Goal: Task Accomplishment & Management: Manage account settings

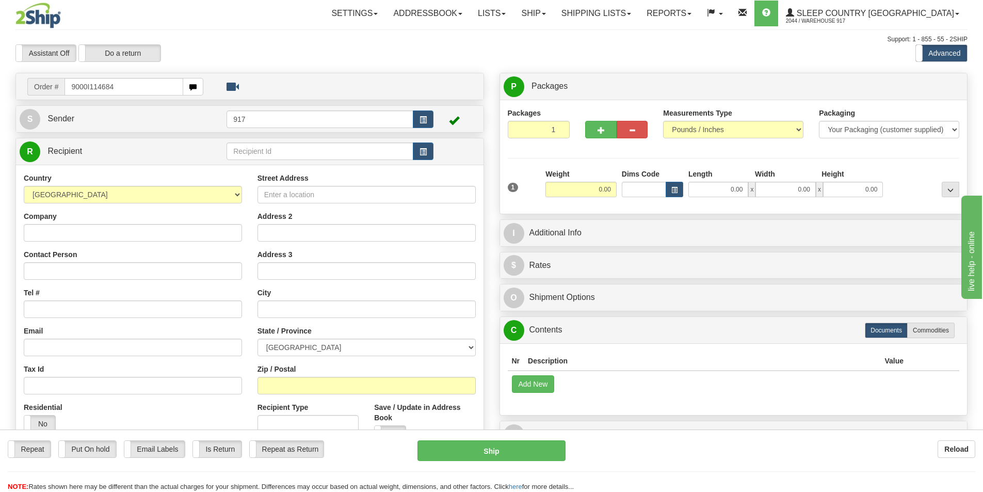
type input "9000I114684"
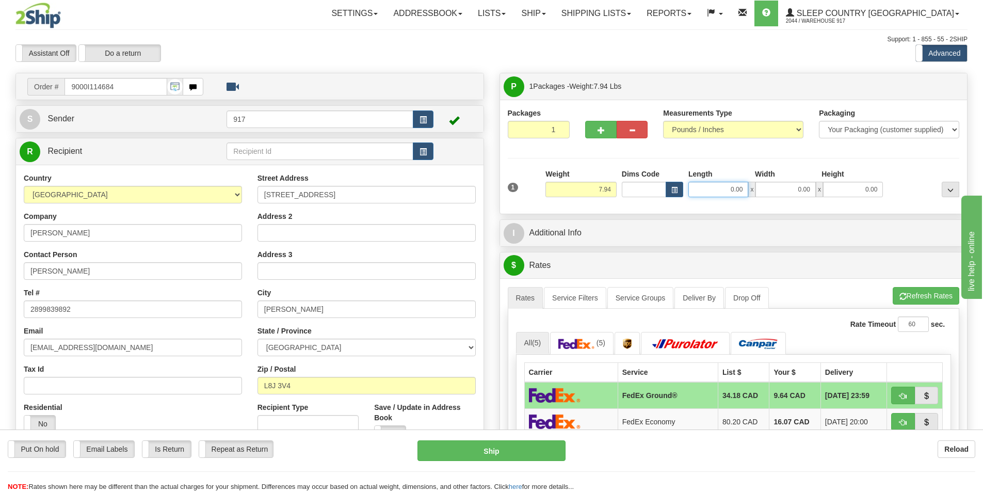
click at [721, 186] on input "0.00" at bounding box center [719, 189] width 60 height 15
type input "17.00"
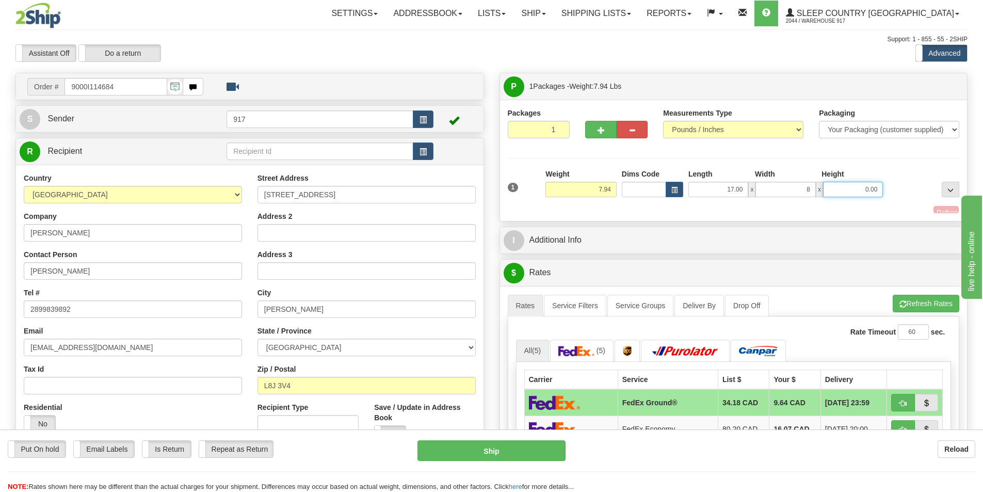
type input "8.00"
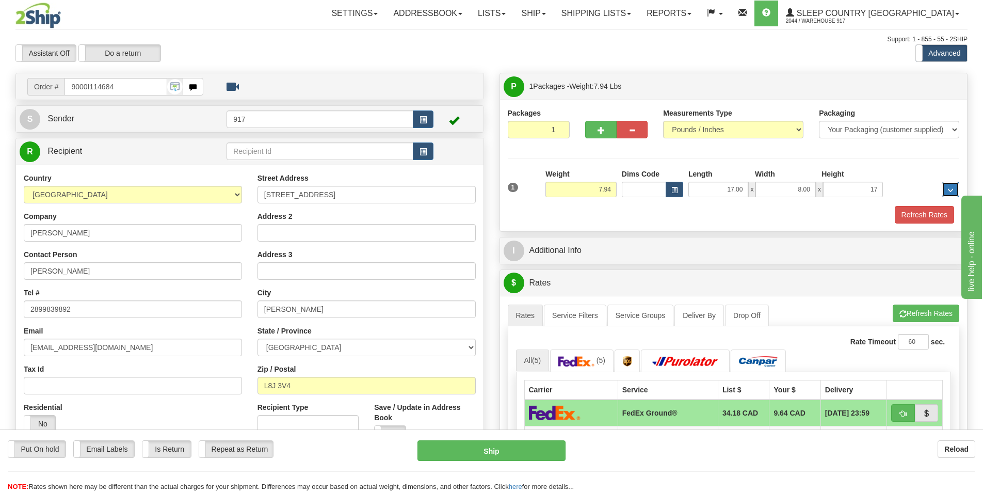
type input "17.00"
click at [913, 221] on button "Refresh Rates" at bounding box center [924, 215] width 59 height 18
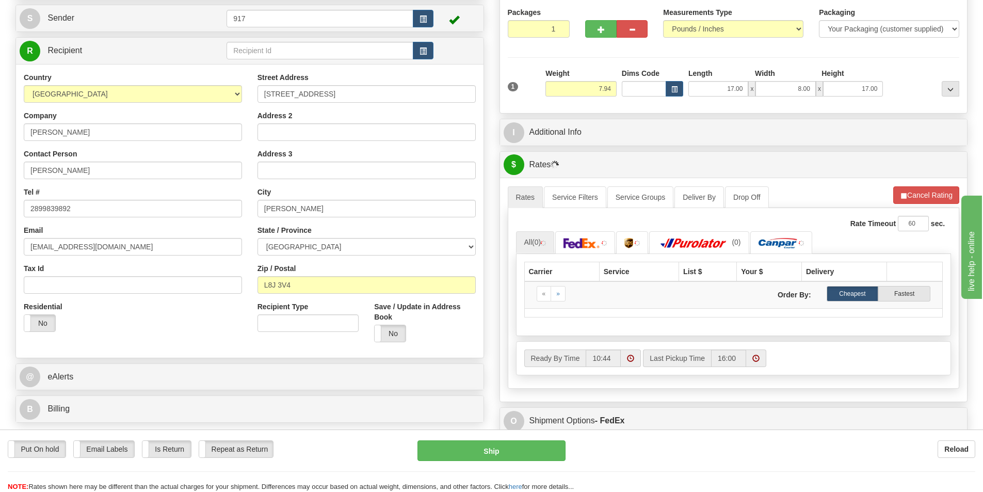
scroll to position [103, 0]
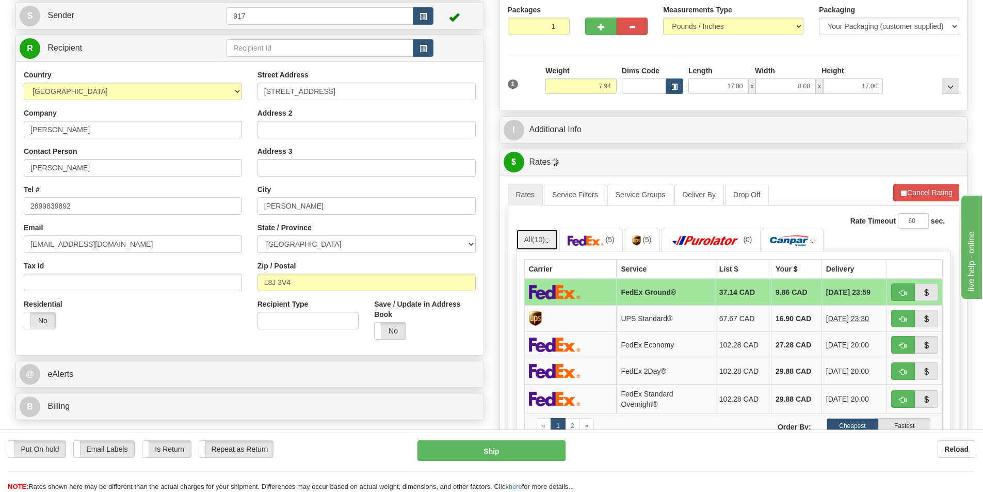
click at [539, 238] on span "(10)" at bounding box center [538, 239] width 13 height 8
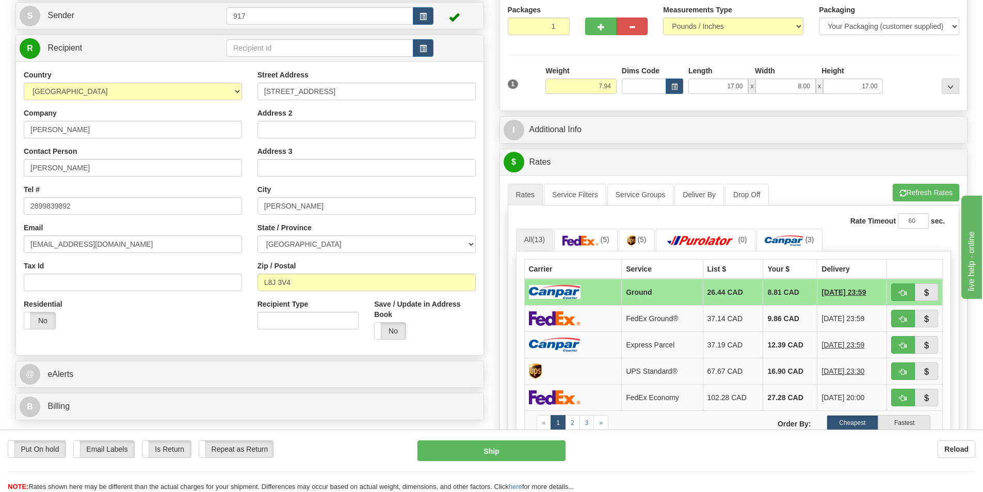
click at [625, 291] on td "Ground" at bounding box center [662, 292] width 81 height 27
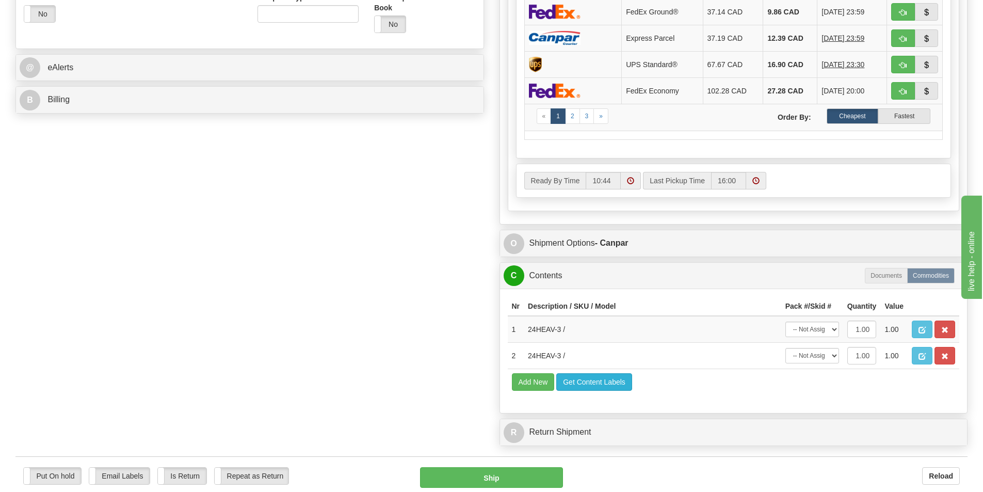
scroll to position [465, 0]
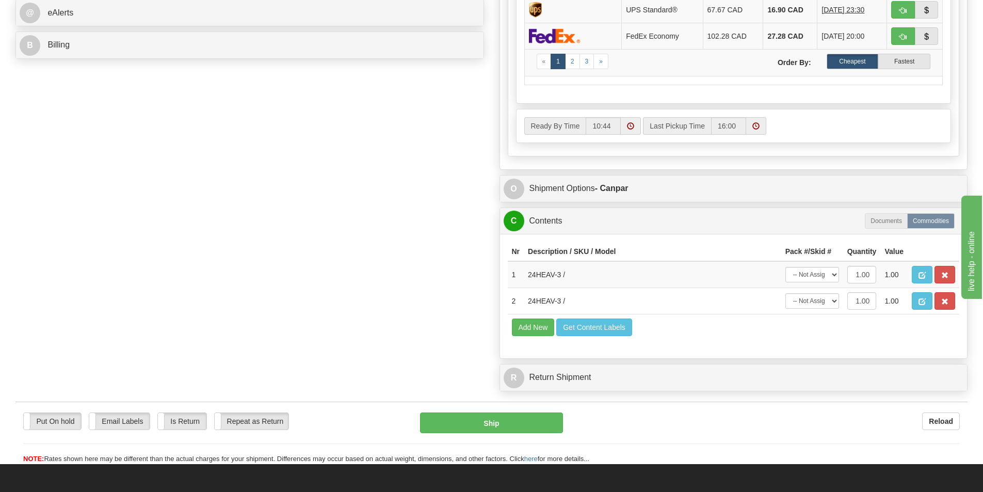
click at [601, 200] on div "O Shipment Options - Canpar" at bounding box center [734, 188] width 468 height 26
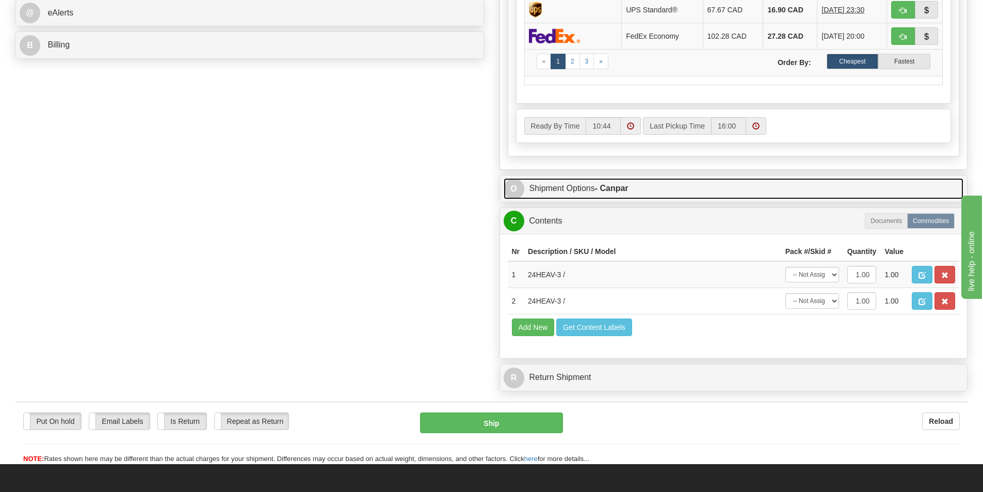
click at [614, 186] on strong "- Canpar" at bounding box center [612, 188] width 34 height 9
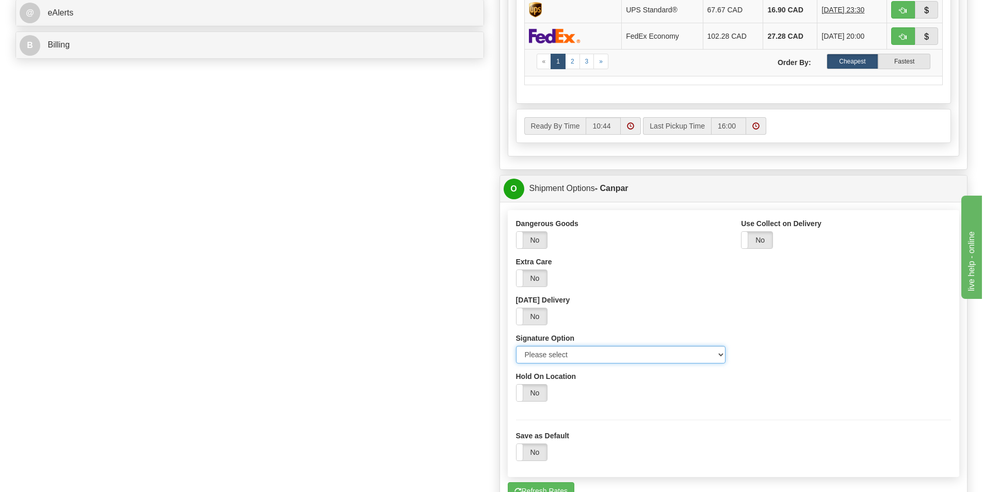
click at [647, 356] on select "Please select No Signature Required Signature Required Adult Signature" at bounding box center [621, 355] width 210 height 18
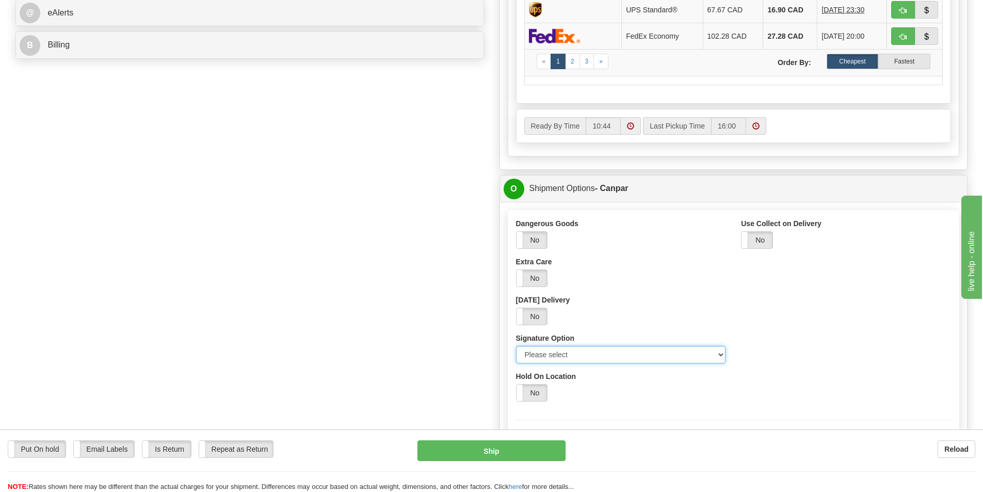
select select "2"
click at [516, 346] on select "Please select No Signature Required Signature Required Adult Signature" at bounding box center [621, 355] width 210 height 18
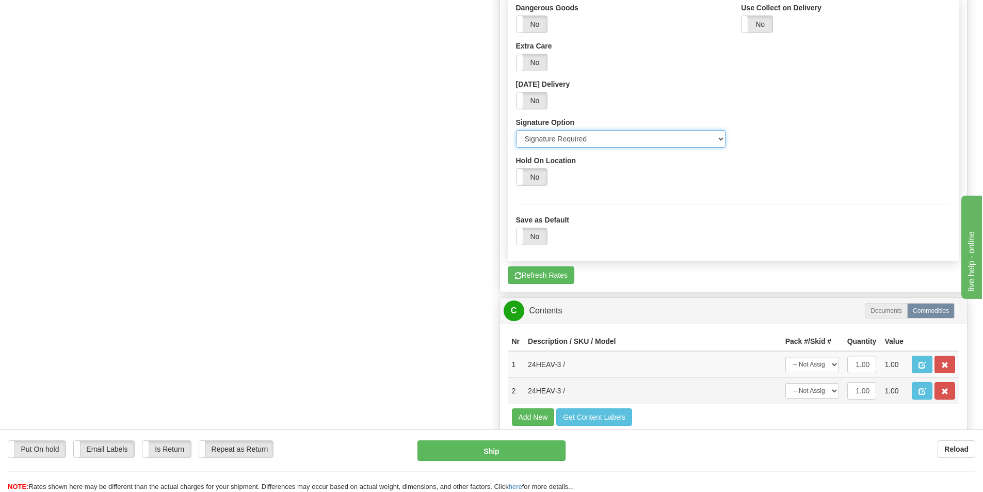
scroll to position [723, 0]
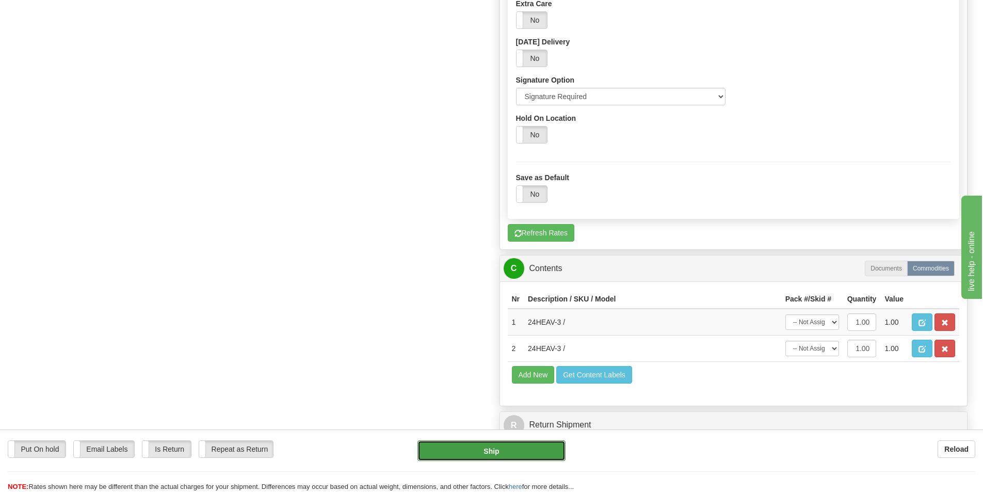
click at [475, 454] on button "Ship" at bounding box center [492, 450] width 148 height 21
type input "1"
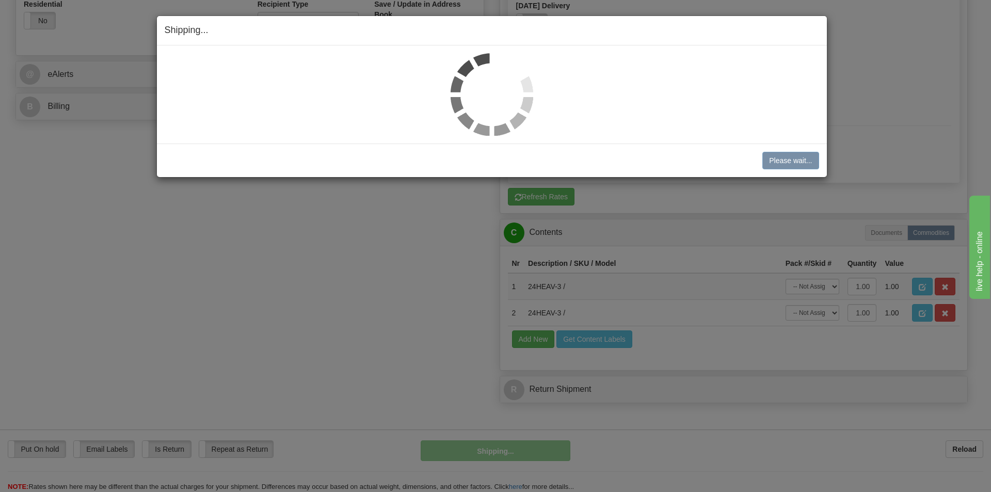
scroll to position [368, 0]
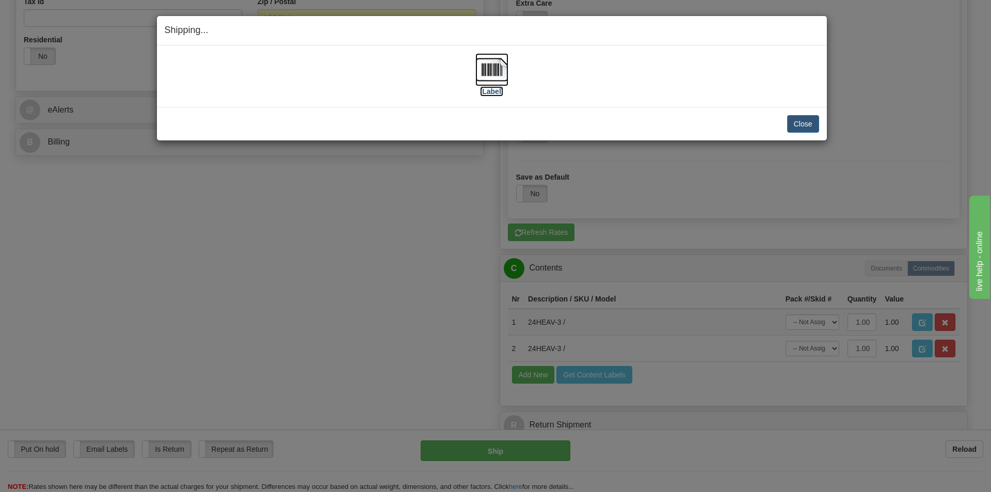
click at [484, 72] on img at bounding box center [491, 69] width 33 height 33
click at [803, 137] on div "Close Cancel Cancel Shipment and Quit Pickup Quit Pickup ONLY" at bounding box center [492, 124] width 670 height 34
click at [803, 126] on button "Close" at bounding box center [803, 124] width 32 height 18
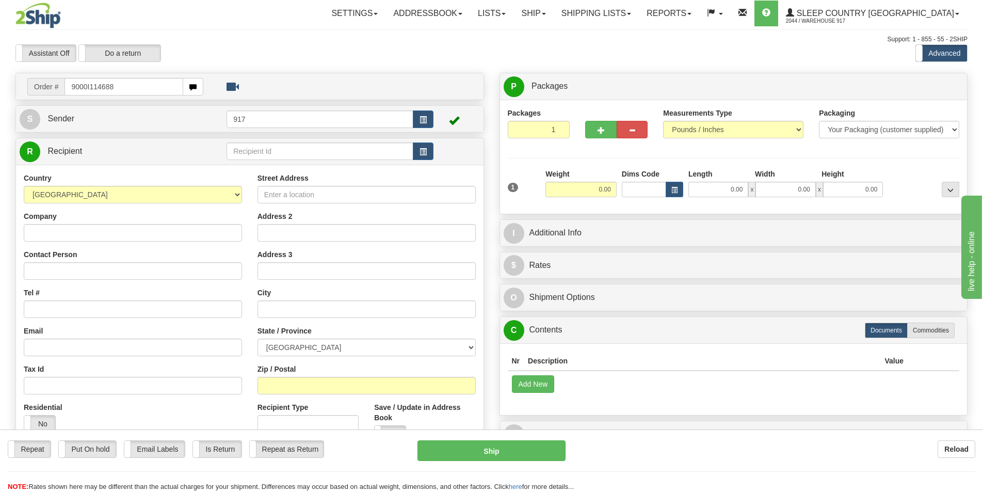
type input "9000I114688"
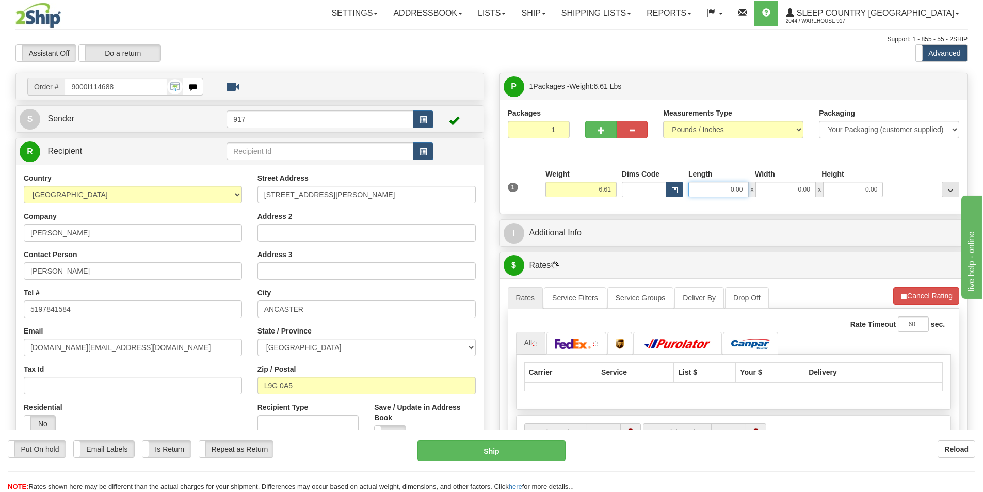
click at [728, 190] on input "0.00" at bounding box center [719, 189] width 60 height 15
type input "11.00"
type input "4.00"
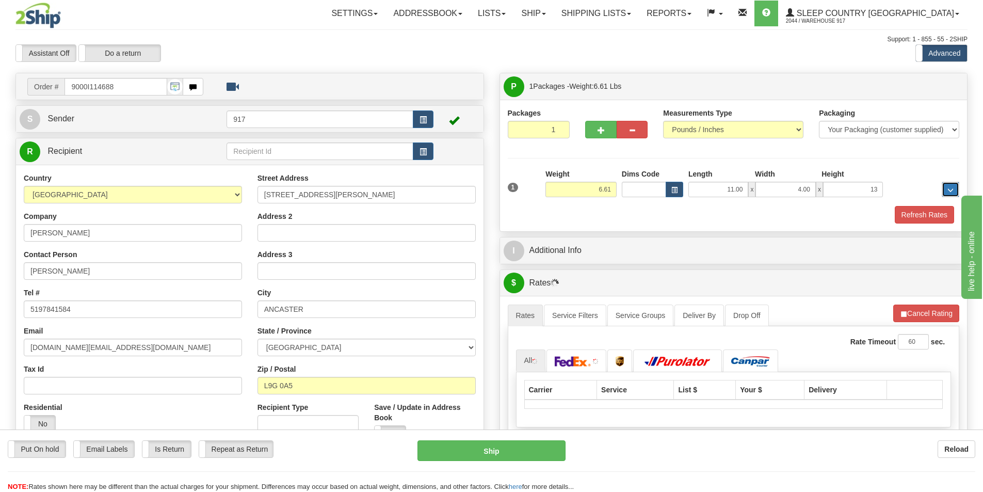
type input "13.00"
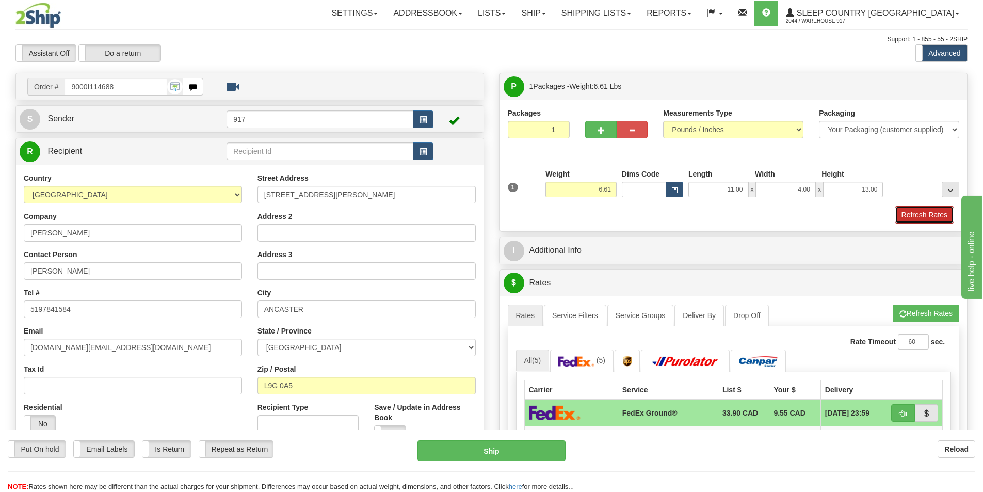
click at [937, 215] on button "Refresh Rates" at bounding box center [924, 215] width 59 height 18
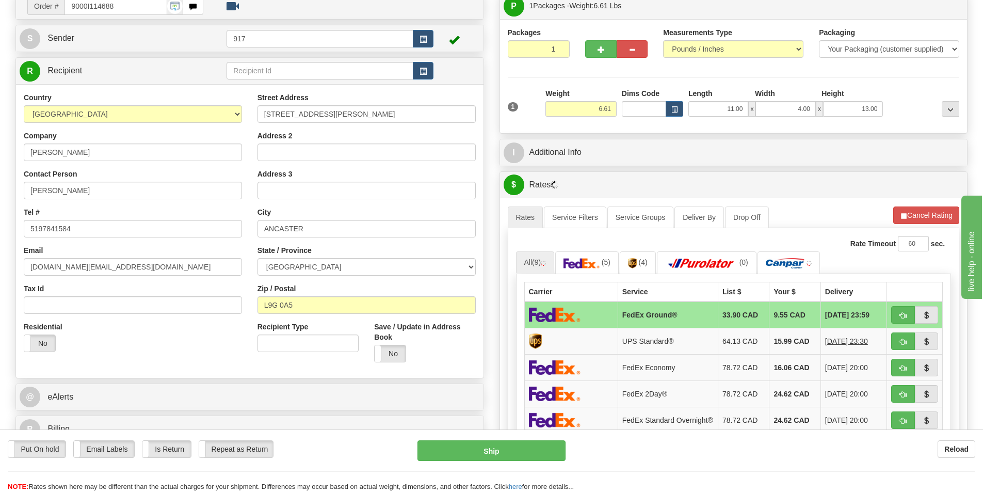
scroll to position [103, 0]
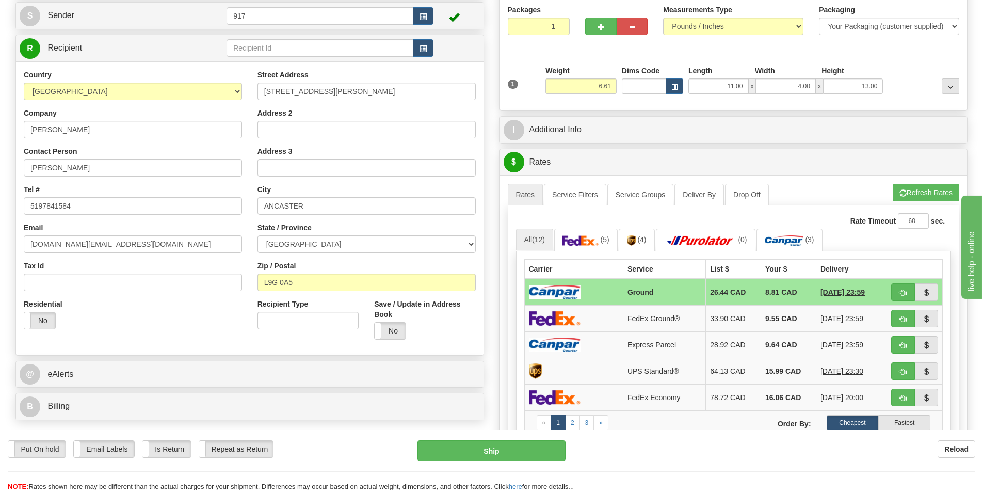
click at [598, 284] on td at bounding box center [573, 292] width 99 height 27
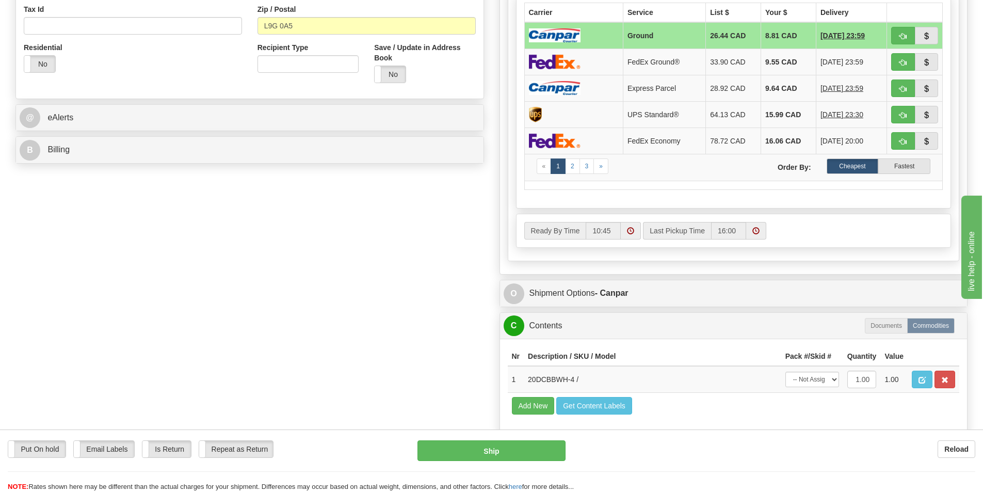
scroll to position [361, 0]
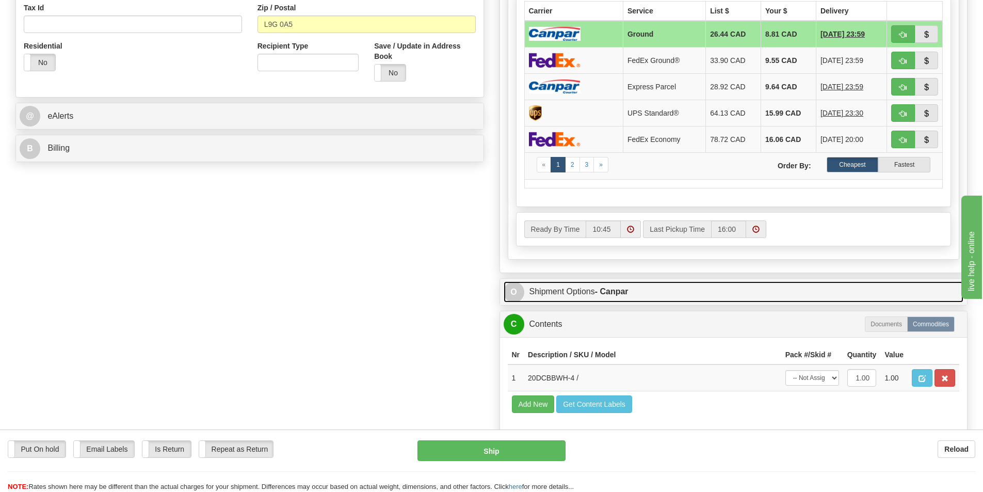
click at [596, 295] on link "O Shipment Options - Canpar" at bounding box center [734, 291] width 460 height 21
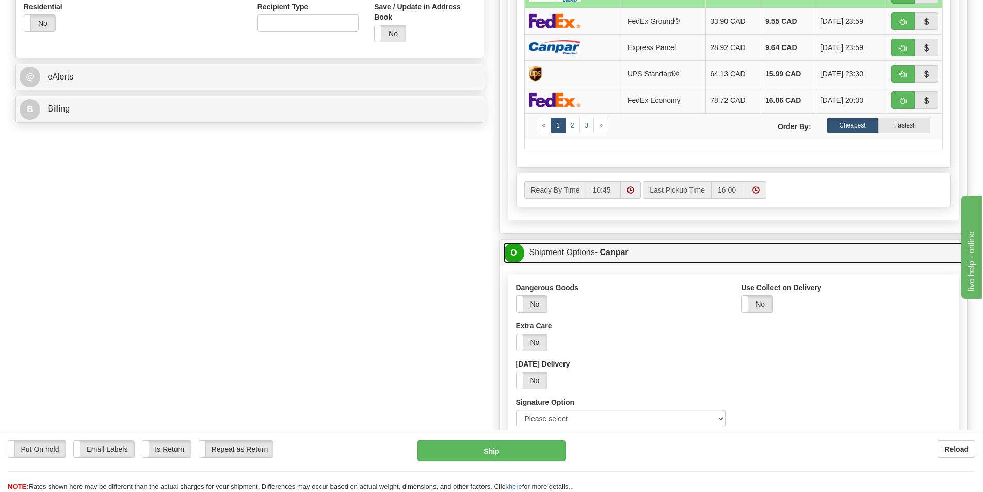
scroll to position [516, 0]
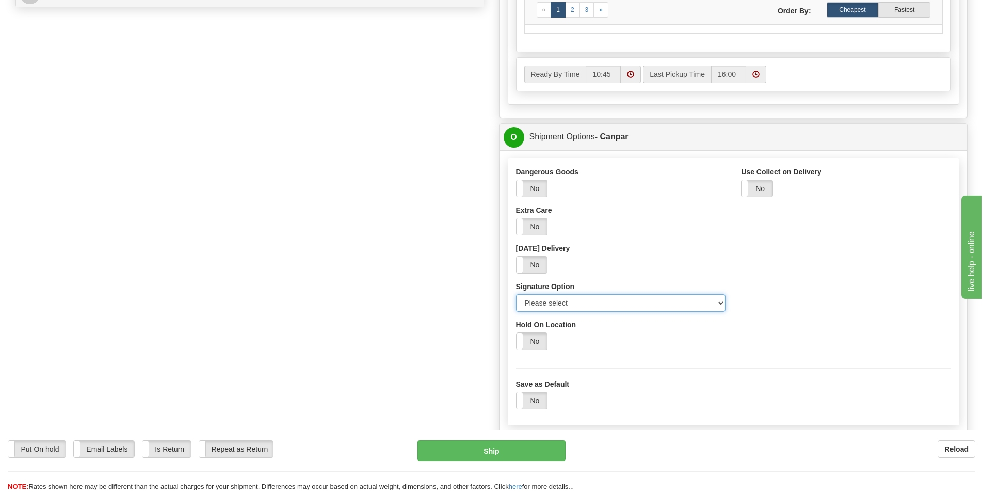
click at [588, 298] on select "Please select No Signature Required Signature Required Adult Signature" at bounding box center [621, 303] width 210 height 18
click at [588, 305] on select "Please select No Signature Required Signature Required Adult Signature" at bounding box center [621, 303] width 210 height 18
select select "2"
click at [516, 294] on select "Please select No Signature Required Signature Required Adult Signature" at bounding box center [621, 303] width 210 height 18
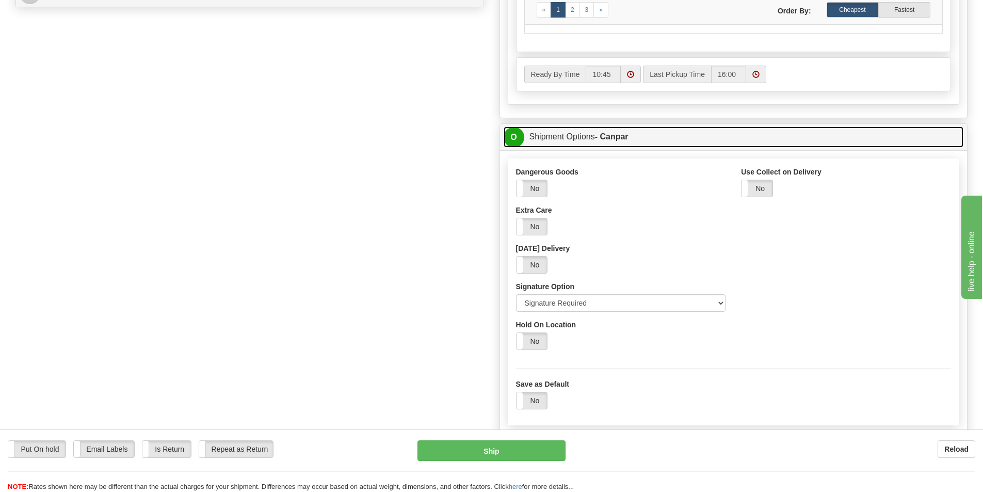
click at [589, 136] on link "O Shipment Options - Canpar" at bounding box center [734, 136] width 460 height 21
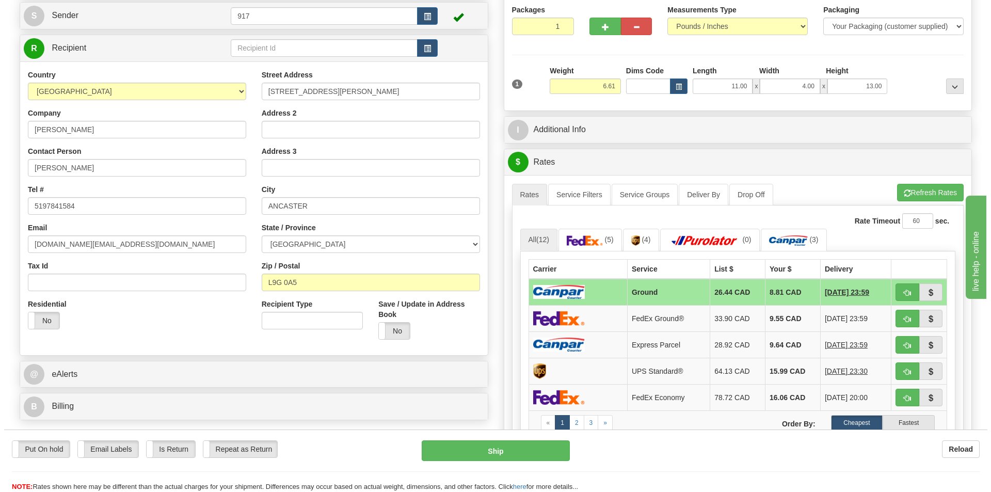
scroll to position [0, 0]
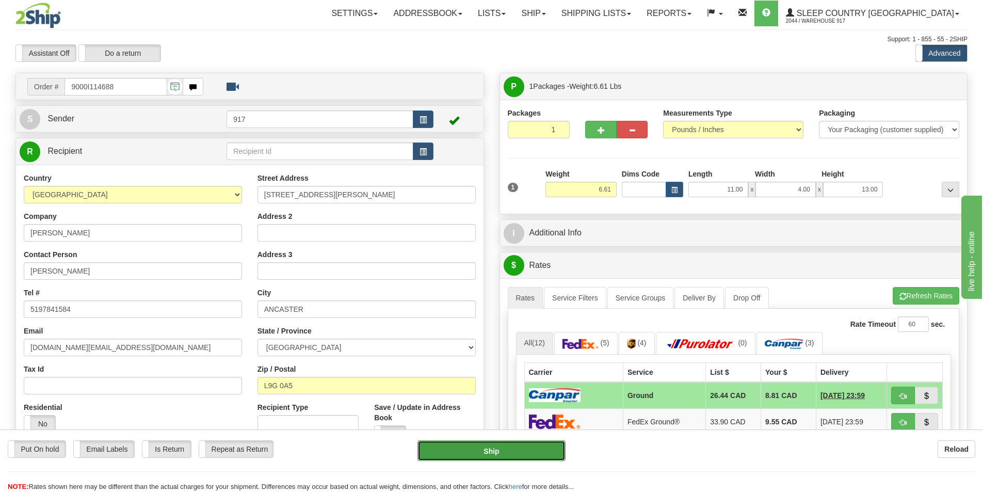
click at [491, 448] on button "Ship" at bounding box center [492, 450] width 148 height 21
type input "1"
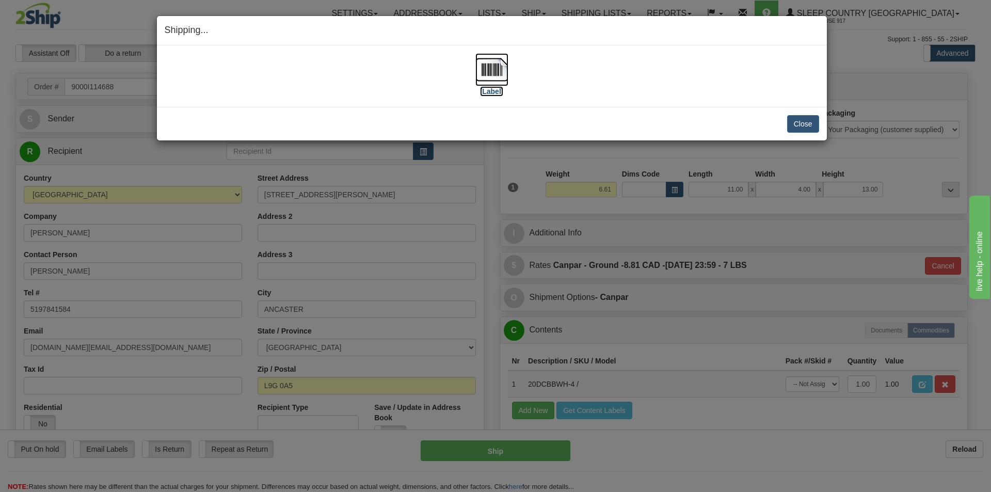
click at [494, 83] on img at bounding box center [491, 69] width 33 height 33
click at [804, 117] on button "Close" at bounding box center [803, 124] width 32 height 18
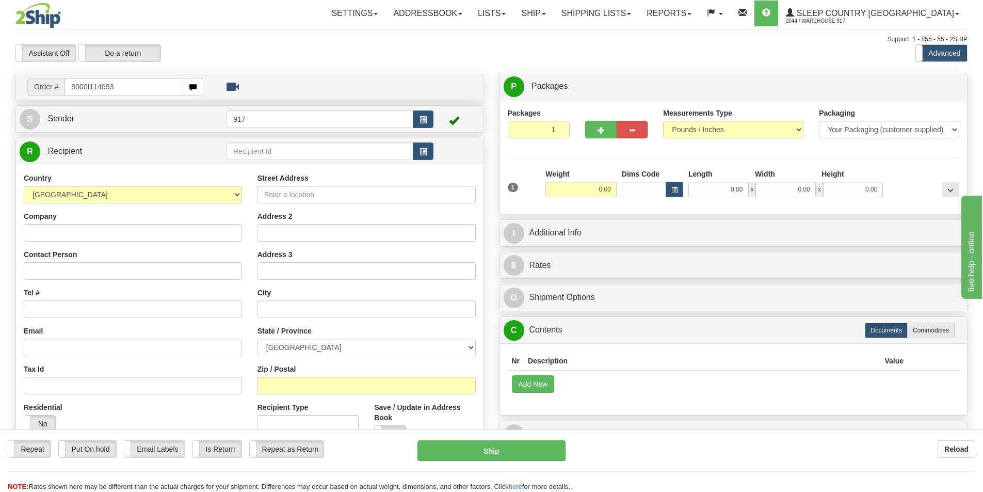
type input "9000I114693"
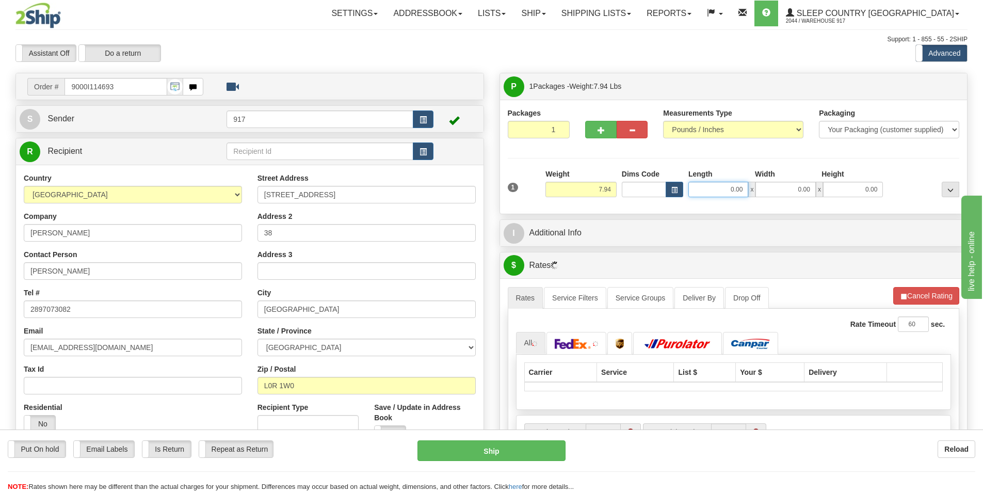
click at [706, 188] on input "0.00" at bounding box center [719, 189] width 60 height 15
type input "17.00"
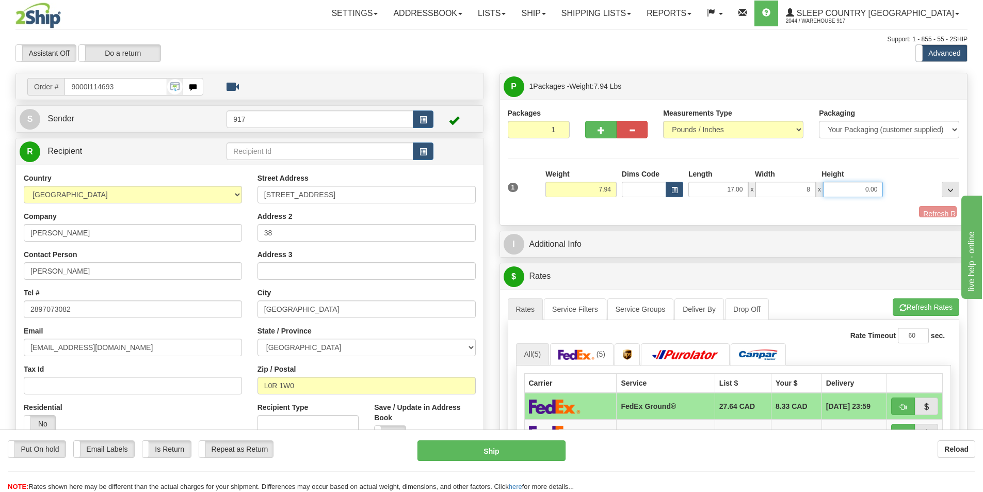
type input "8.00"
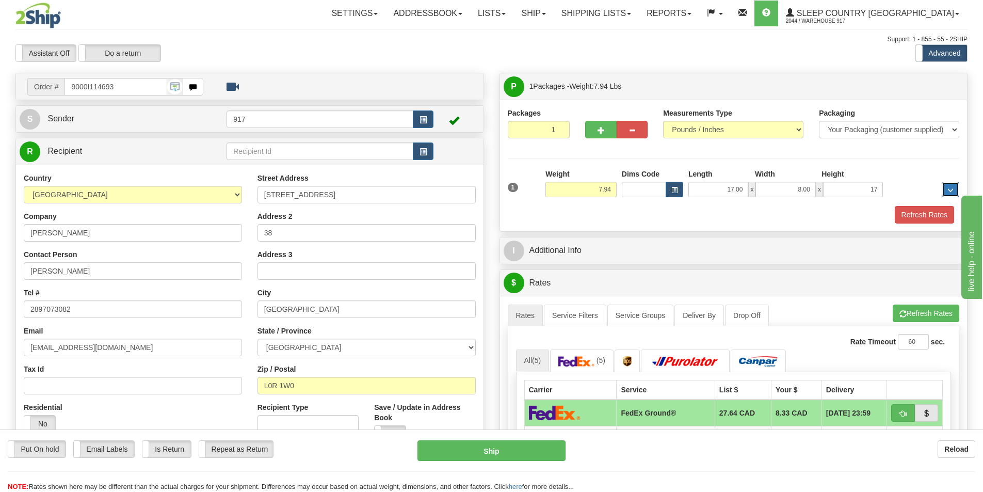
type input "17.00"
click at [905, 221] on button "Refresh Rates" at bounding box center [924, 215] width 59 height 18
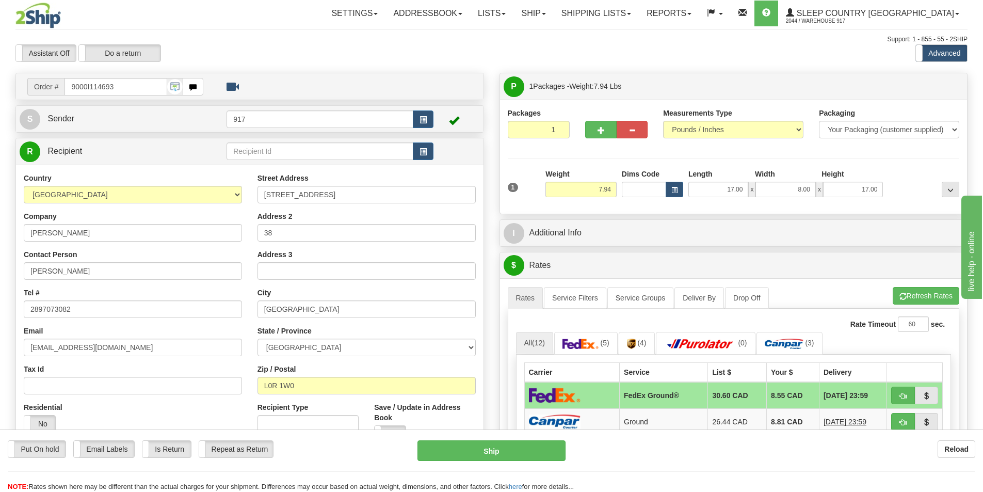
click at [585, 393] on td at bounding box center [571, 395] width 95 height 27
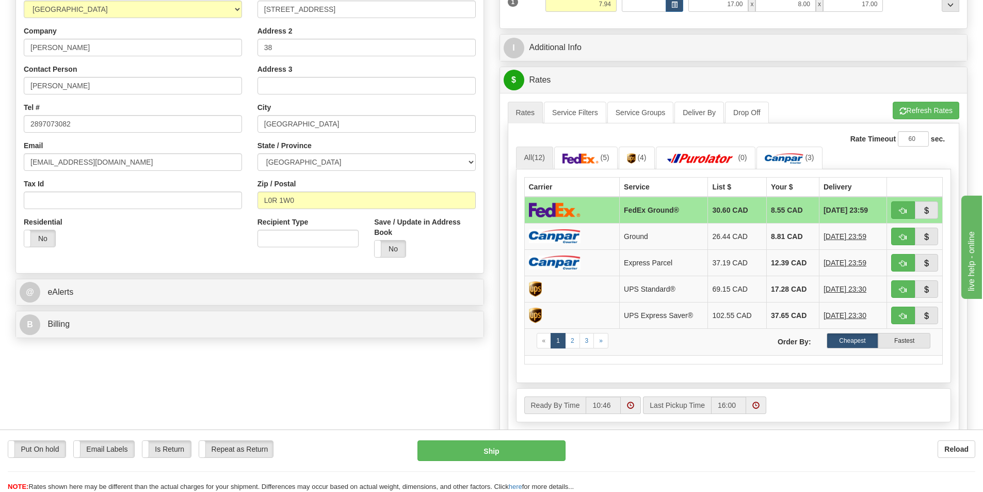
scroll to position [361, 0]
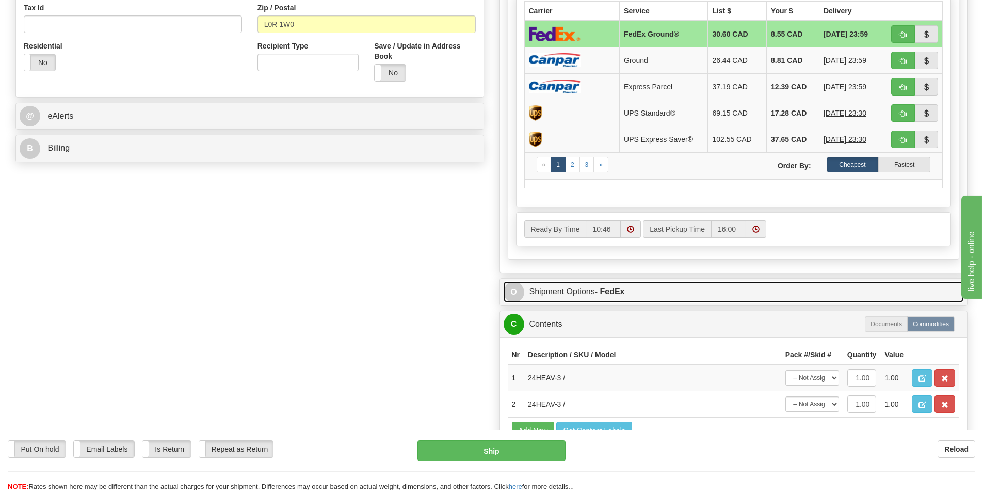
click at [582, 292] on link "O Shipment Options - FedEx" at bounding box center [734, 291] width 460 height 21
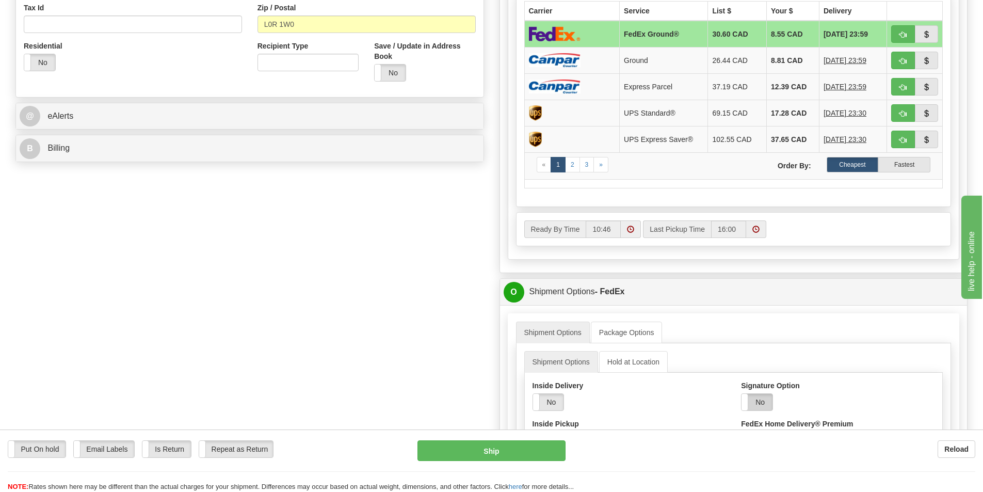
click at [760, 394] on div "Yes No" at bounding box center [757, 402] width 32 height 18
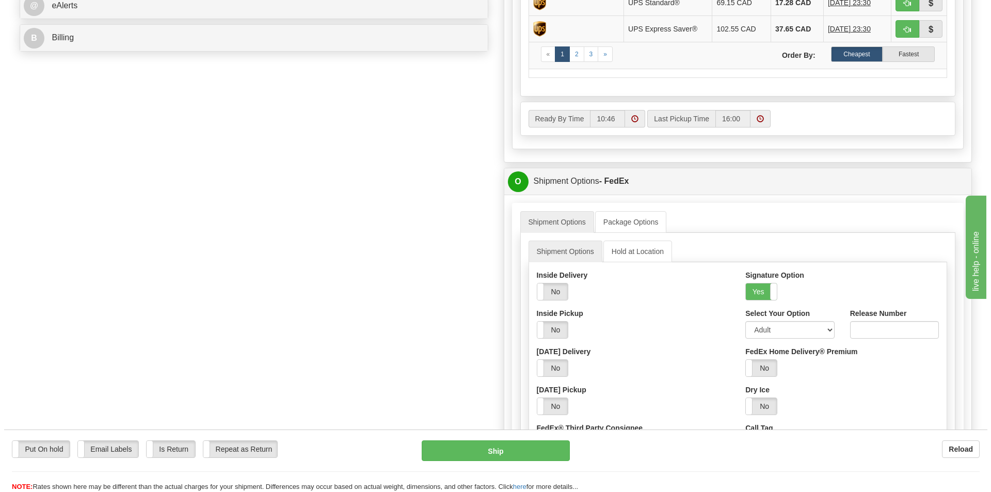
scroll to position [568, 0]
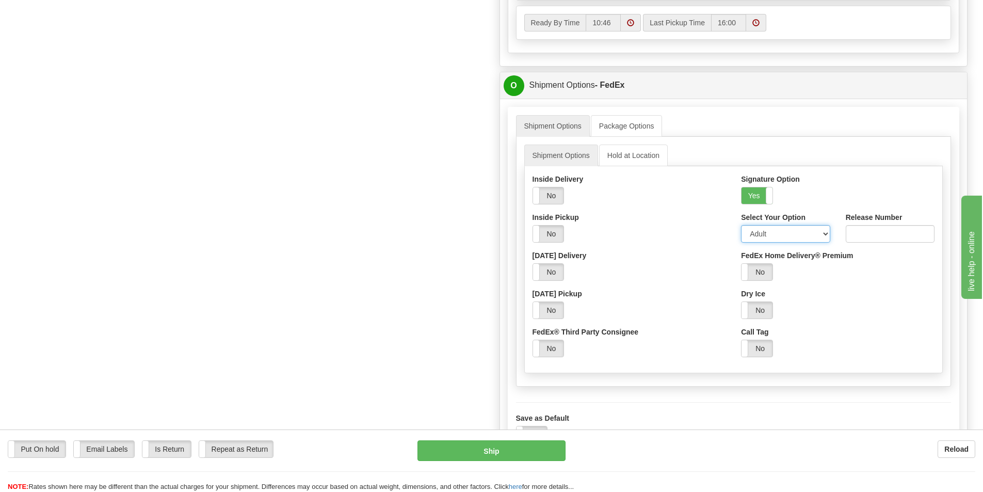
click at [794, 232] on select "Adult Direct Indirect No Signature Required Service Default" at bounding box center [785, 234] width 89 height 18
select select "2"
click at [741, 225] on select "Adult Direct Indirect No Signature Required Service Default" at bounding box center [785, 234] width 89 height 18
click at [516, 456] on button "Ship" at bounding box center [492, 450] width 148 height 21
type input "92"
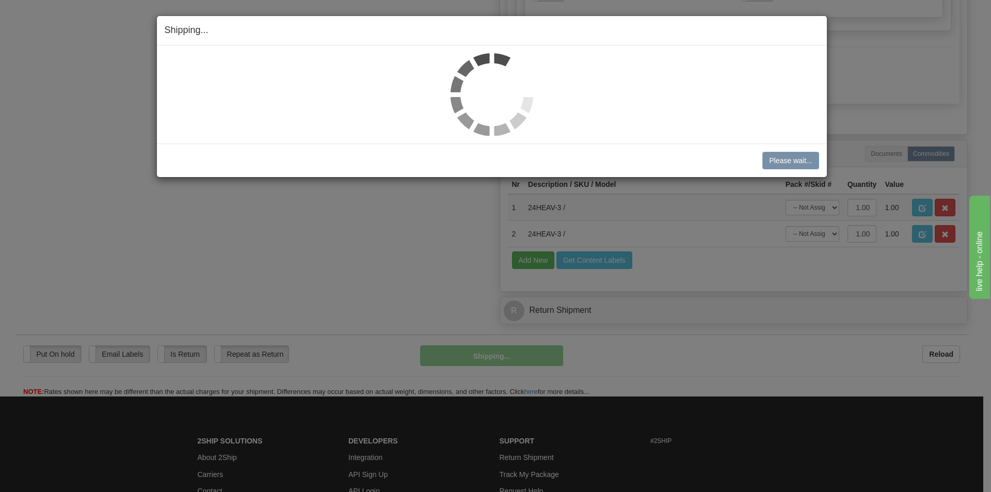
scroll to position [561, 0]
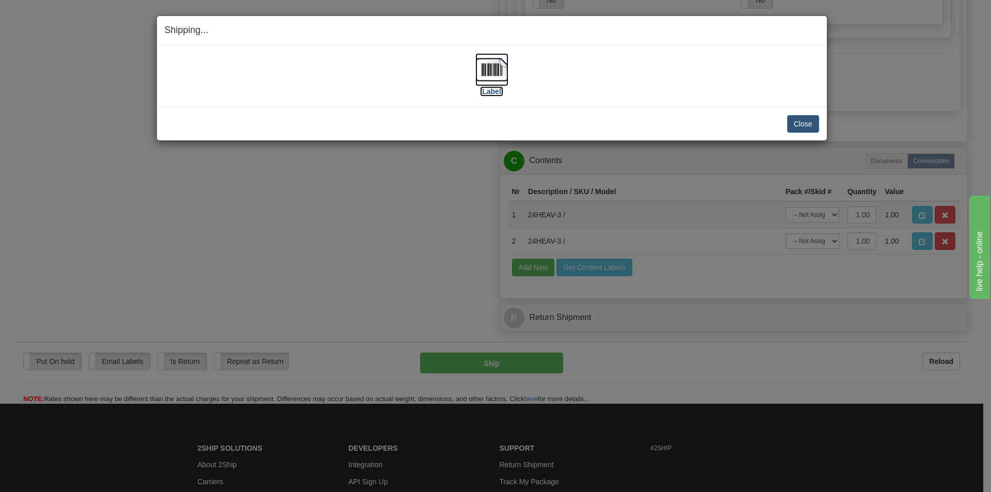
click at [491, 74] on img at bounding box center [491, 69] width 33 height 33
click at [803, 124] on button "Close" at bounding box center [803, 124] width 32 height 18
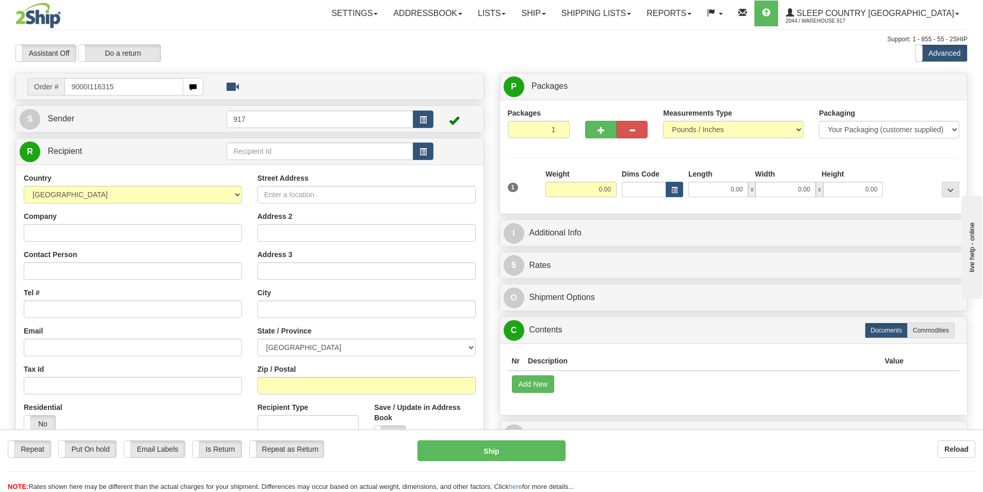
type input "9000I116315"
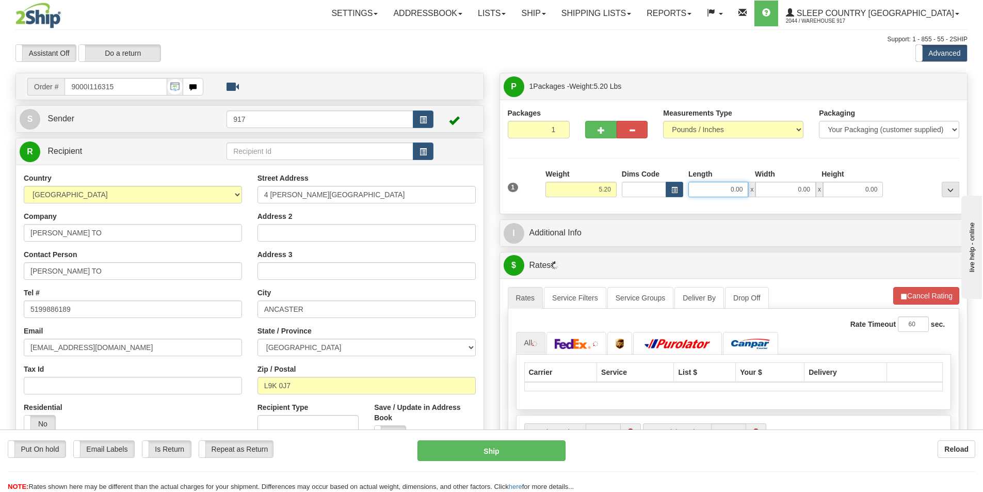
click at [705, 190] on input "0.00" at bounding box center [719, 189] width 60 height 15
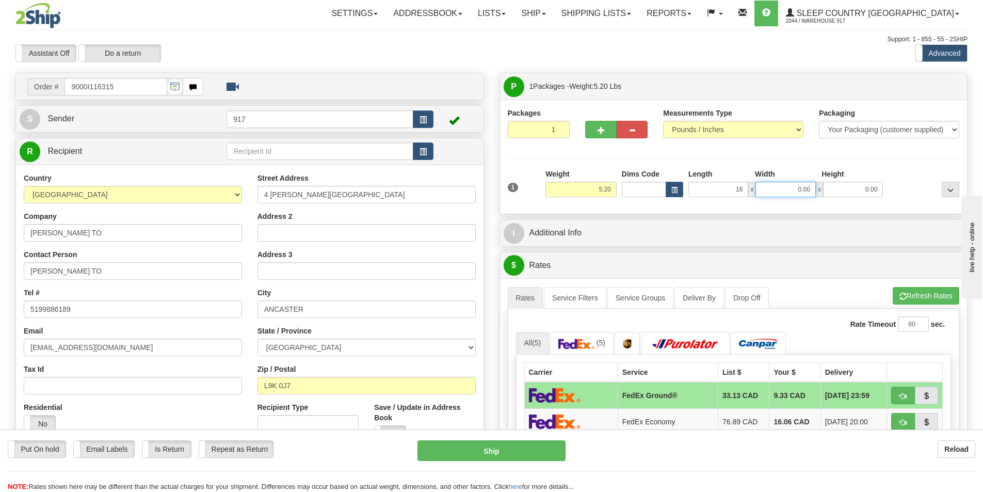
type input "16.00"
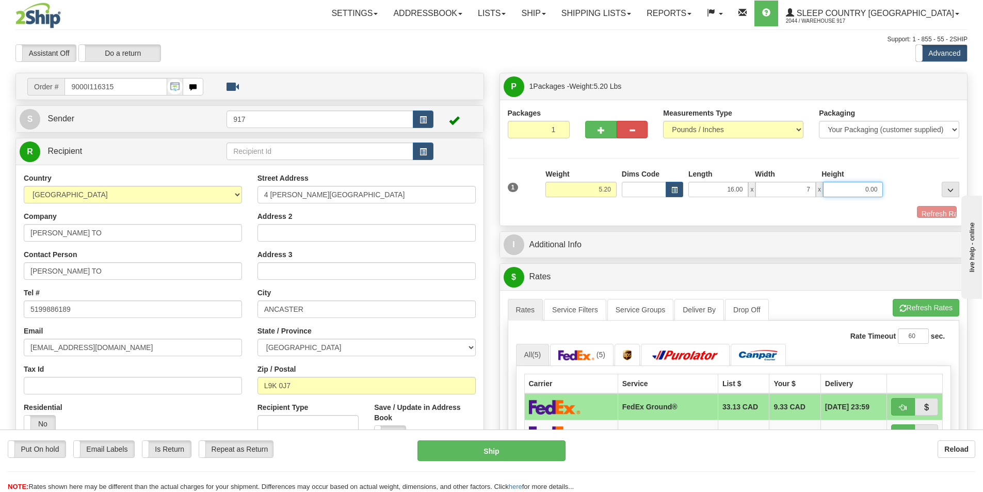
type input "7.00"
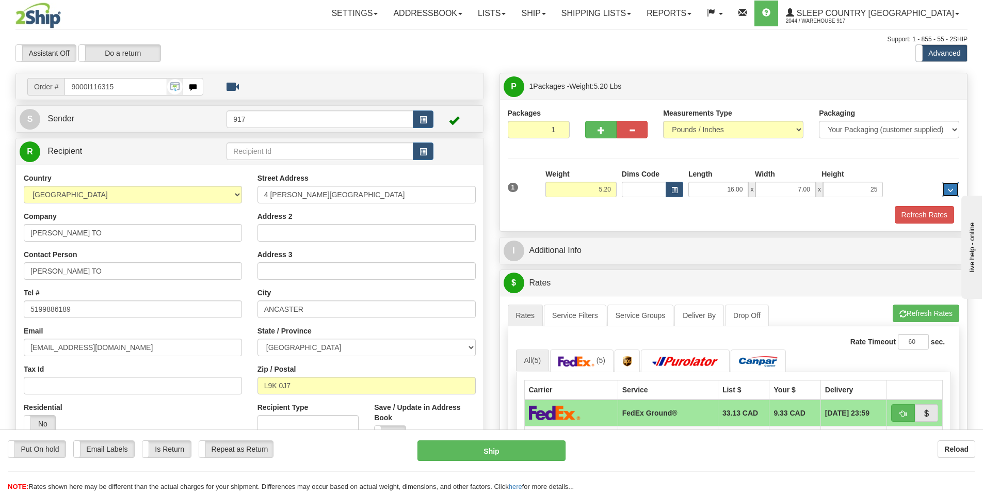
type input "25.00"
click at [904, 216] on button "Refresh Rates" at bounding box center [924, 215] width 59 height 18
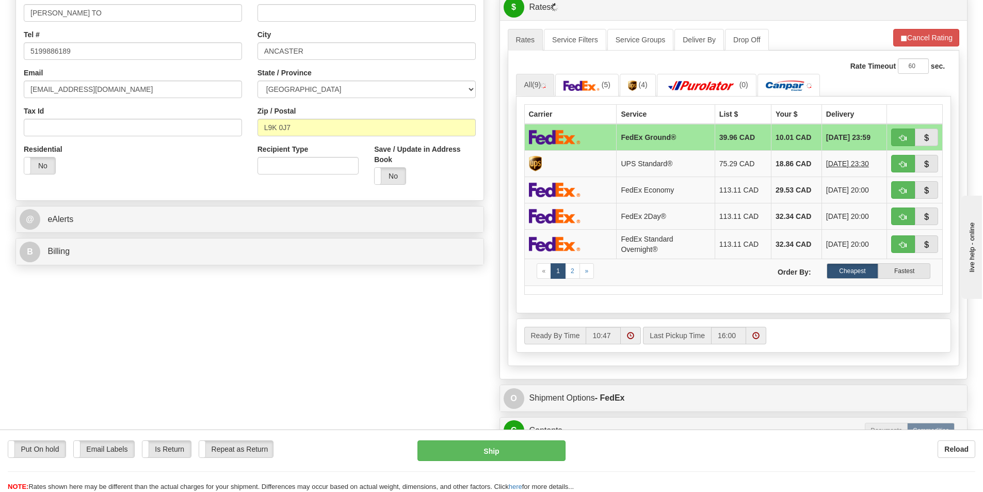
scroll to position [465, 0]
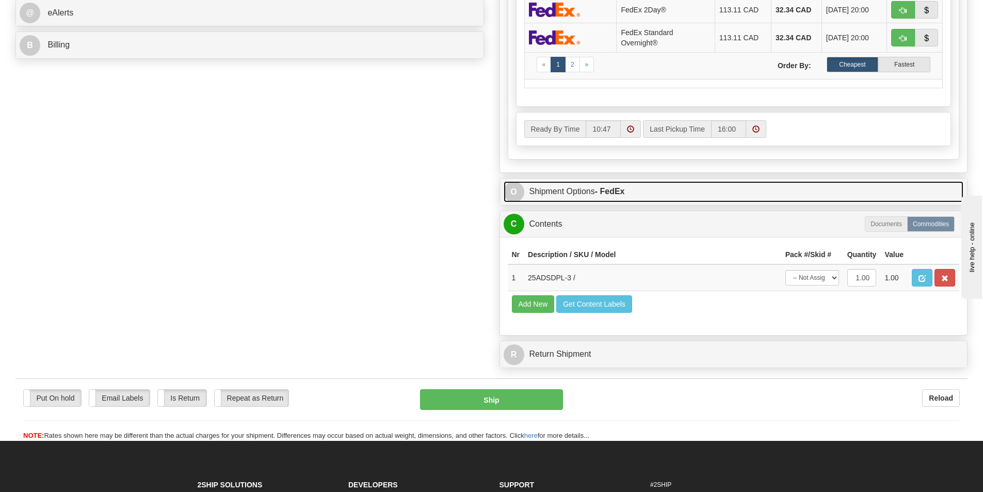
click at [574, 198] on link "O Shipment Options - FedEx" at bounding box center [734, 191] width 460 height 21
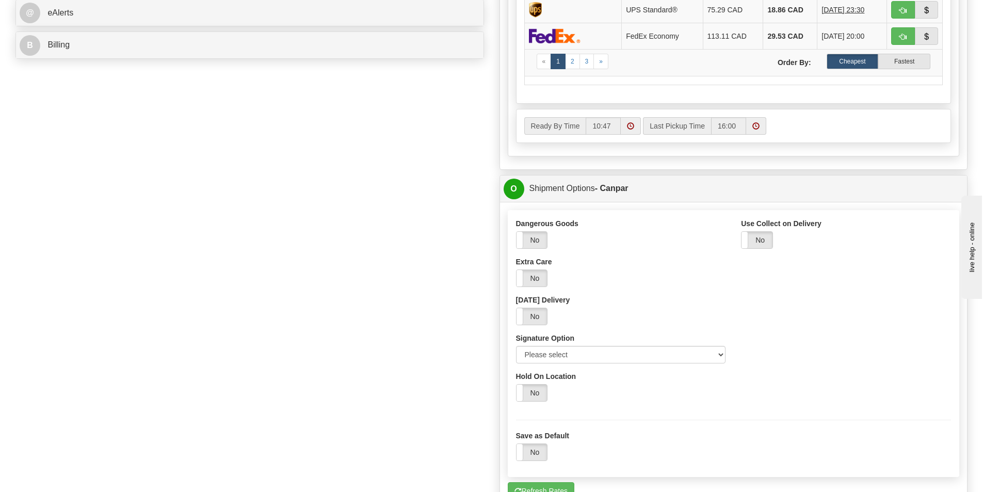
drag, startPoint x: 574, startPoint y: 376, endPoint x: 578, endPoint y: 364, distance: 12.6
click at [574, 375] on label "Hold On Location" at bounding box center [546, 376] width 60 height 10
click at [0, 0] on input "Hold On Location" at bounding box center [0, 0] width 0 height 0
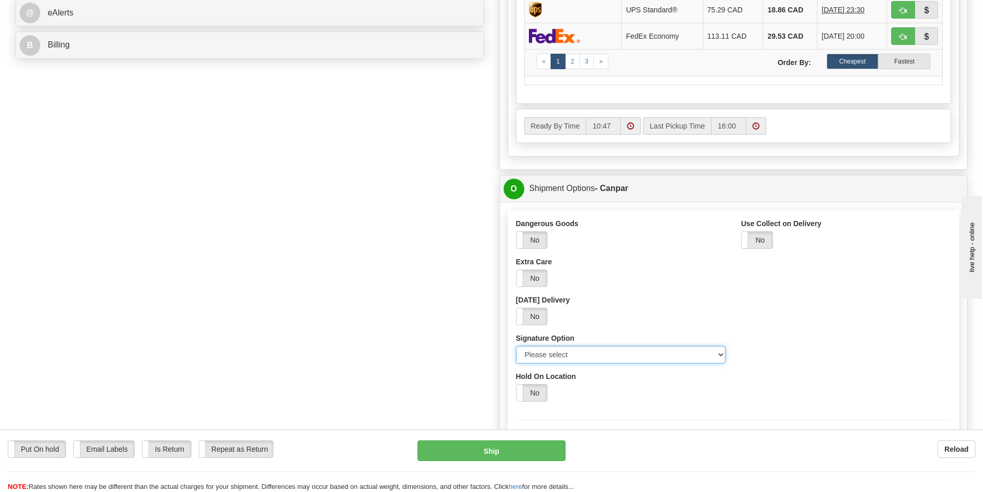
click at [583, 359] on select "Please select No Signature Required Signature Required Adult Signature" at bounding box center [621, 355] width 210 height 18
select select "2"
click at [516, 346] on select "Please select No Signature Required Signature Required Adult Signature" at bounding box center [621, 355] width 210 height 18
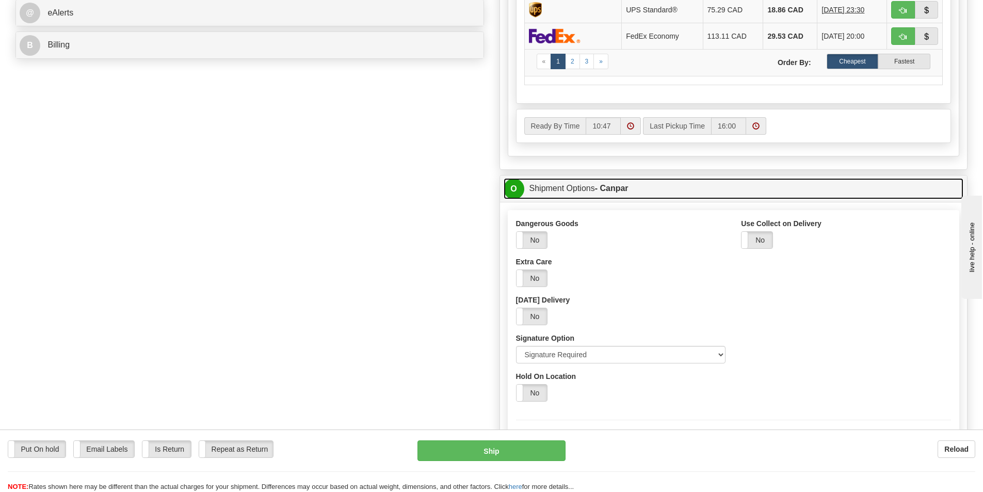
click at [583, 188] on link "O Shipment Options - Canpar" at bounding box center [734, 188] width 460 height 21
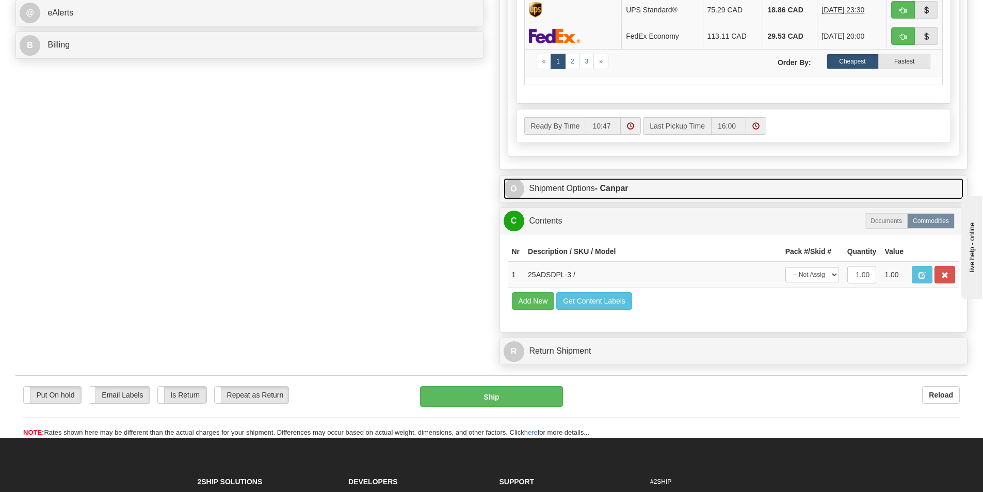
scroll to position [619, 0]
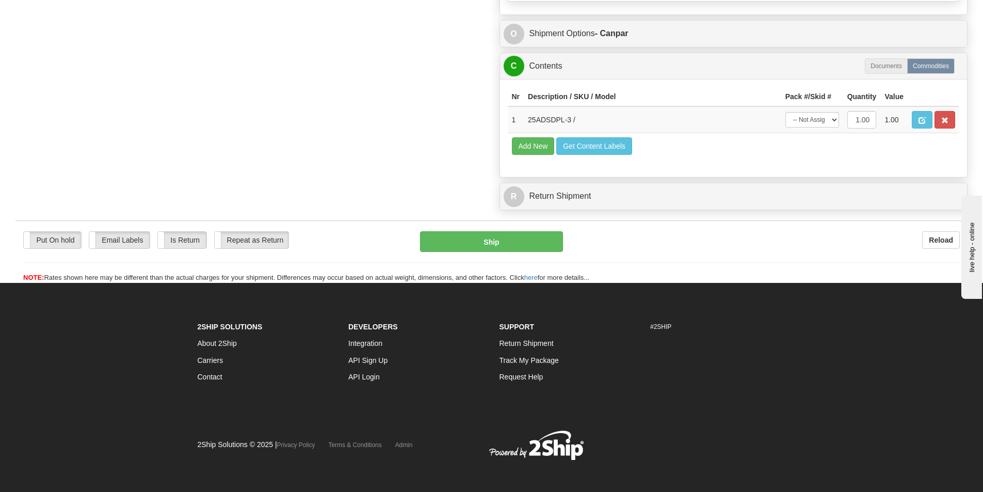
click at [513, 229] on div "Put On hold Put On hold Email Labels Email Labels Edit Is Return Is Return Repe…" at bounding box center [491, 251] width 952 height 62
click at [538, 256] on div "Put On hold Put On hold Email Labels Email Labels Edit Is Return Is Return Repe…" at bounding box center [491, 257] width 952 height 52
click at [529, 246] on button "Ship" at bounding box center [491, 241] width 143 height 21
type input "1"
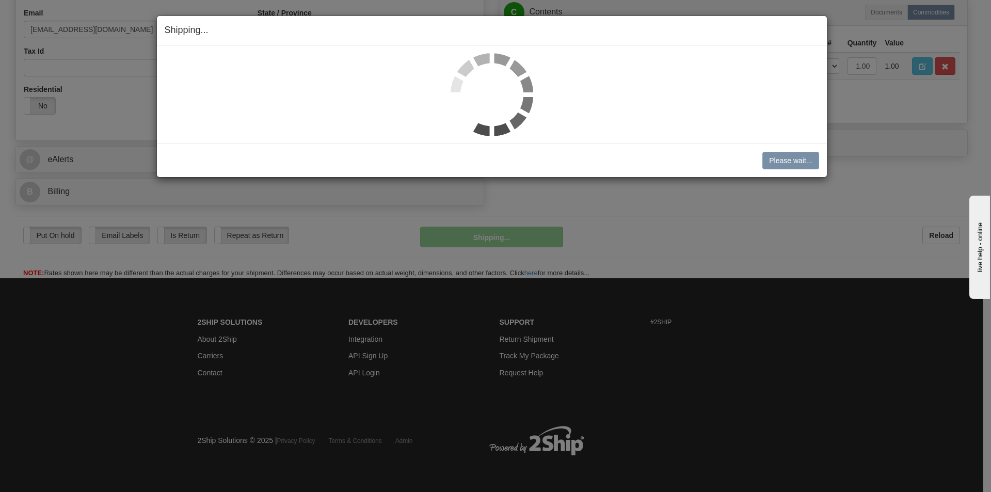
scroll to position [318, 0]
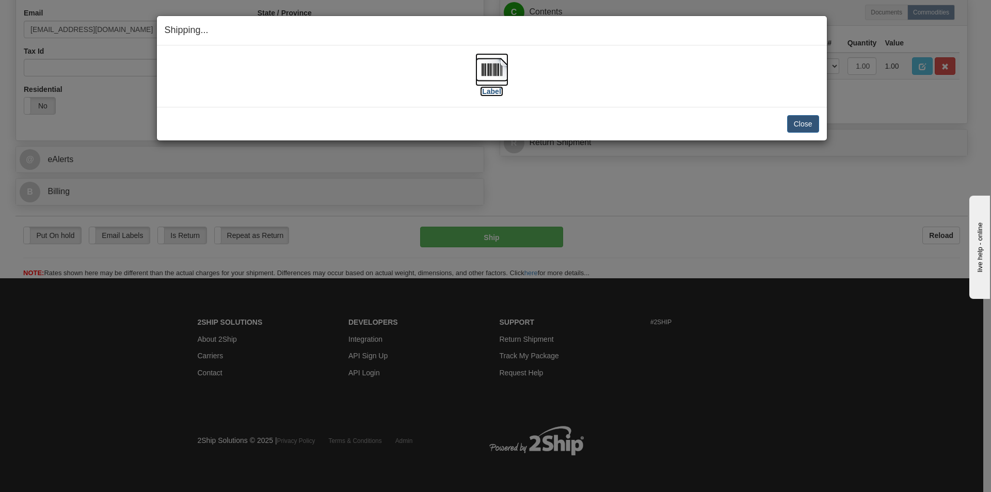
click at [487, 73] on img at bounding box center [491, 69] width 33 height 33
click at [791, 117] on button "Close" at bounding box center [803, 124] width 32 height 18
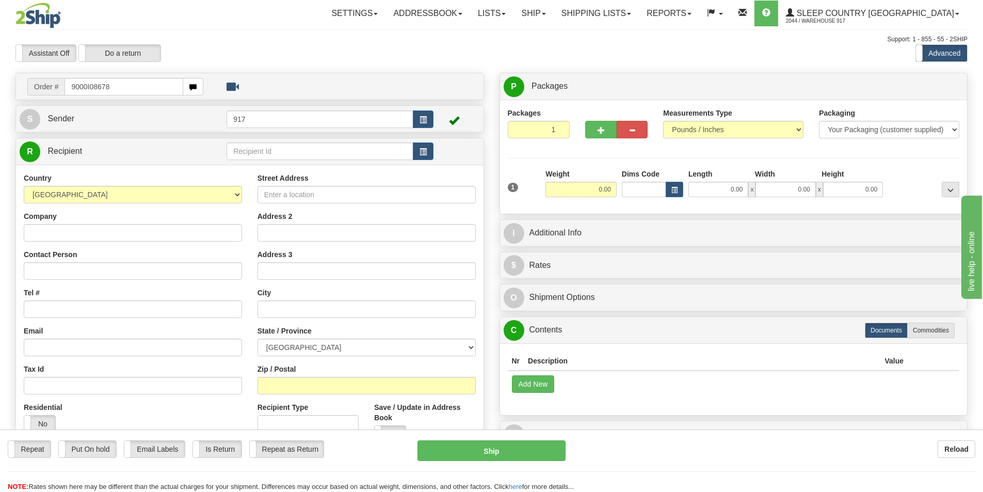
type input "9000I08678"
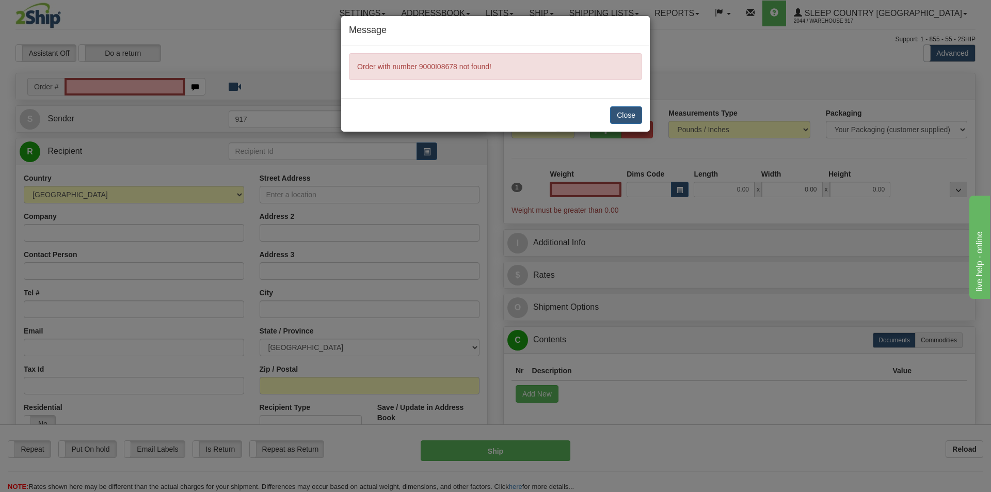
type input "0.00"
click at [630, 121] on button "Close" at bounding box center [626, 115] width 32 height 18
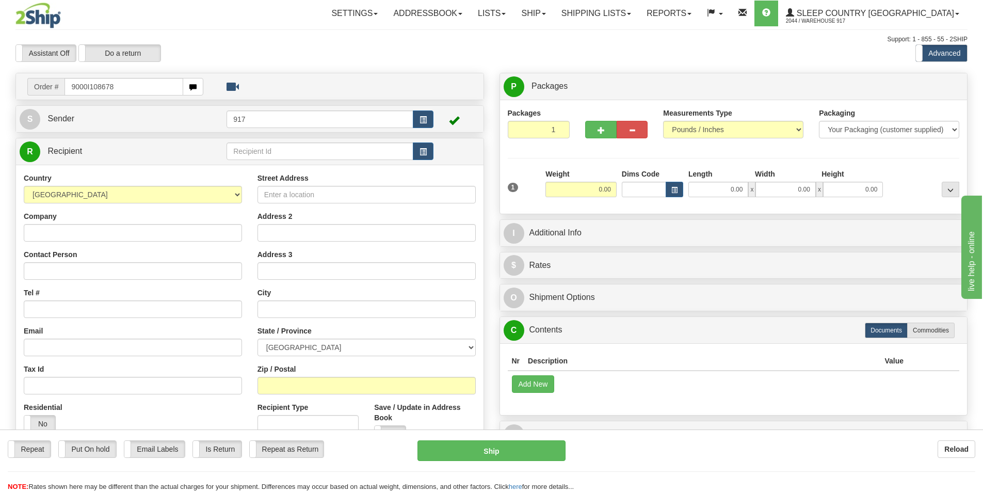
type input "9000I108678"
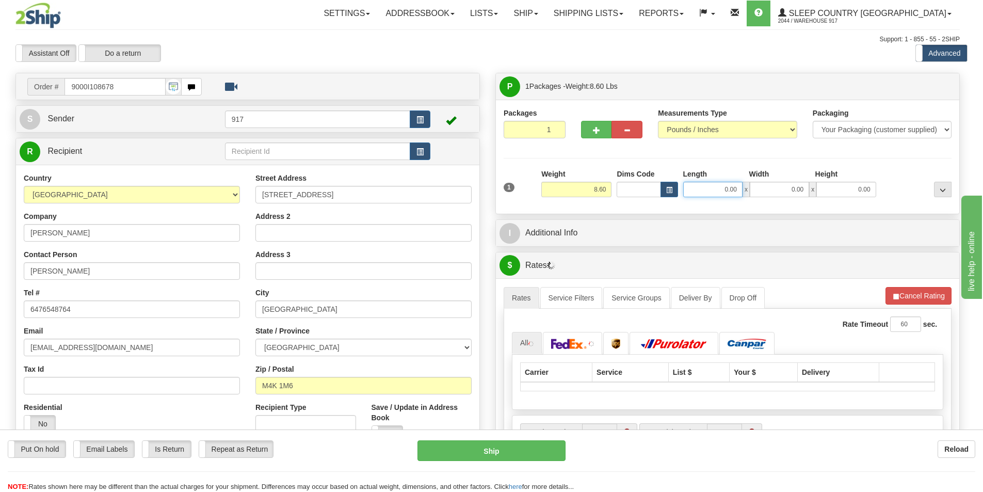
click at [704, 190] on input "0.00" at bounding box center [712, 189] width 59 height 15
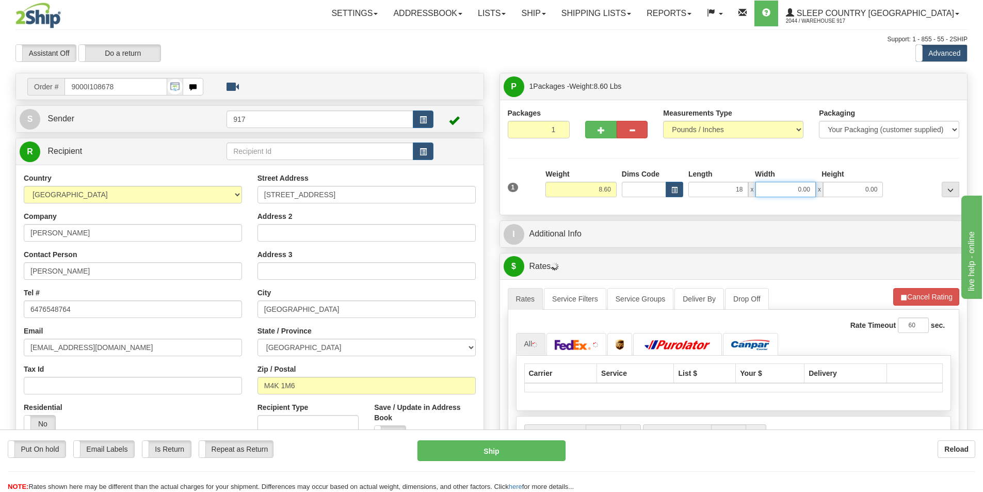
type input "18.00"
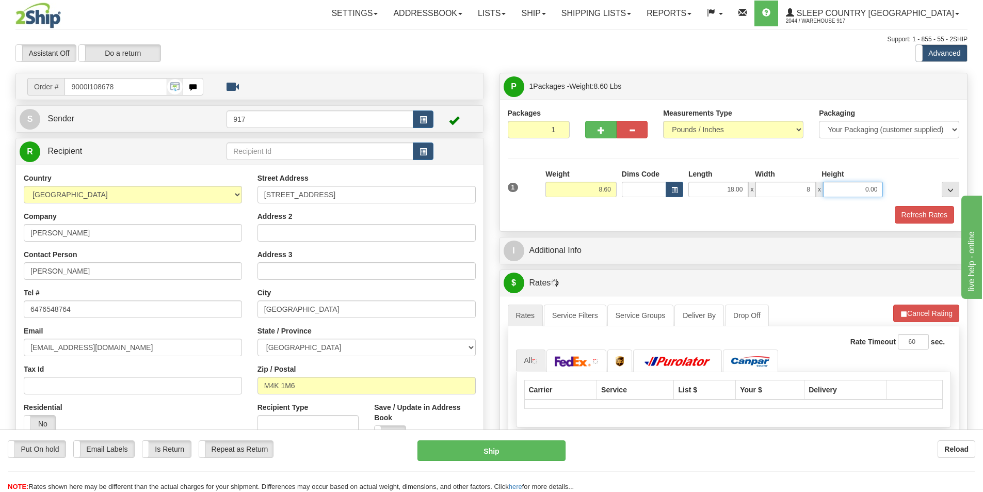
type input "8.00"
type input "21.00"
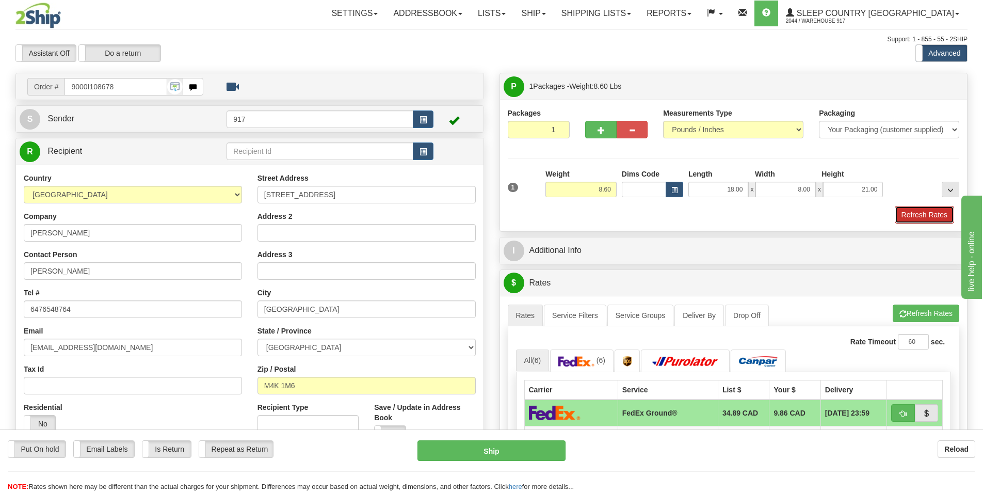
click at [919, 219] on button "Refresh Rates" at bounding box center [924, 215] width 59 height 18
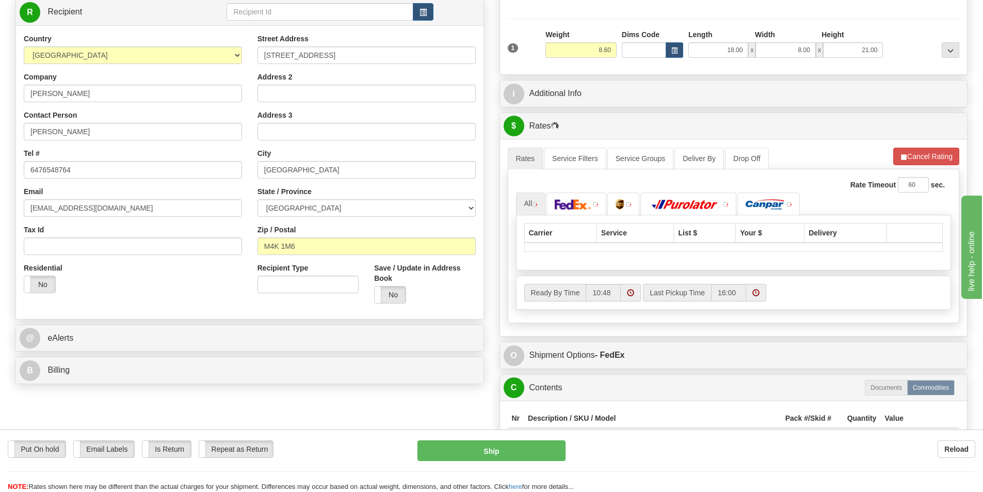
scroll to position [155, 0]
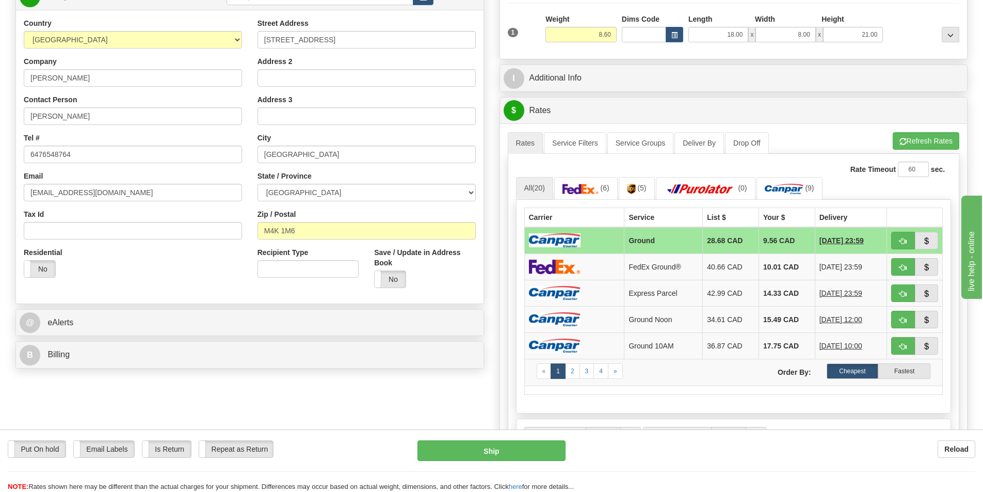
click at [596, 237] on td at bounding box center [574, 240] width 100 height 27
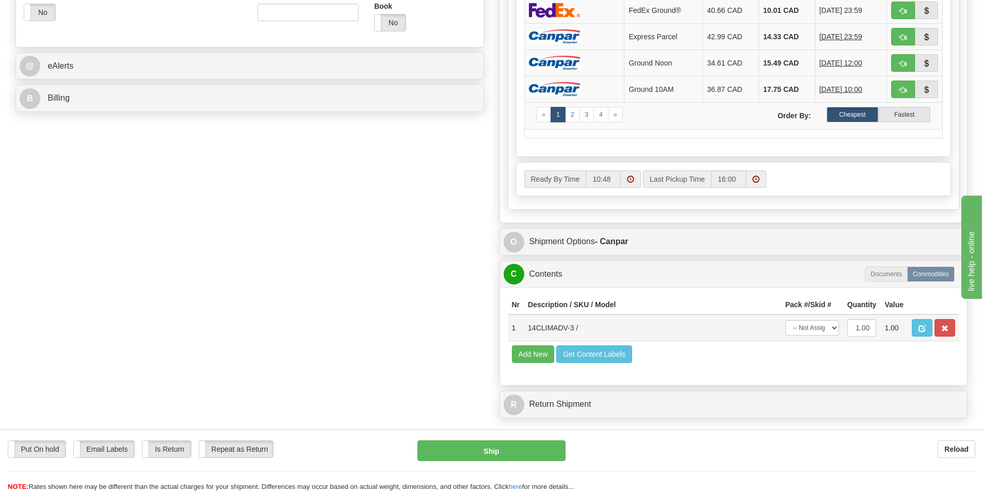
scroll to position [465, 0]
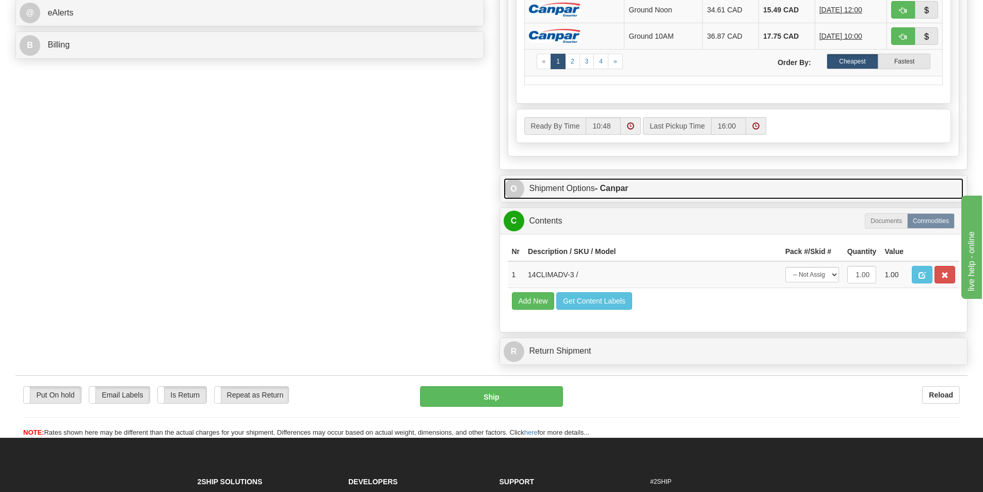
click at [602, 190] on strong "- Canpar" at bounding box center [612, 188] width 34 height 9
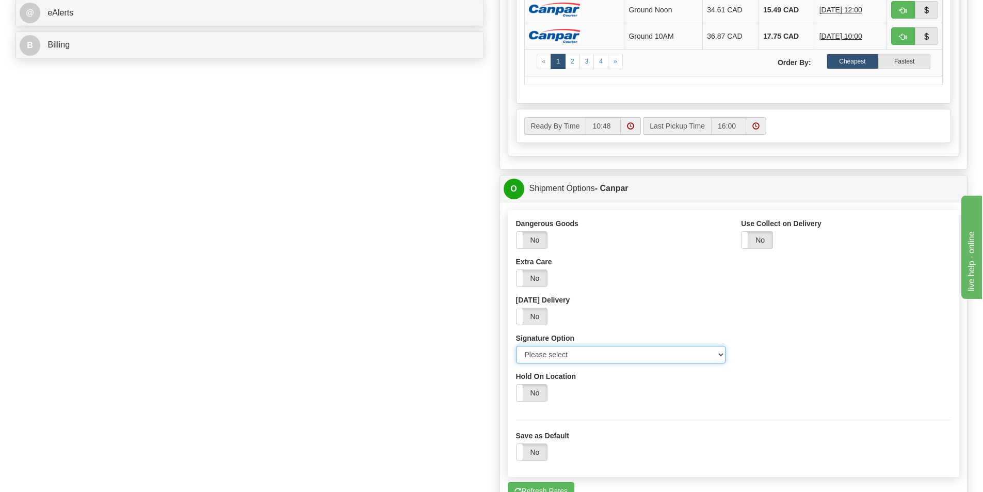
click at [576, 360] on select "Please select No Signature Required Signature Required Adult Signature" at bounding box center [621, 355] width 210 height 18
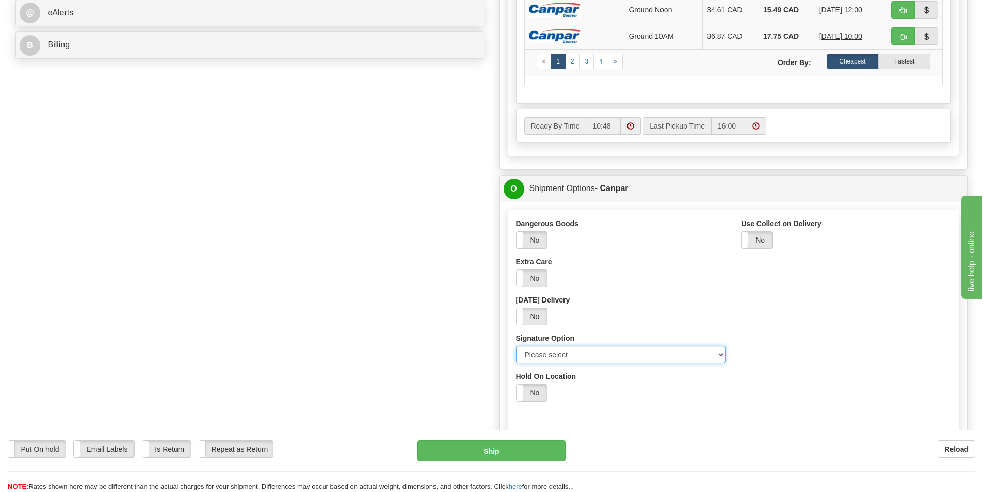
select select "2"
click at [516, 346] on select "Please select No Signature Required Signature Required Adult Signature" at bounding box center [621, 355] width 210 height 18
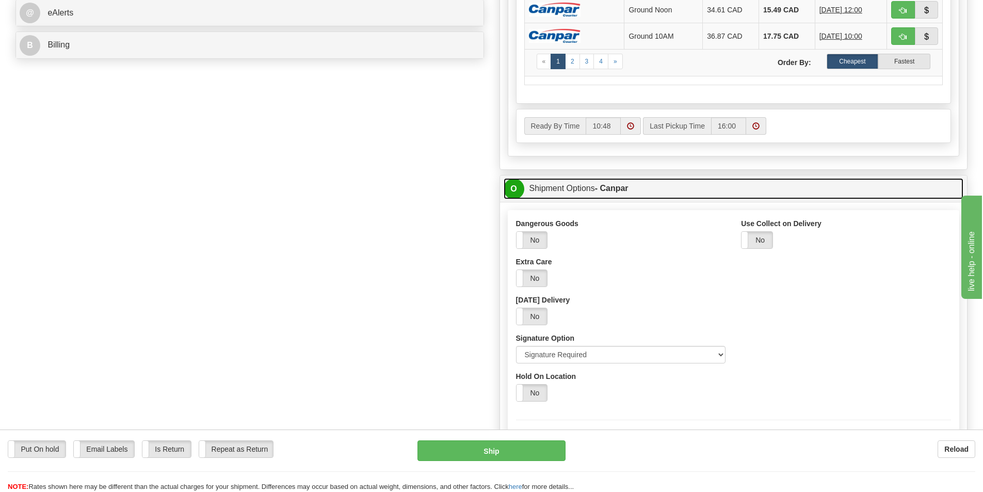
click at [604, 187] on strong "- Canpar" at bounding box center [612, 188] width 34 height 9
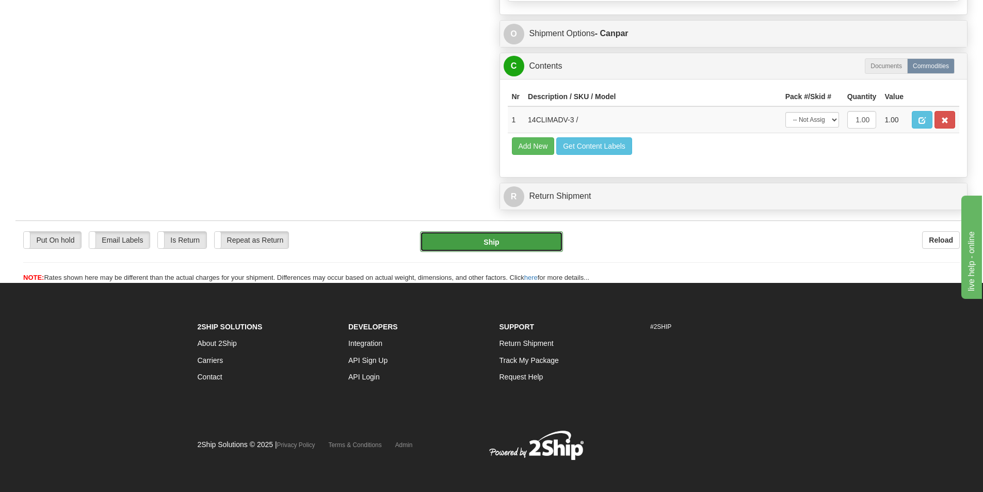
click at [474, 240] on button "Ship" at bounding box center [491, 241] width 143 height 21
type input "1"
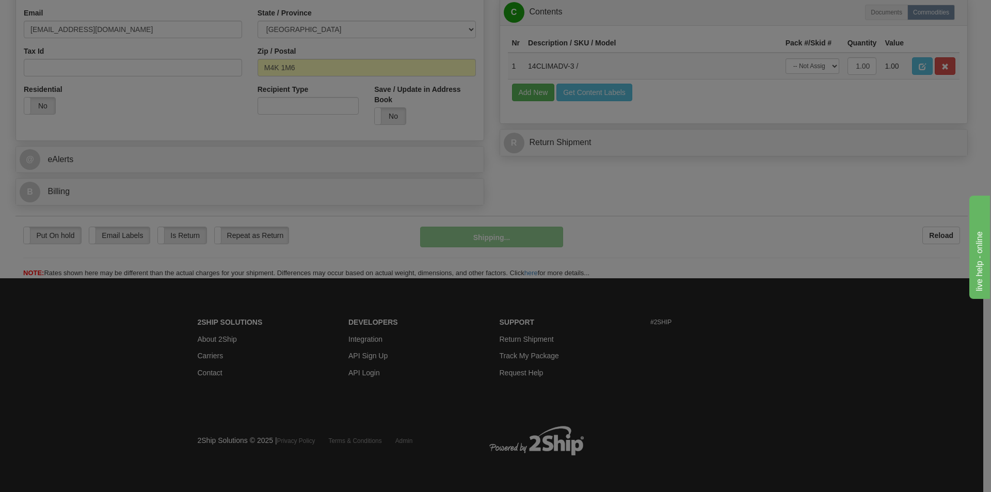
scroll to position [318, 0]
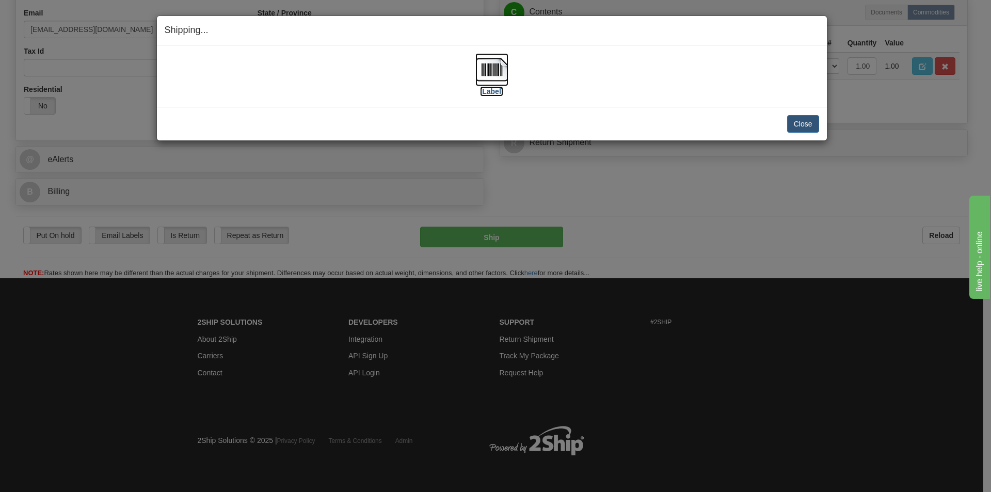
click at [491, 69] on img at bounding box center [491, 69] width 33 height 33
click at [802, 129] on button "Close" at bounding box center [803, 124] width 32 height 18
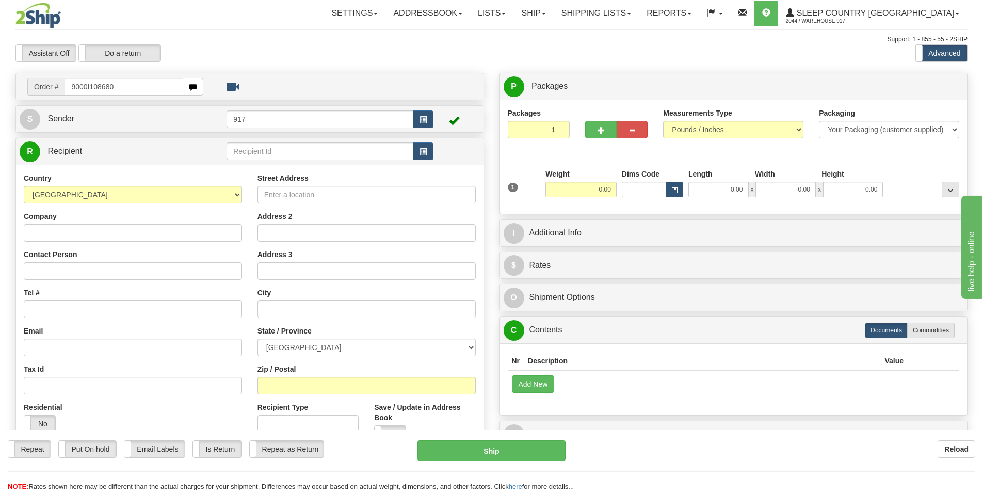
type input "9000I108680"
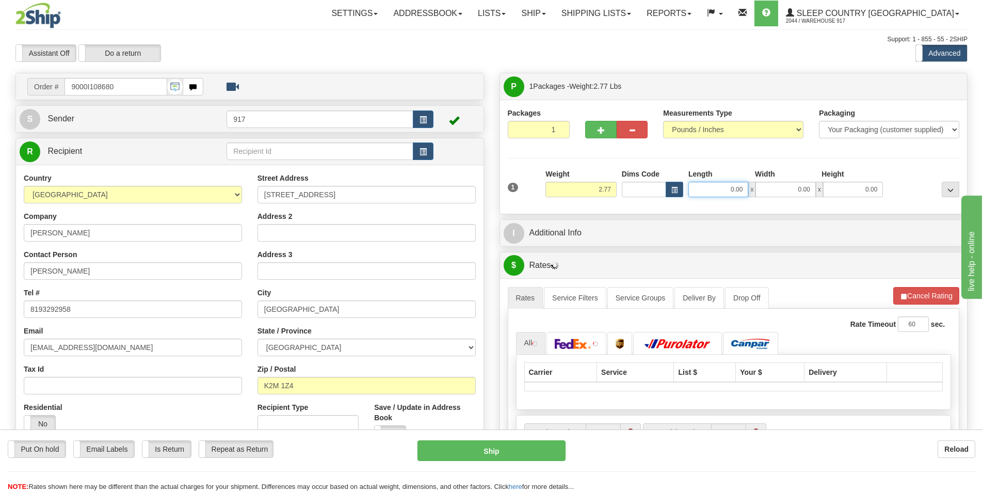
click at [704, 190] on input "0.00" at bounding box center [719, 189] width 60 height 15
type input "8.00"
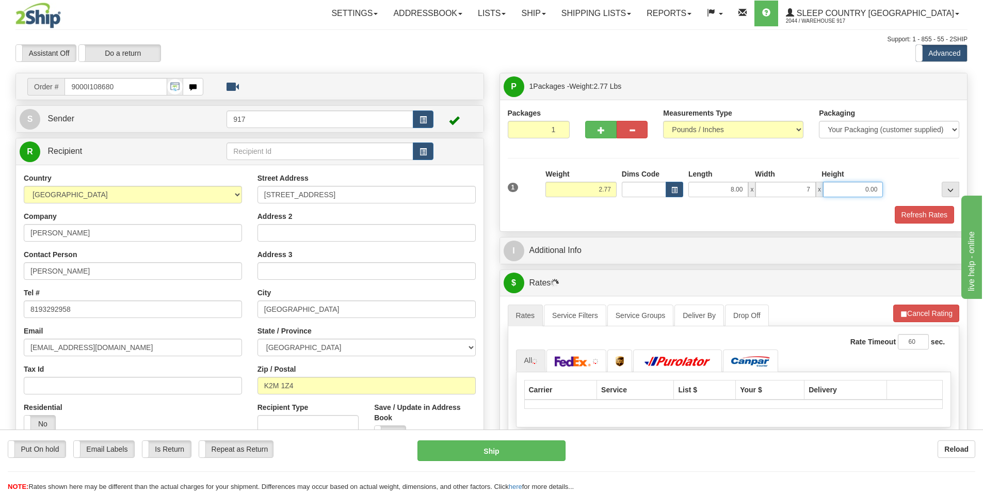
type input "7.00"
type input "9.00"
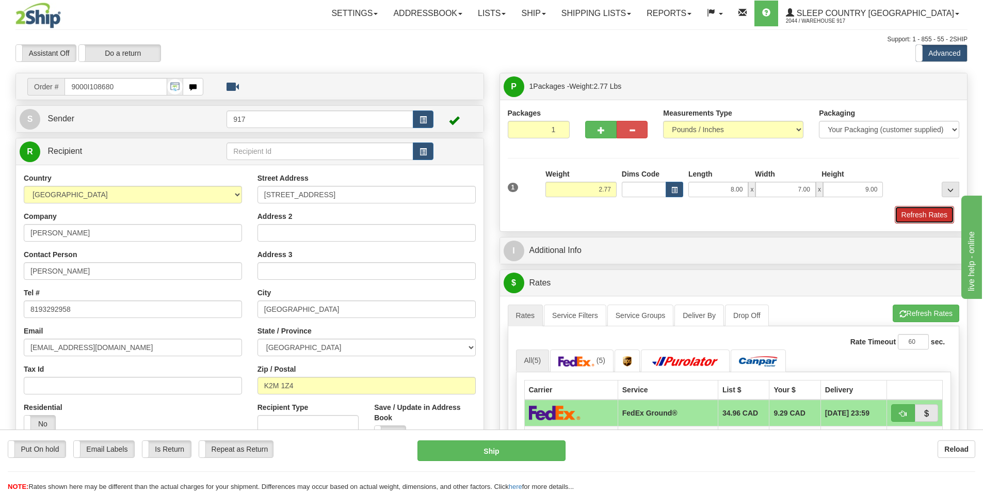
click at [932, 216] on button "Refresh Rates" at bounding box center [924, 215] width 59 height 18
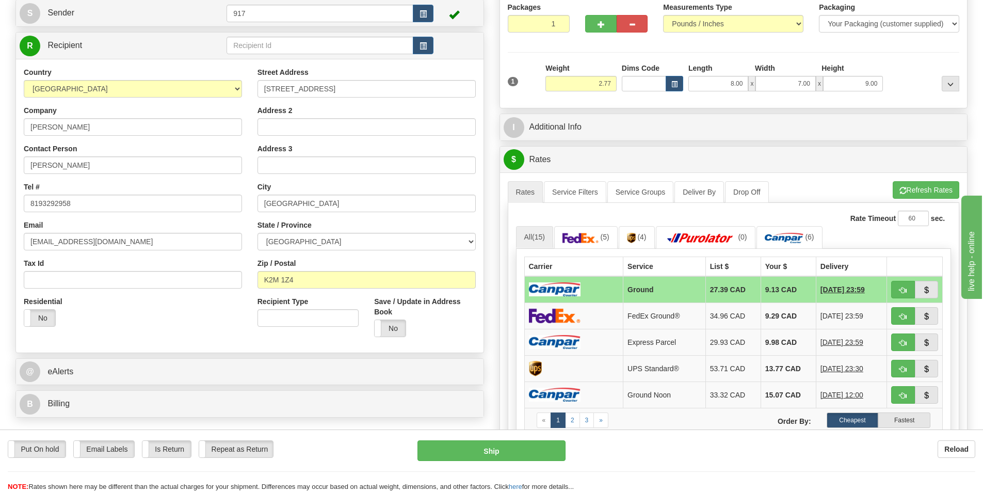
scroll to position [155, 0]
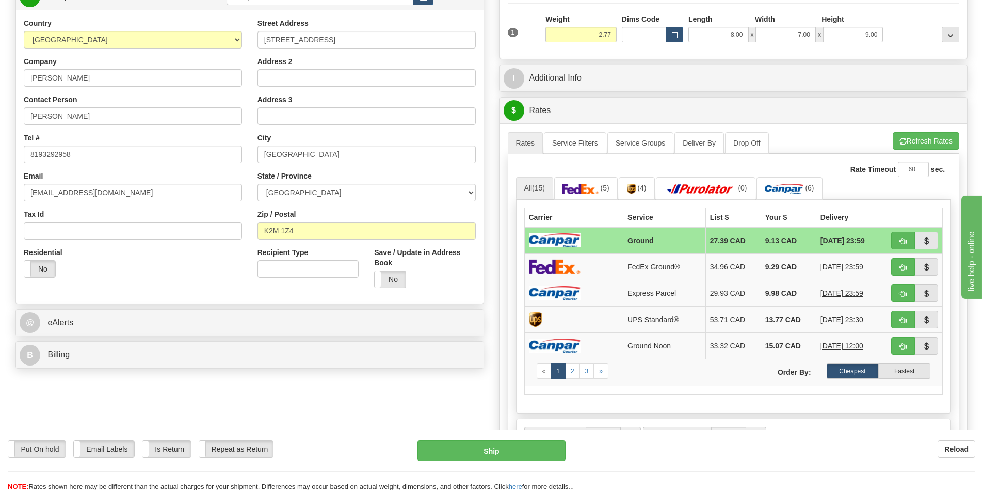
click at [653, 241] on td "Ground" at bounding box center [665, 240] width 83 height 27
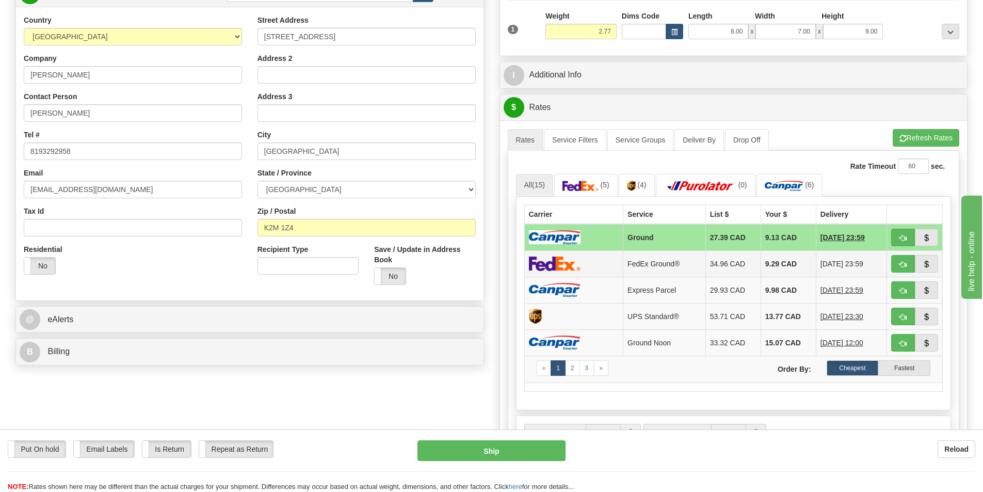
scroll to position [258, 0]
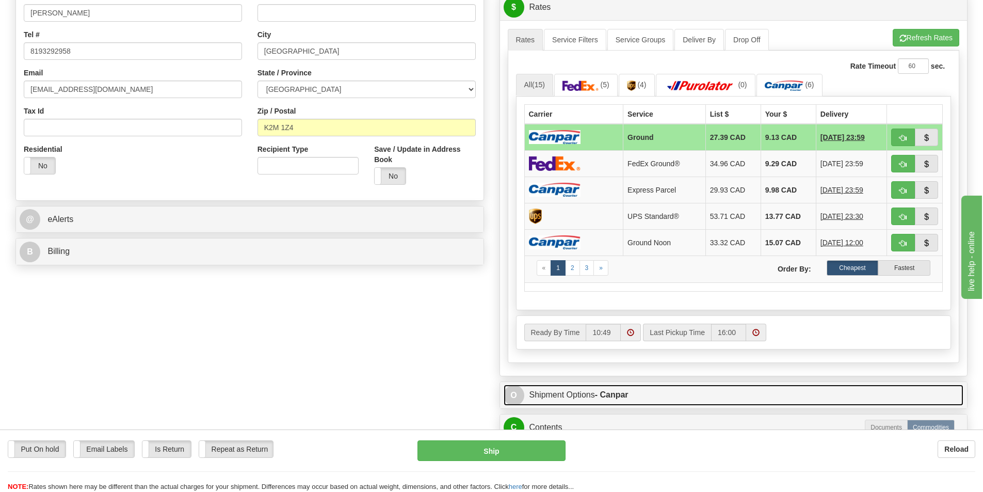
click at [603, 396] on strong "- Canpar" at bounding box center [612, 394] width 34 height 9
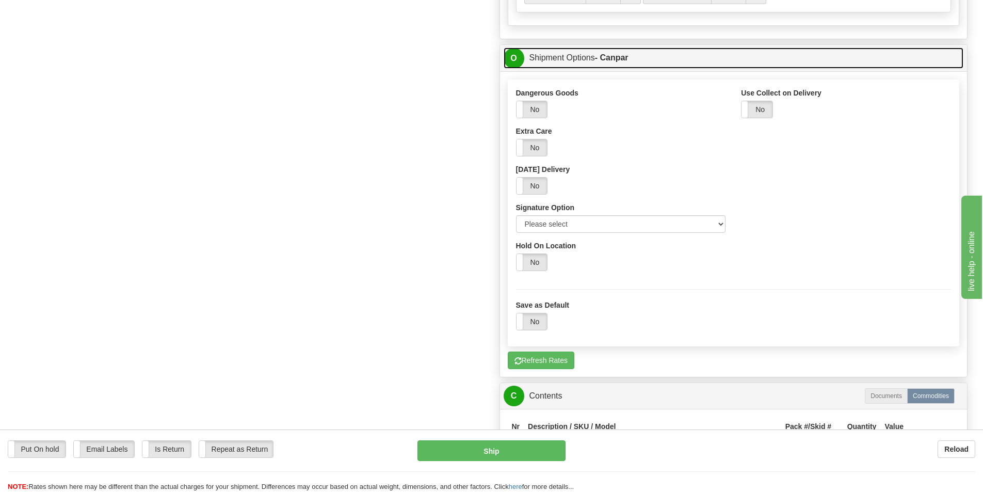
scroll to position [619, 0]
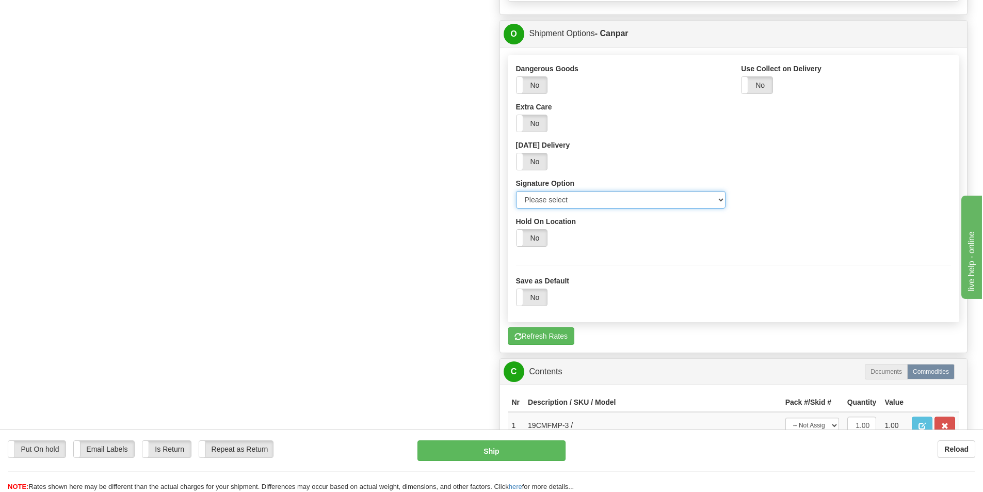
click at [592, 198] on select "Please select No Signature Required Signature Required Adult Signature" at bounding box center [621, 200] width 210 height 18
click at [516, 191] on select "Please select No Signature Required Signature Required Adult Signature" at bounding box center [621, 200] width 210 height 18
click at [584, 206] on select "Please select No Signature Required Signature Required Adult Signature" at bounding box center [621, 200] width 210 height 18
select select "2"
click at [516, 191] on select "Please select No Signature Required Signature Required Adult Signature" at bounding box center [621, 200] width 210 height 18
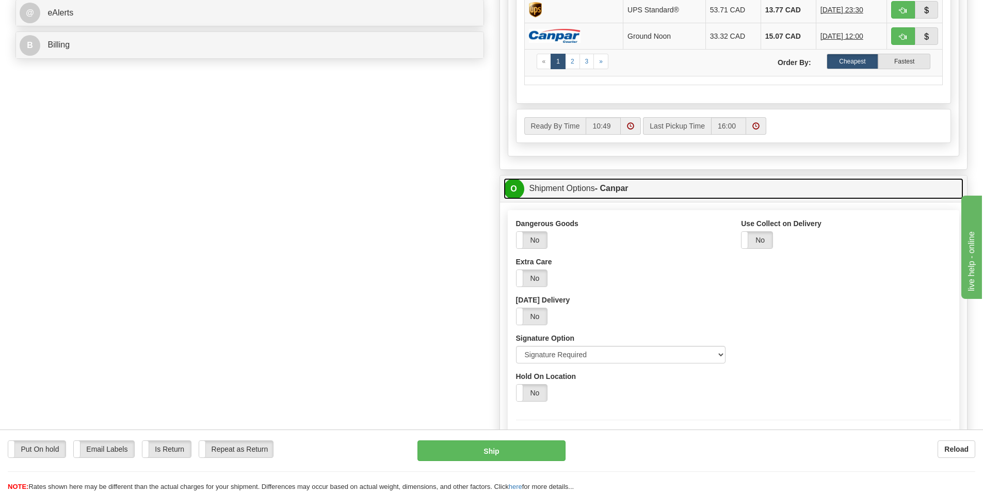
click at [572, 187] on link "O Shipment Options - Canpar" at bounding box center [734, 188] width 460 height 21
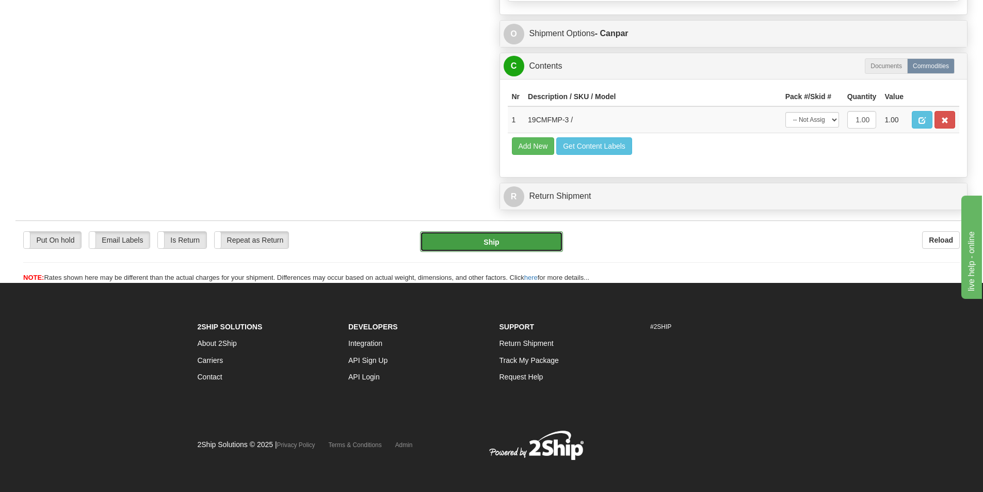
click at [492, 243] on button "Ship" at bounding box center [491, 241] width 143 height 21
type input "1"
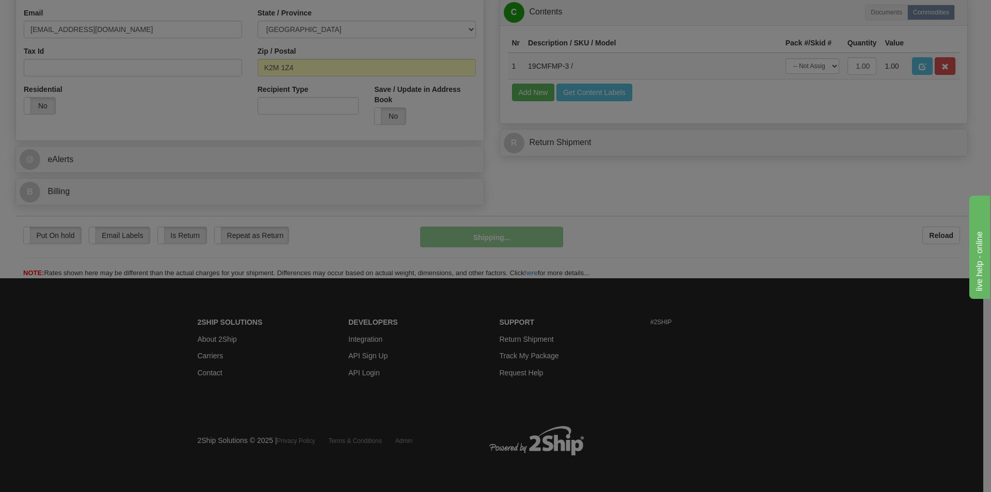
scroll to position [318, 0]
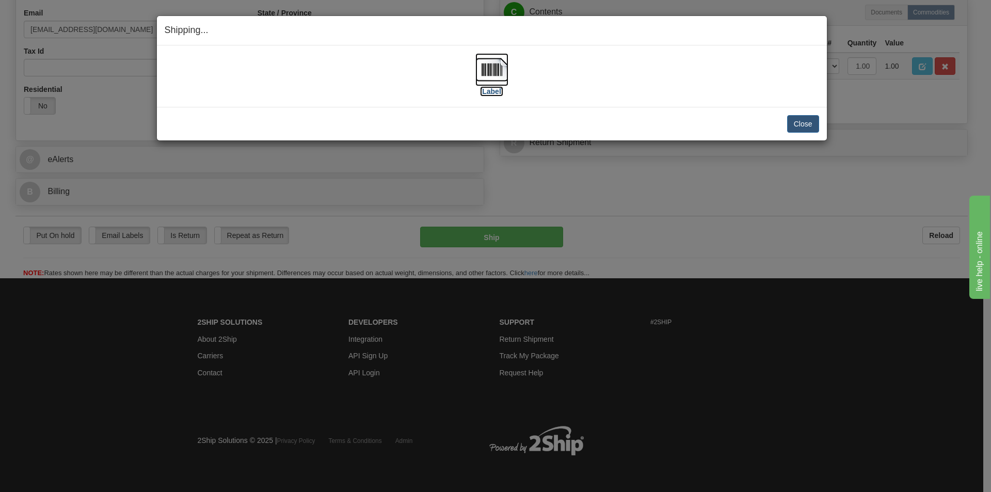
click at [497, 72] on img at bounding box center [491, 69] width 33 height 33
click at [808, 124] on button "Close" at bounding box center [803, 124] width 32 height 18
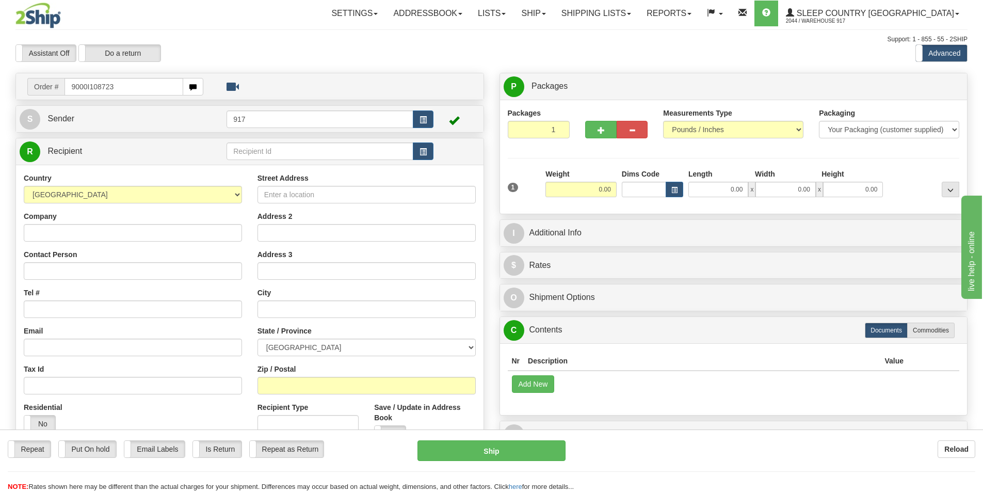
type input "9000I108723"
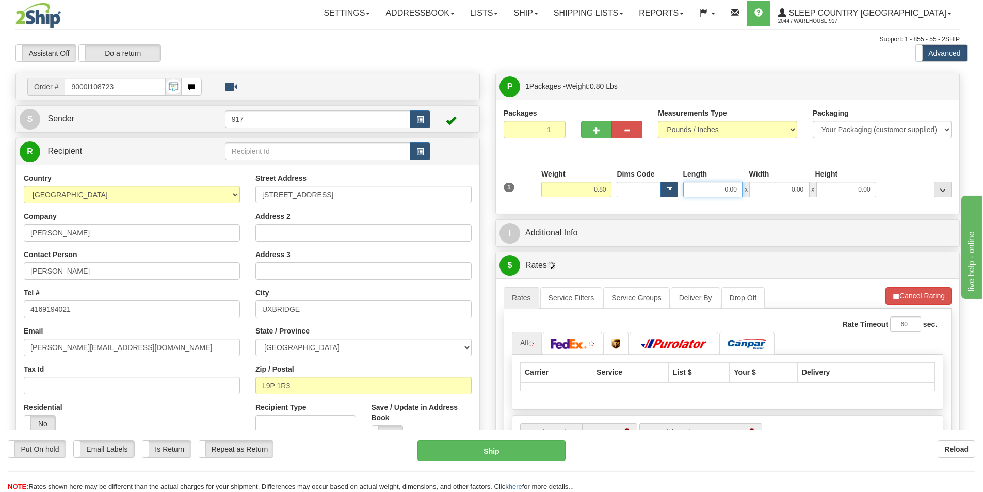
click at [722, 187] on input "0.00" at bounding box center [712, 189] width 59 height 15
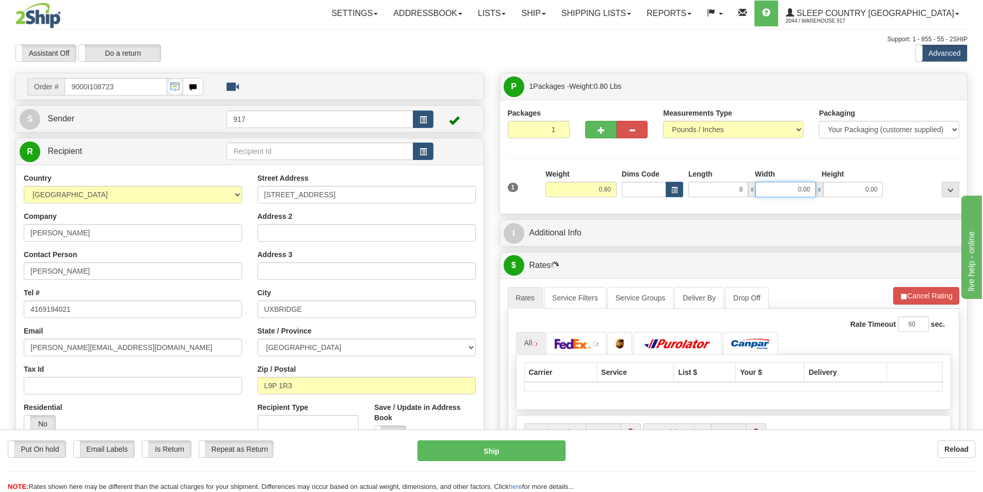
type input "8.00"
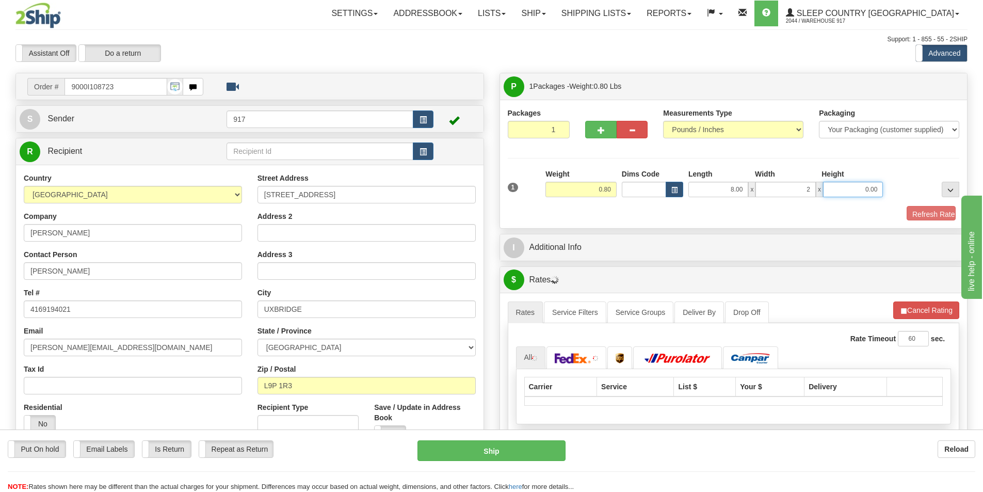
type input "2.00"
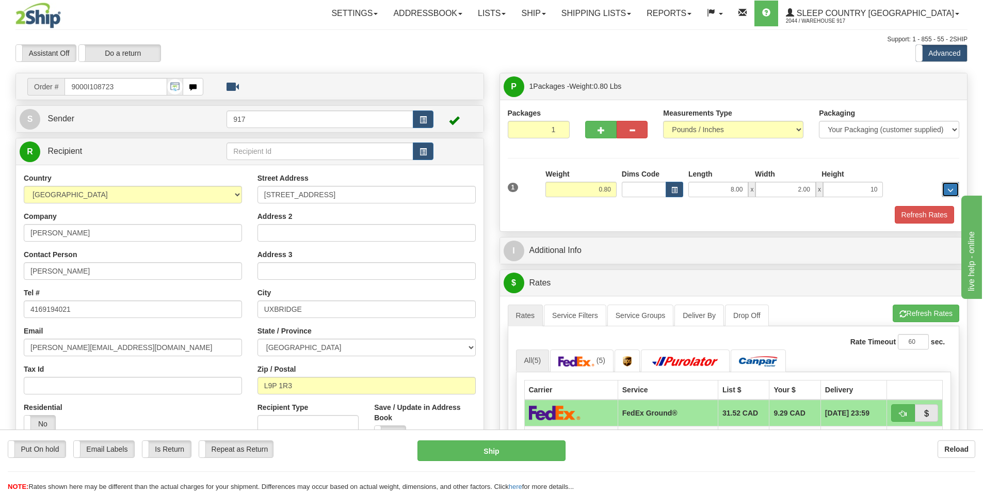
type input "10.00"
click at [921, 219] on button "Refresh Rates" at bounding box center [924, 215] width 59 height 18
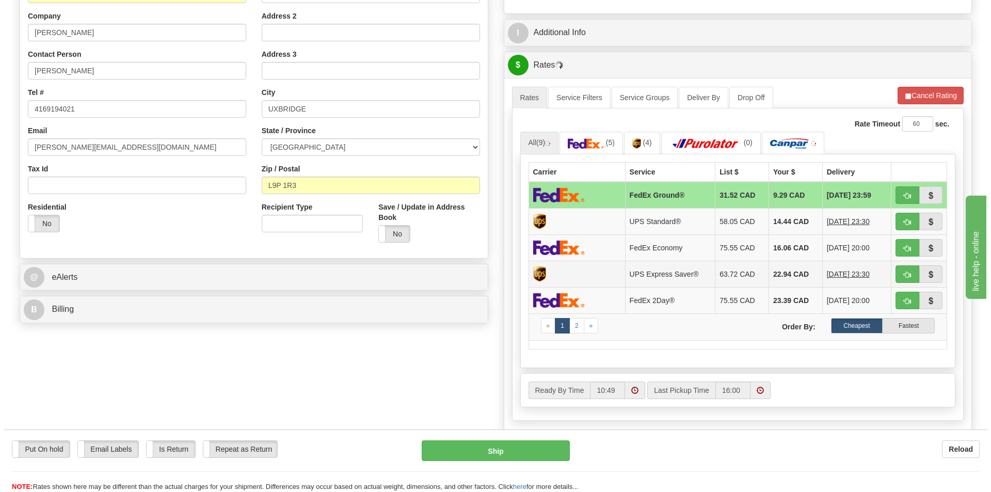
scroll to position [206, 0]
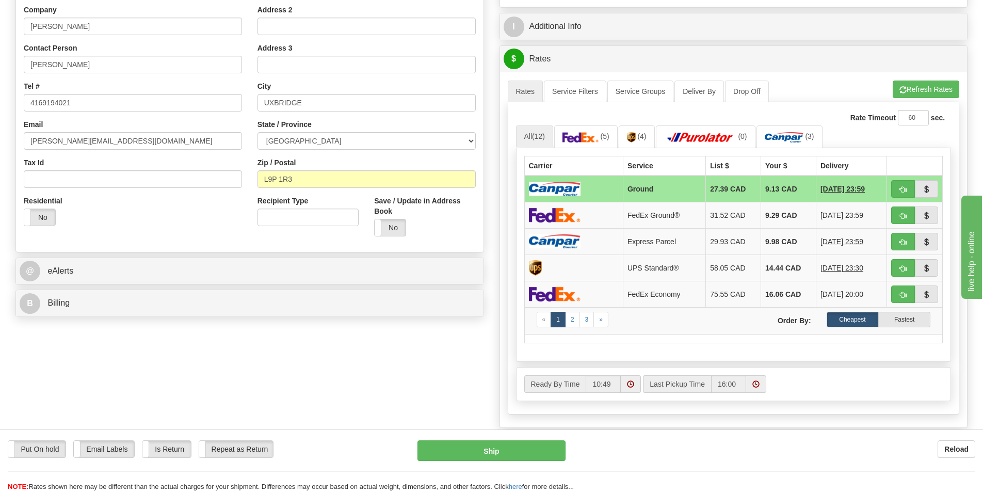
click at [588, 183] on td at bounding box center [573, 188] width 99 height 27
click at [479, 453] on button "Ship" at bounding box center [492, 450] width 148 height 21
type input "1"
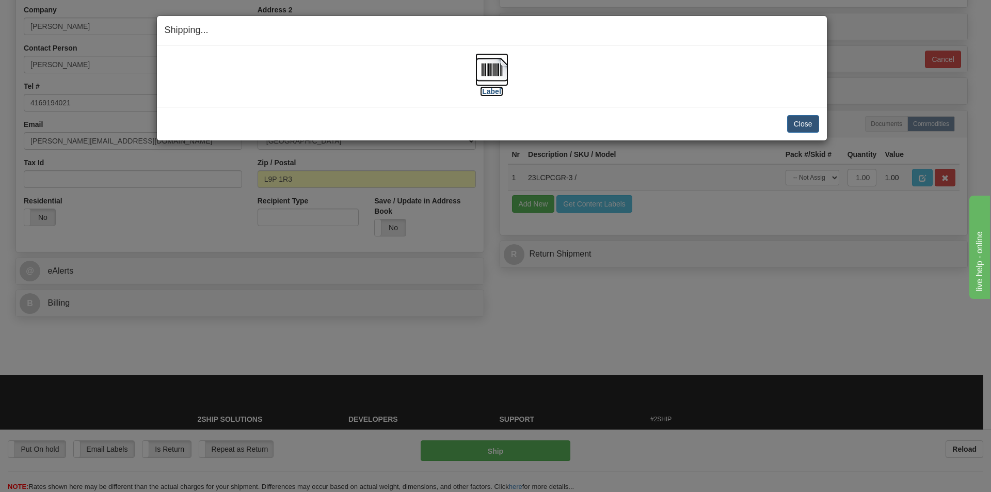
click at [502, 74] on img at bounding box center [491, 69] width 33 height 33
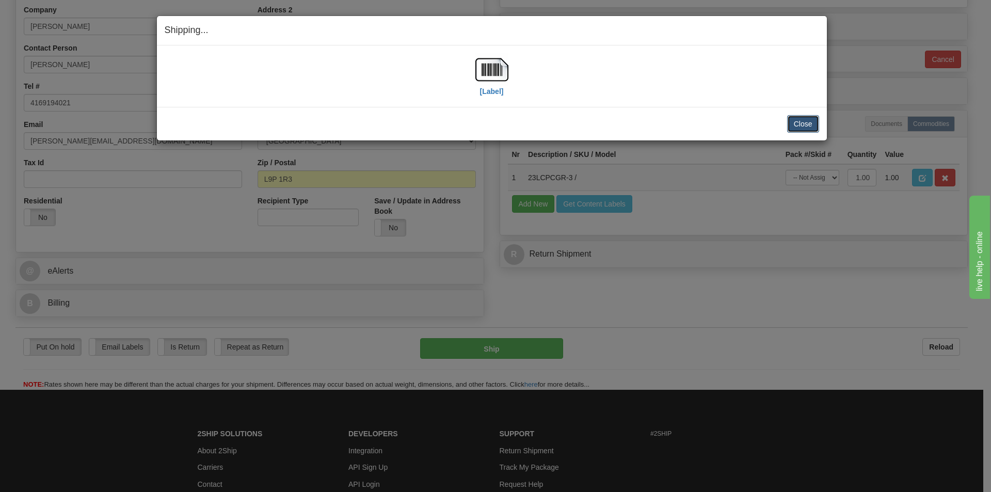
click at [805, 125] on button "Close" at bounding box center [803, 124] width 32 height 18
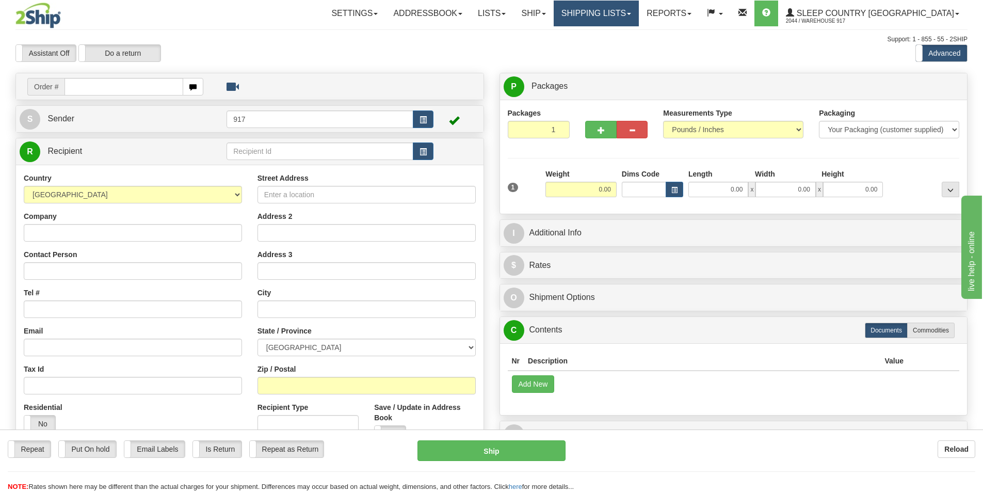
click at [616, 10] on link "Shipping lists" at bounding box center [596, 14] width 85 height 26
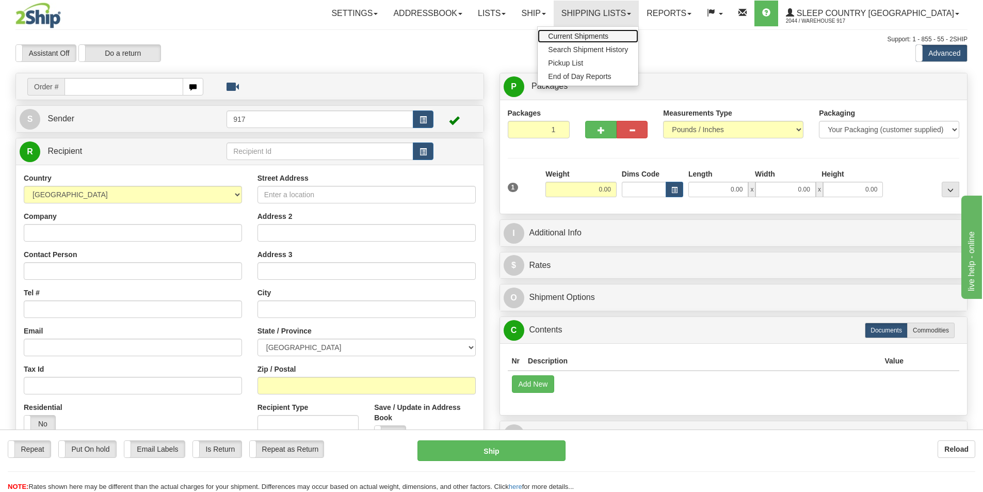
click at [609, 33] on span "Current Shipments" at bounding box center [578, 36] width 60 height 8
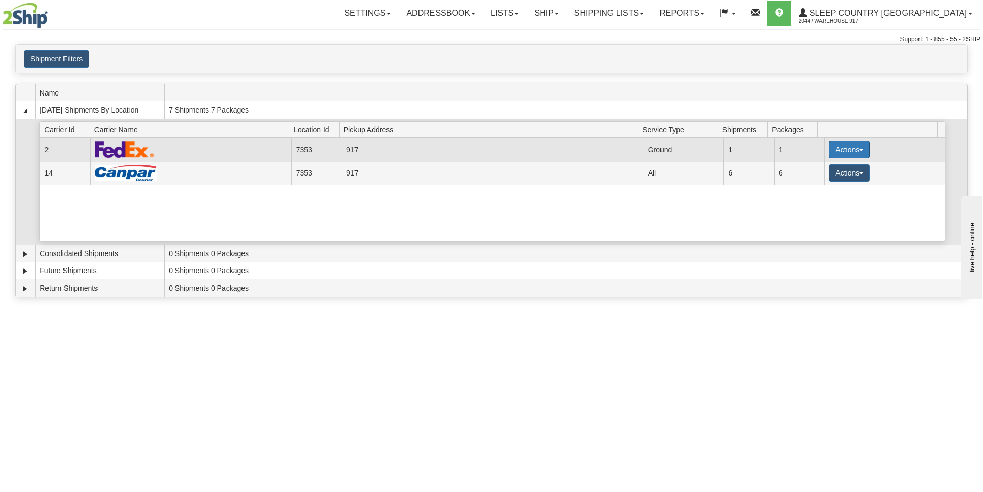
click at [847, 149] on button "Actions" at bounding box center [849, 150] width 41 height 18
click at [825, 182] on link "Close" at bounding box center [828, 182] width 83 height 13
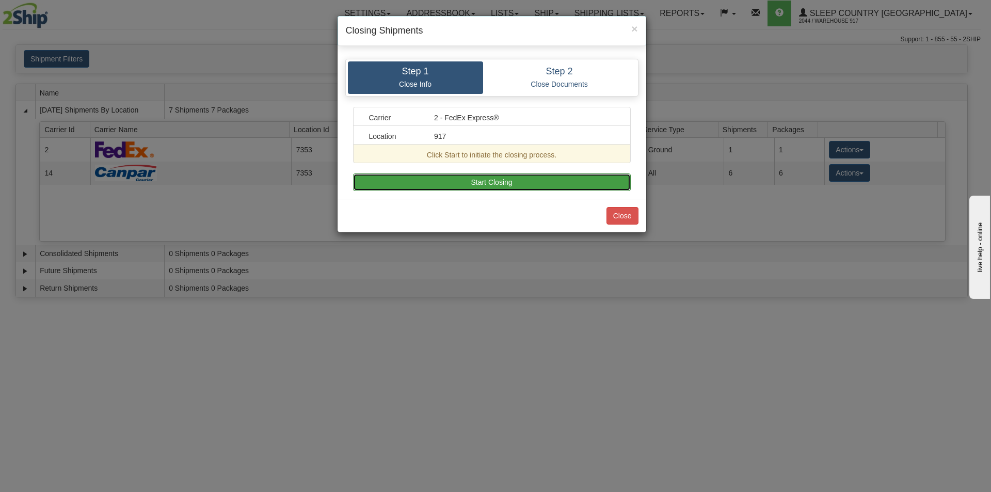
click at [601, 183] on button "Start Closing" at bounding box center [492, 182] width 278 height 18
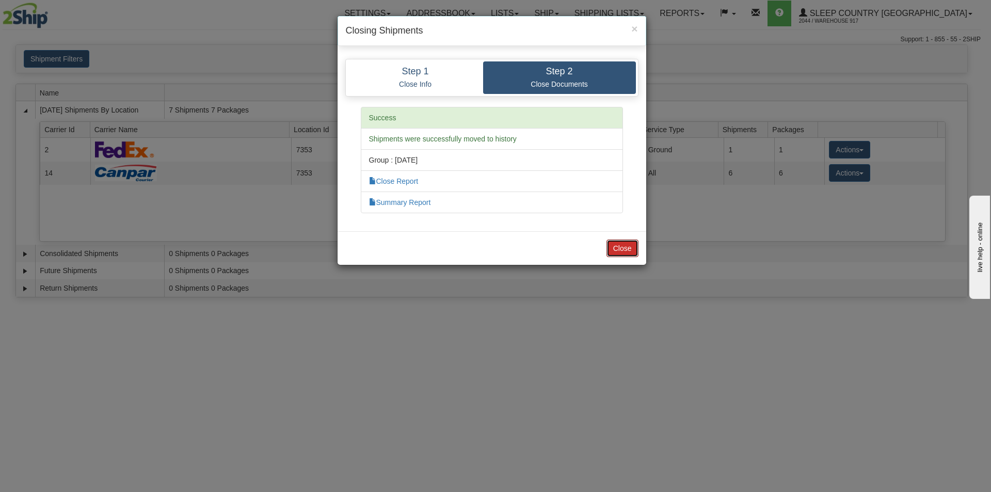
drag, startPoint x: 623, startPoint y: 246, endPoint x: 640, endPoint y: 246, distance: 17.6
click at [623, 246] on button "Close" at bounding box center [623, 249] width 32 height 18
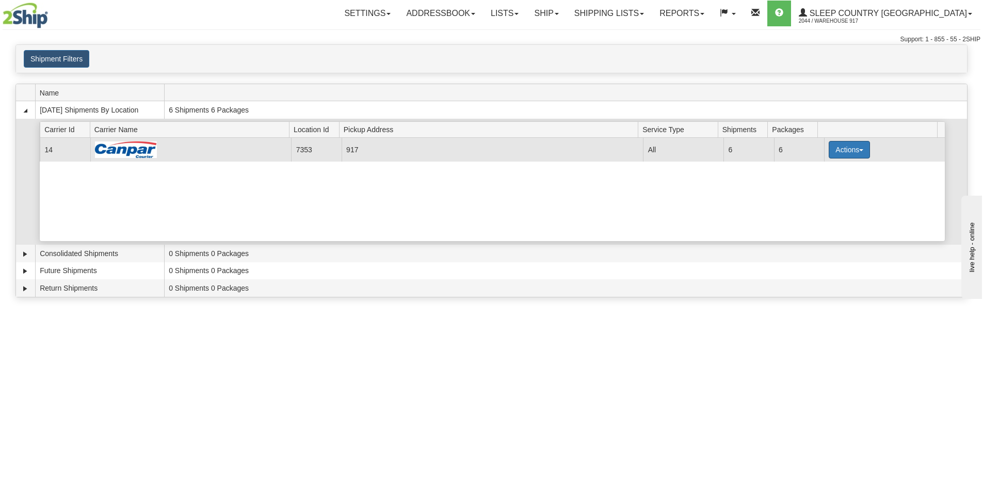
click at [839, 154] on button "Actions" at bounding box center [849, 150] width 41 height 18
click at [833, 182] on link "Close" at bounding box center [828, 182] width 83 height 13
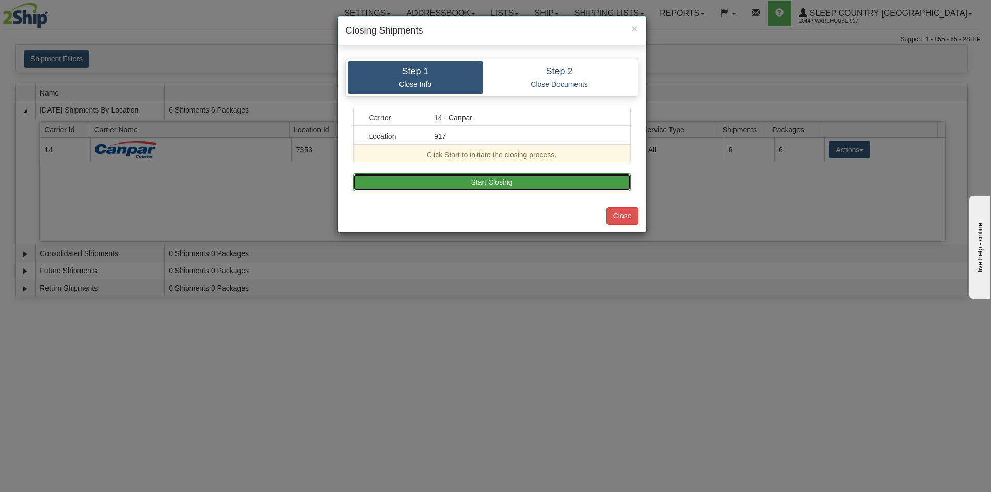
click at [599, 183] on button "Start Closing" at bounding box center [492, 182] width 278 height 18
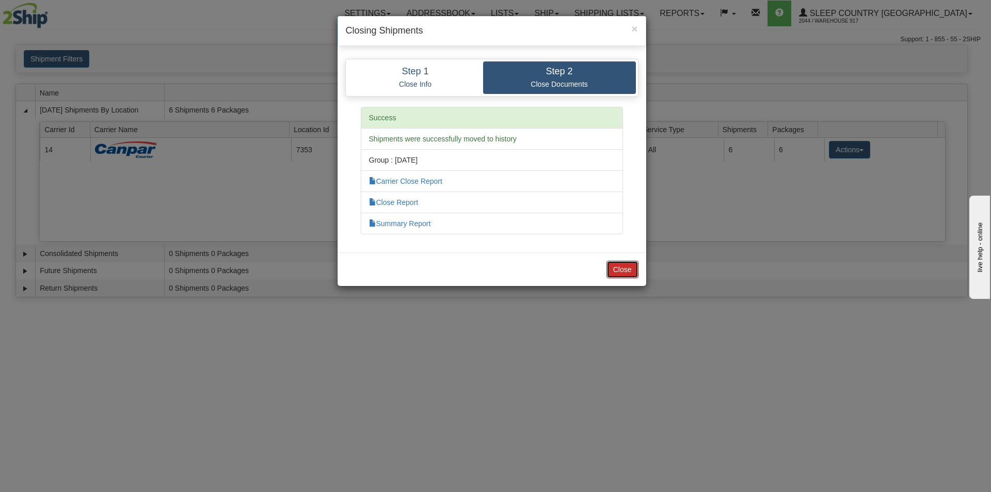
click at [635, 266] on button "Close" at bounding box center [623, 270] width 32 height 18
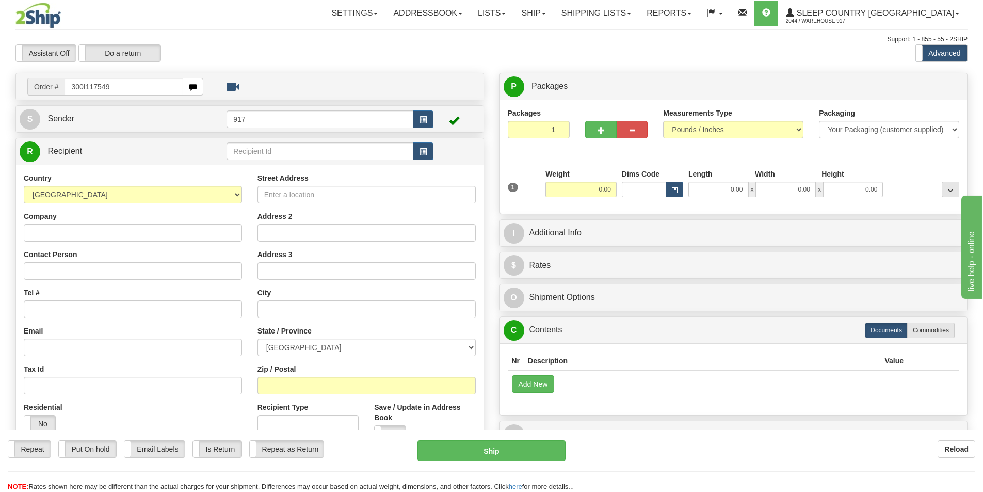
type input "300I117549"
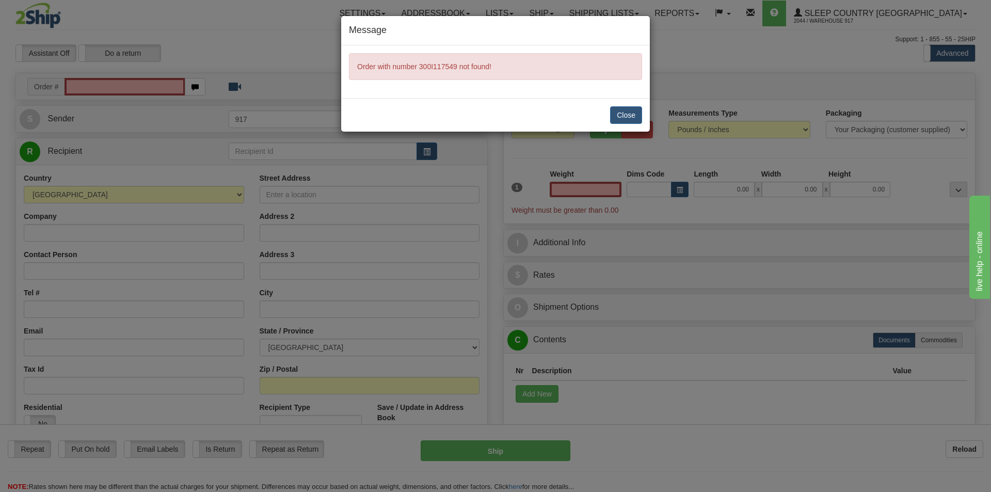
type input "0.00"
click at [631, 116] on button "Close" at bounding box center [626, 115] width 32 height 18
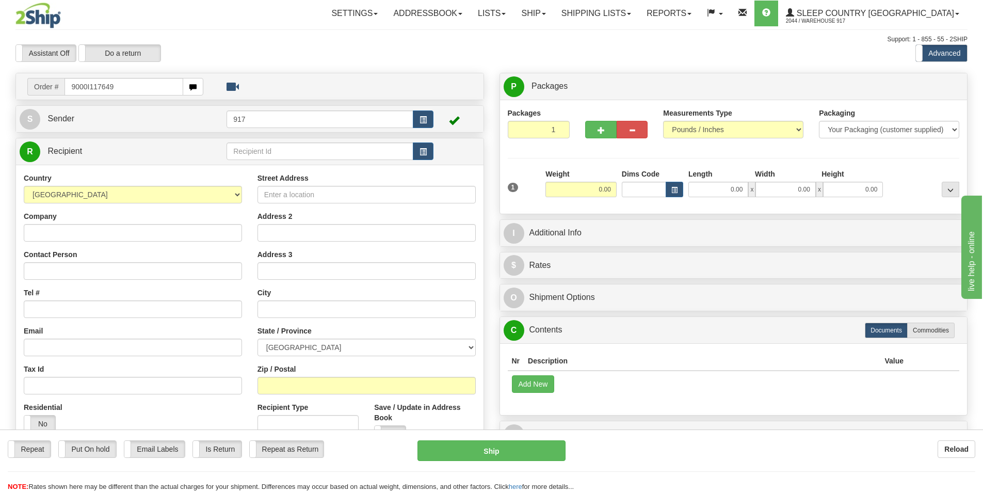
type input "9000I117649"
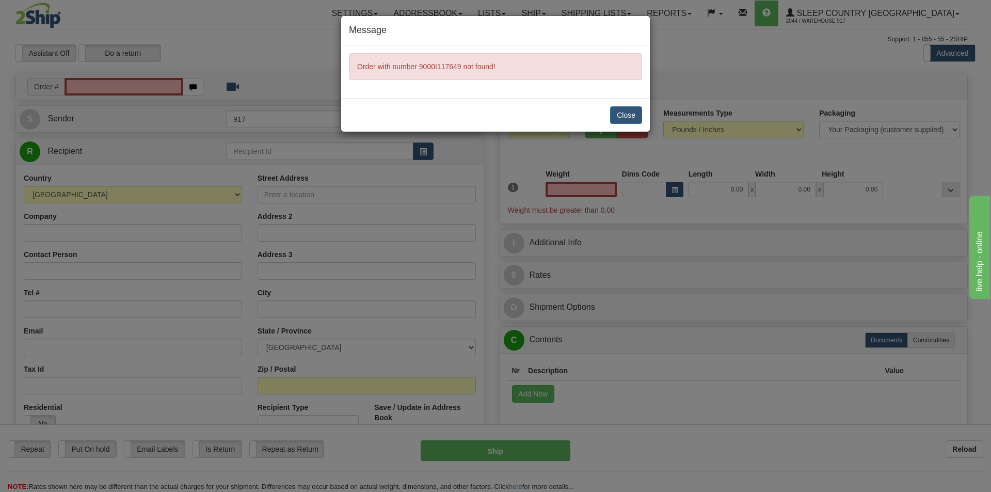
type input "0.00"
click at [639, 122] on button "Close" at bounding box center [626, 115] width 32 height 18
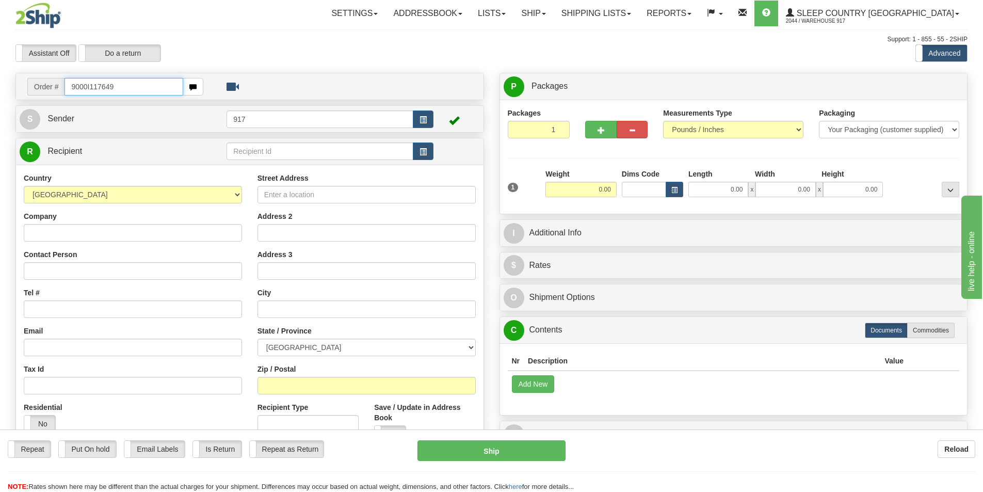
type input "9000I117649"
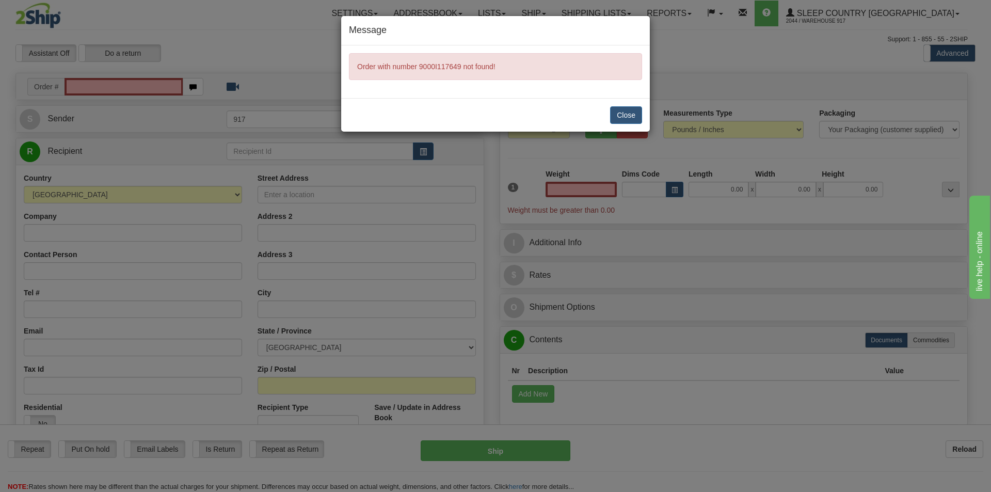
type input "0.00"
click at [634, 113] on button "Close" at bounding box center [626, 115] width 32 height 18
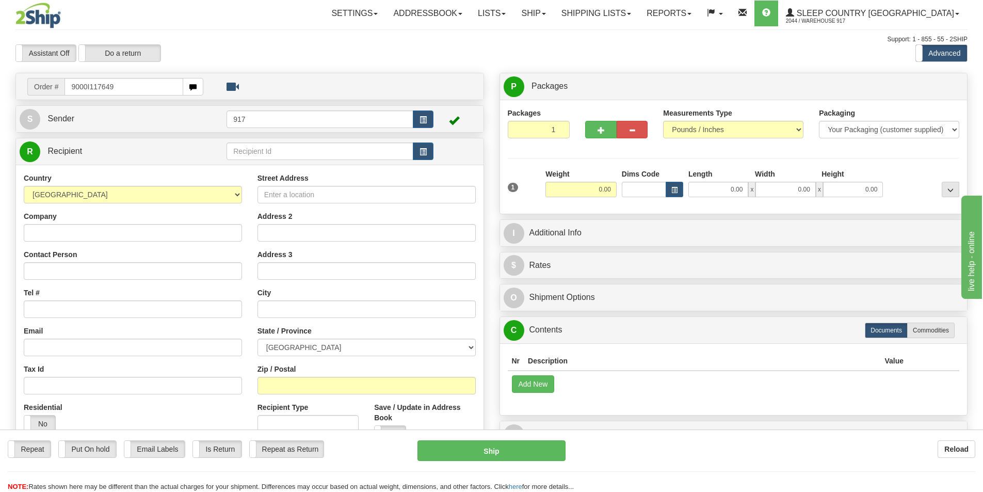
type input "9000I117649"
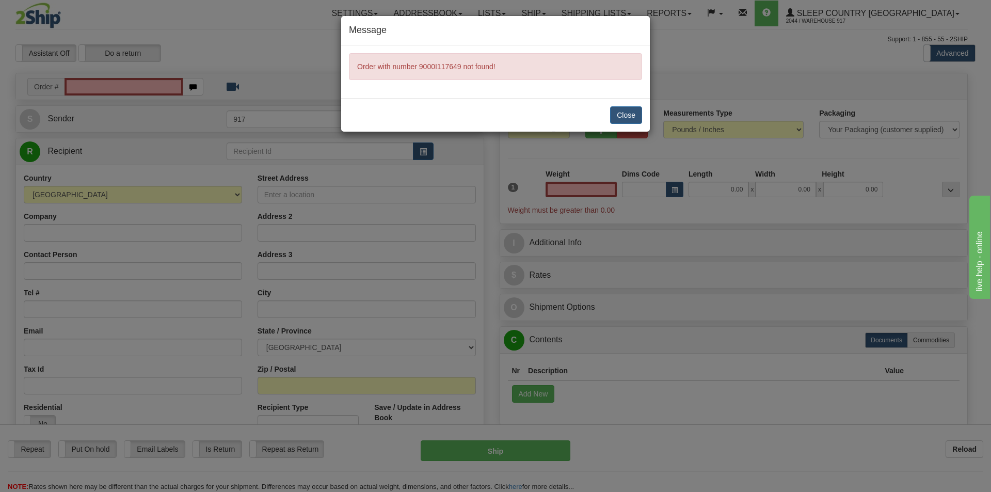
type input "0.00"
click at [594, 112] on div "Close" at bounding box center [495, 115] width 309 height 34
click at [615, 118] on button "Close" at bounding box center [626, 115] width 32 height 18
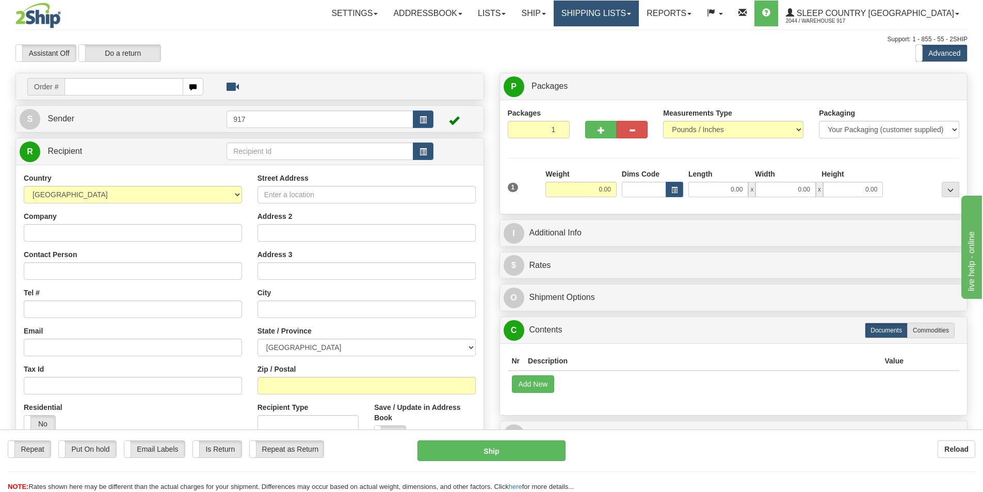
click at [639, 6] on link "Shipping lists" at bounding box center [596, 14] width 85 height 26
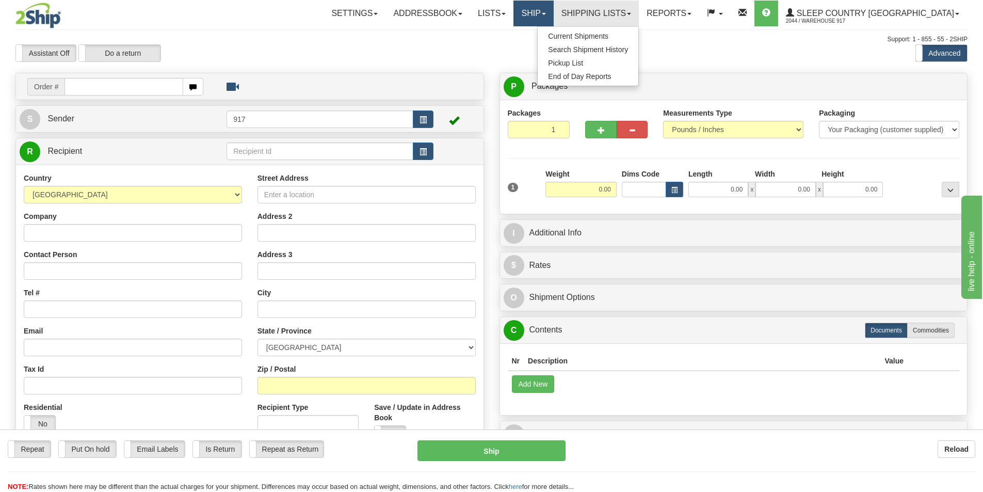
click at [553, 13] on link "Ship" at bounding box center [534, 14] width 40 height 26
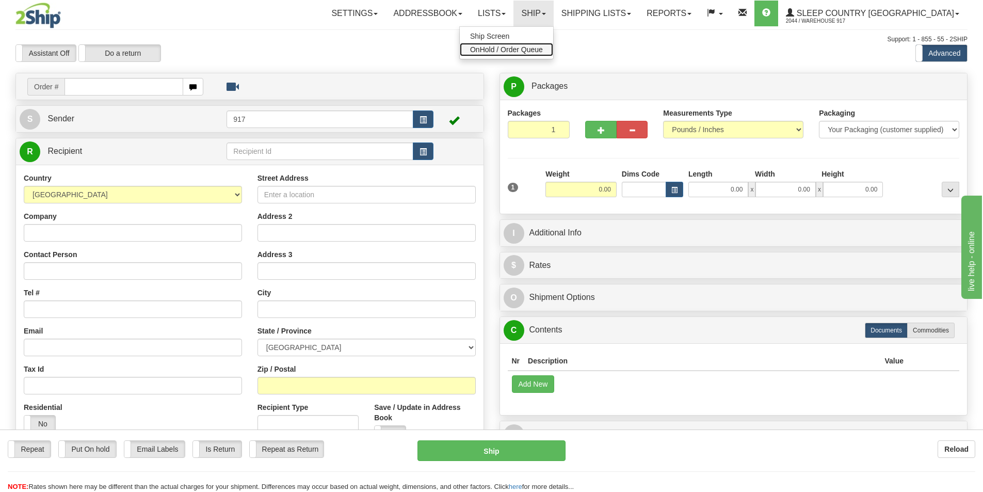
click at [543, 46] on span "OnHold / Order Queue" at bounding box center [506, 49] width 73 height 8
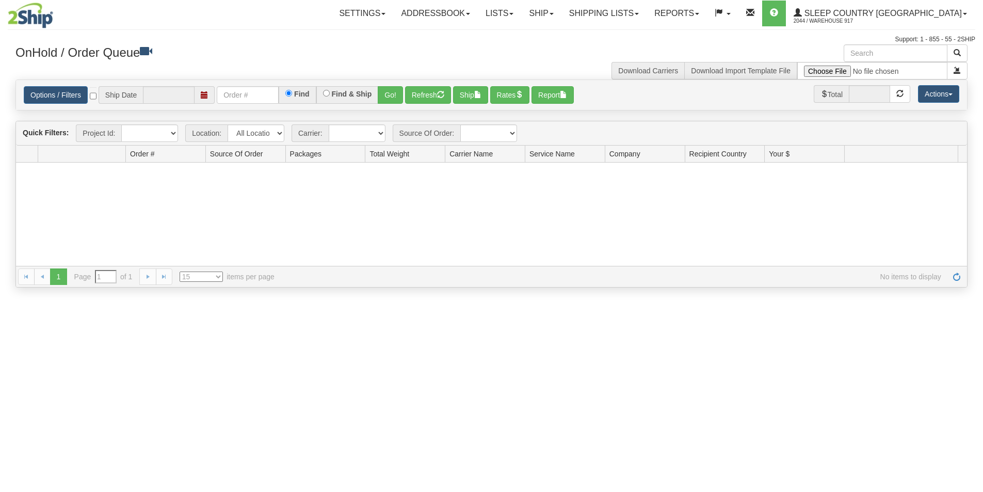
type input "[DATE]"
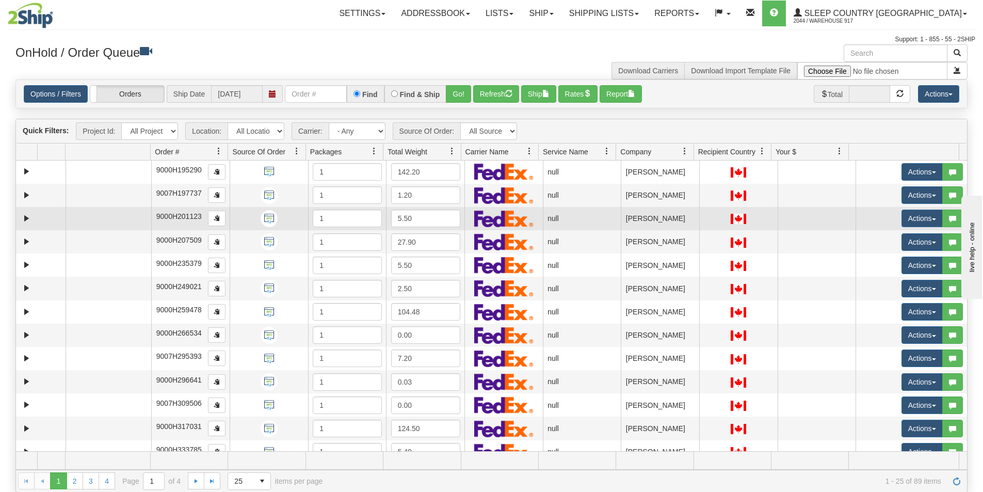
scroll to position [293, 0]
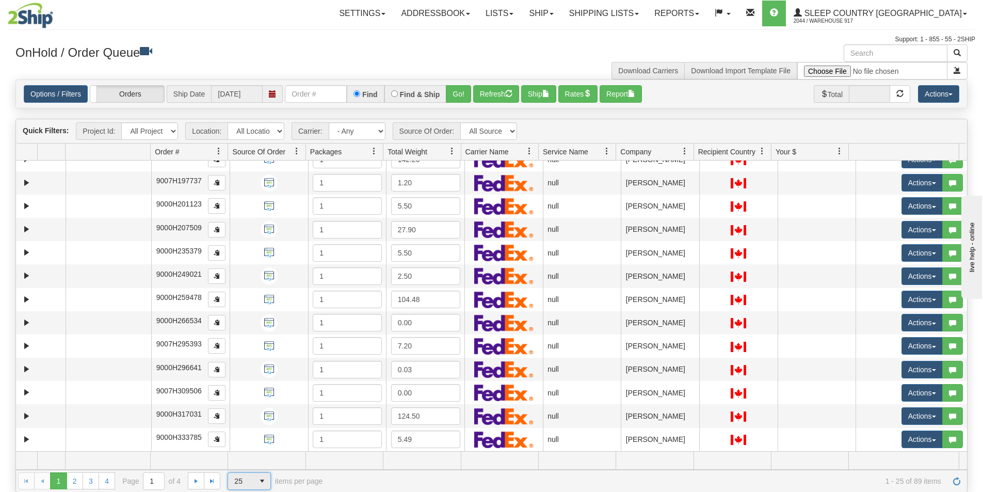
click at [237, 478] on span "25" at bounding box center [240, 481] width 13 height 10
click at [245, 455] on li "50" at bounding box center [249, 450] width 42 height 14
click at [254, 478] on span "50 15 25 50 100 items per page" at bounding box center [243, 481] width 95 height 18
click at [222, 480] on span "select" at bounding box center [230, 481] width 17 height 17
click at [227, 458] on li "100" at bounding box center [217, 464] width 42 height 14
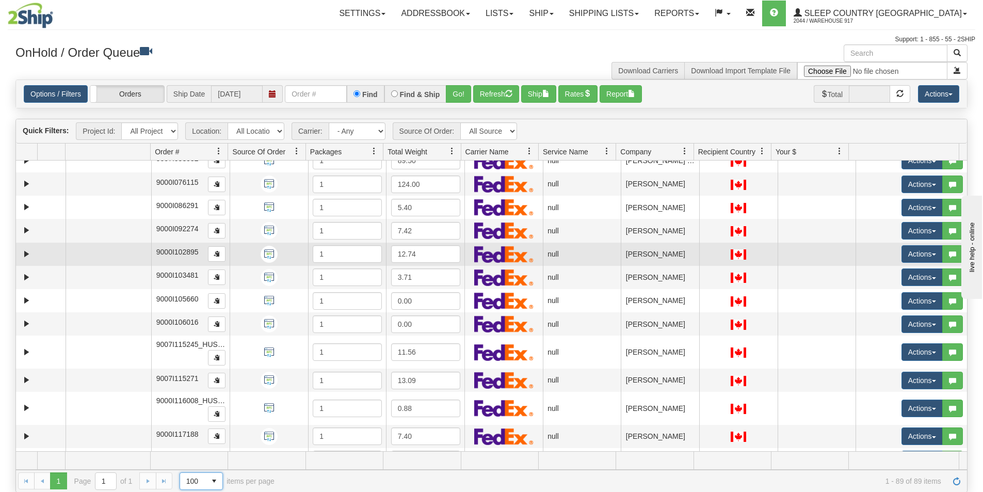
scroll to position [1861, 0]
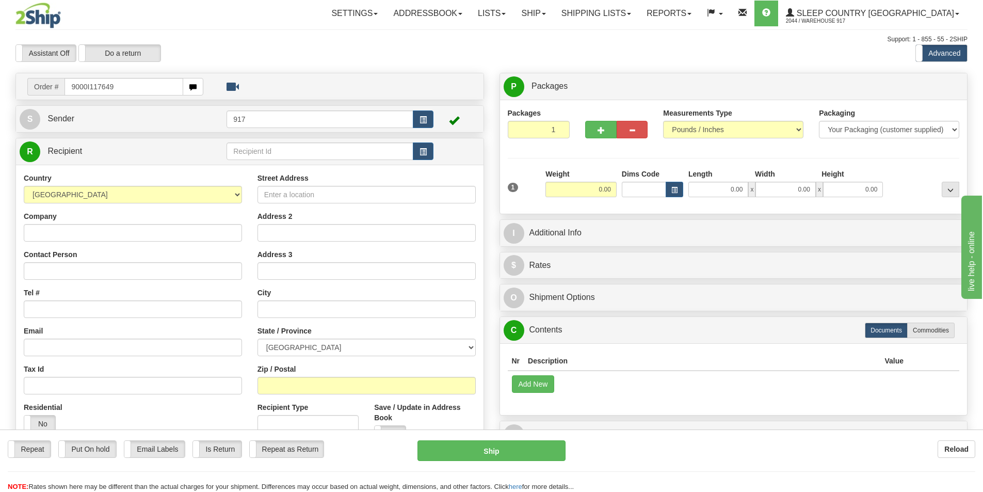
type input "9000I117649"
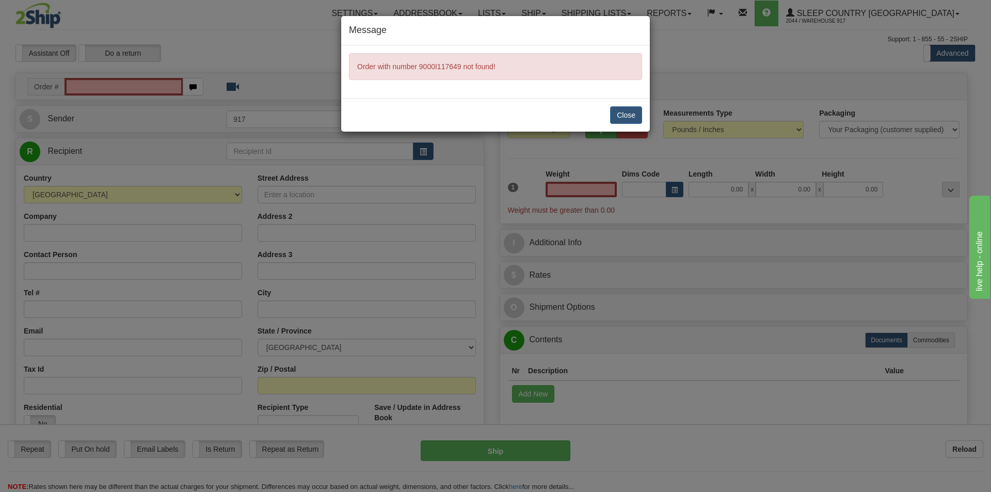
type input "0.00"
click at [623, 115] on button "Close" at bounding box center [626, 115] width 32 height 18
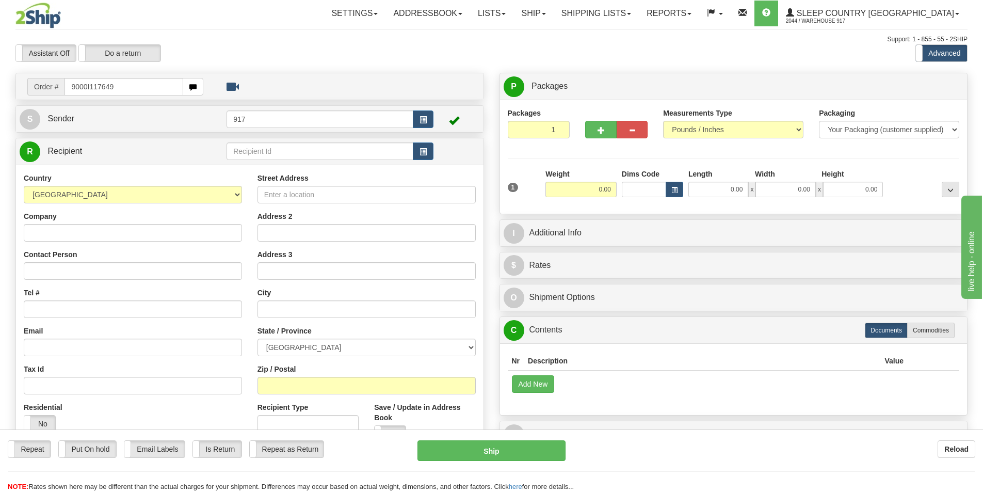
type input "9000I117649"
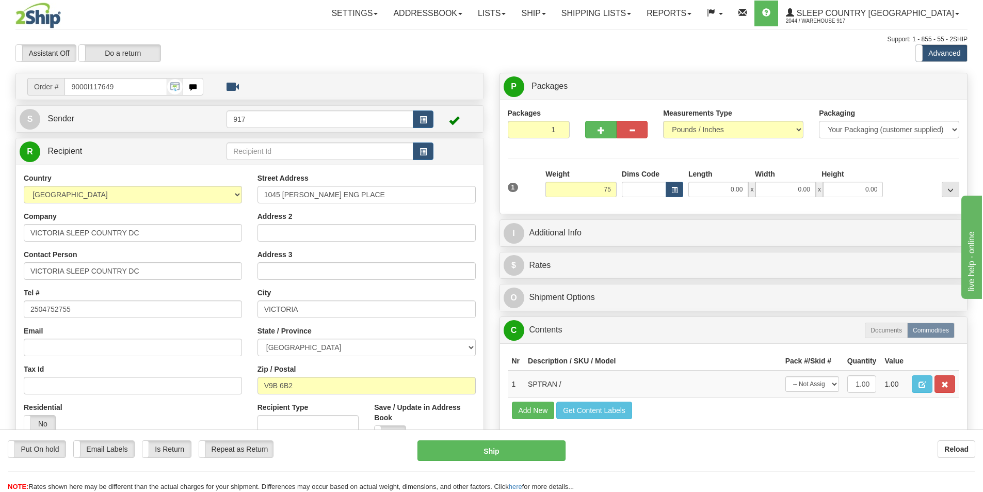
type input "7"
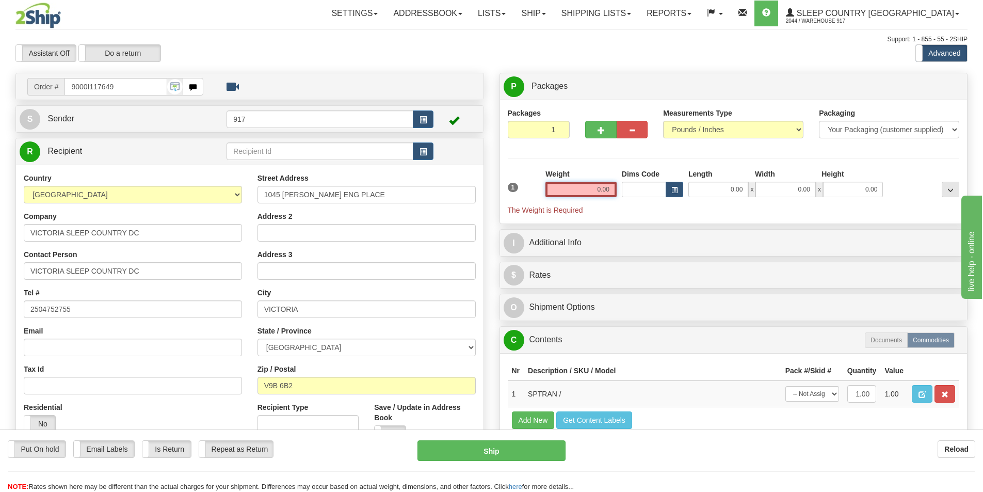
drag, startPoint x: 589, startPoint y: 187, endPoint x: 685, endPoint y: 206, distance: 97.8
click at [630, 199] on div "1 Weight 0.00 Dims Code 0.00" at bounding box center [733, 192] width 457 height 46
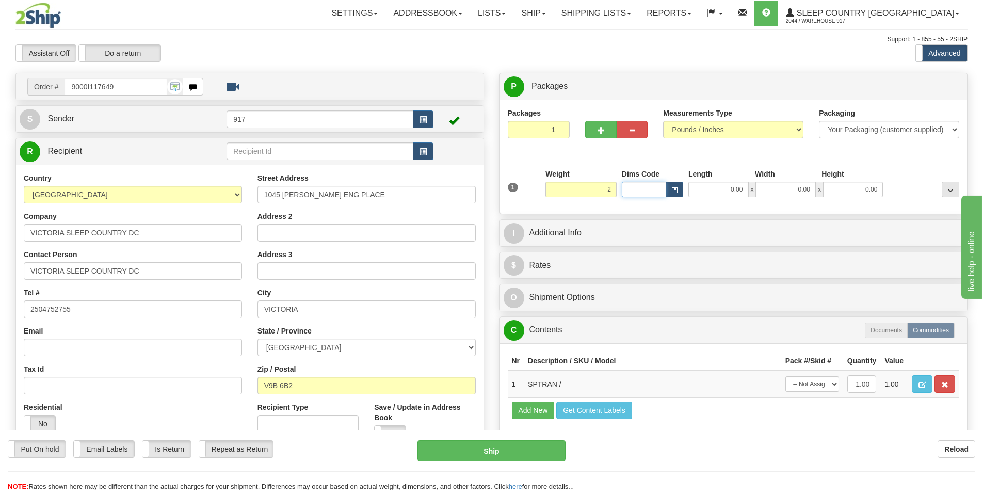
type input "2.00"
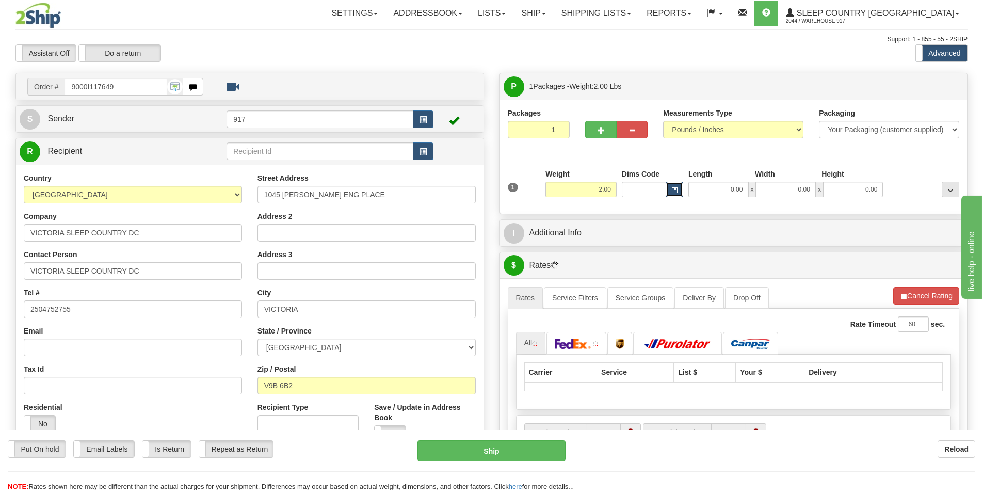
click at [672, 184] on button "button" at bounding box center [675, 189] width 18 height 15
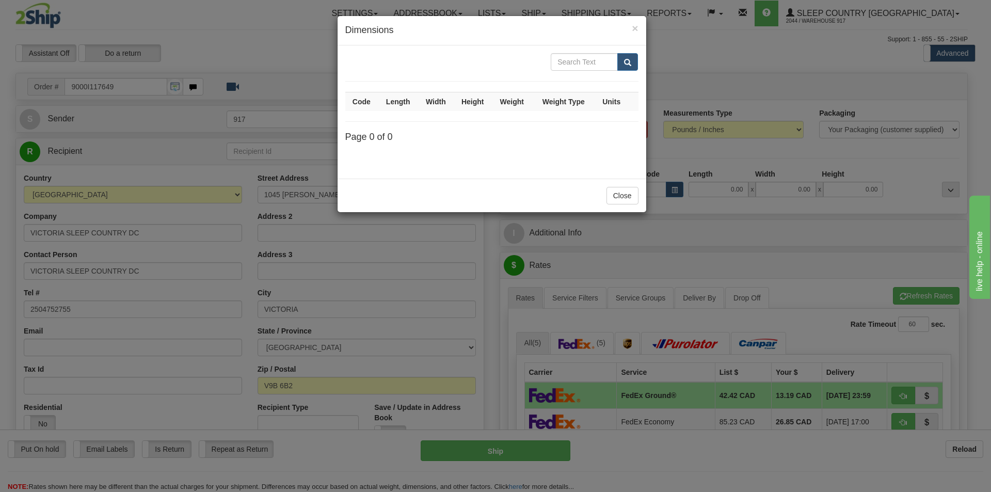
click at [631, 22] on div "× Dimensions" at bounding box center [492, 30] width 309 height 29
click at [631, 27] on h4 "Dimensions" at bounding box center [491, 30] width 293 height 13
click at [632, 28] on span "×" at bounding box center [635, 28] width 6 height 12
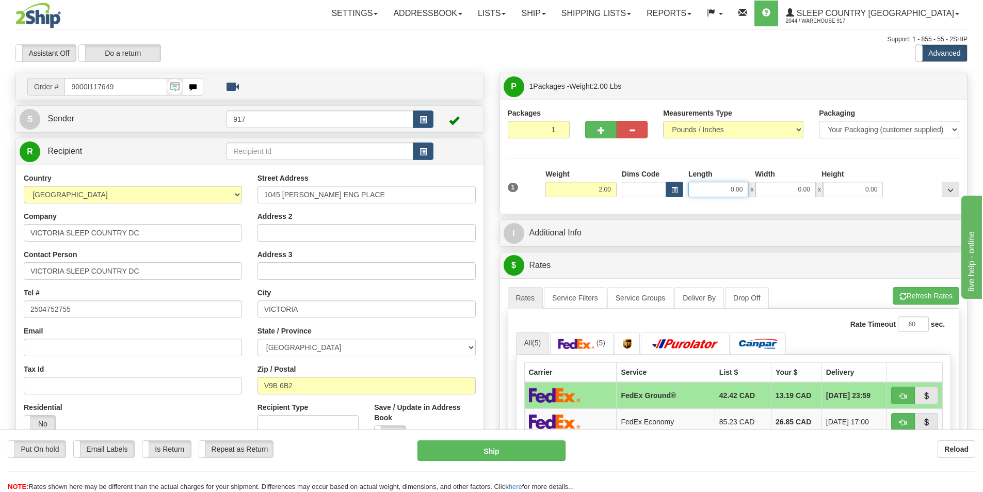
click at [729, 189] on input "0.00" at bounding box center [719, 189] width 60 height 15
type input "15.00"
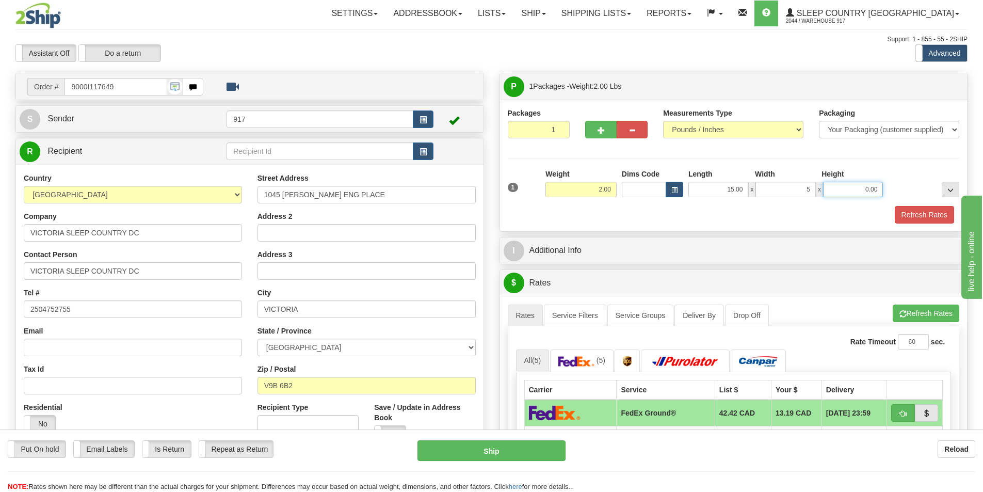
type input "5.00"
type input "1.00"
click at [916, 210] on button "Refresh Rates" at bounding box center [924, 215] width 59 height 18
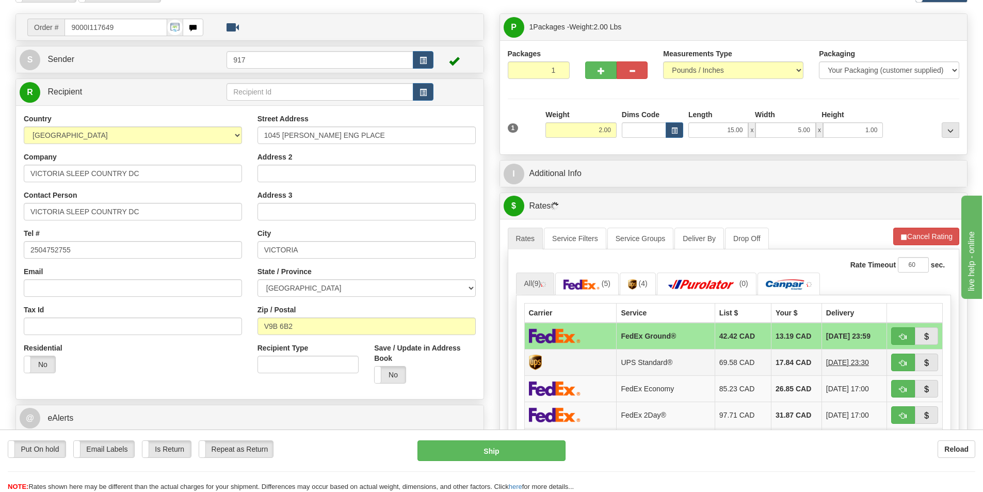
scroll to position [155, 0]
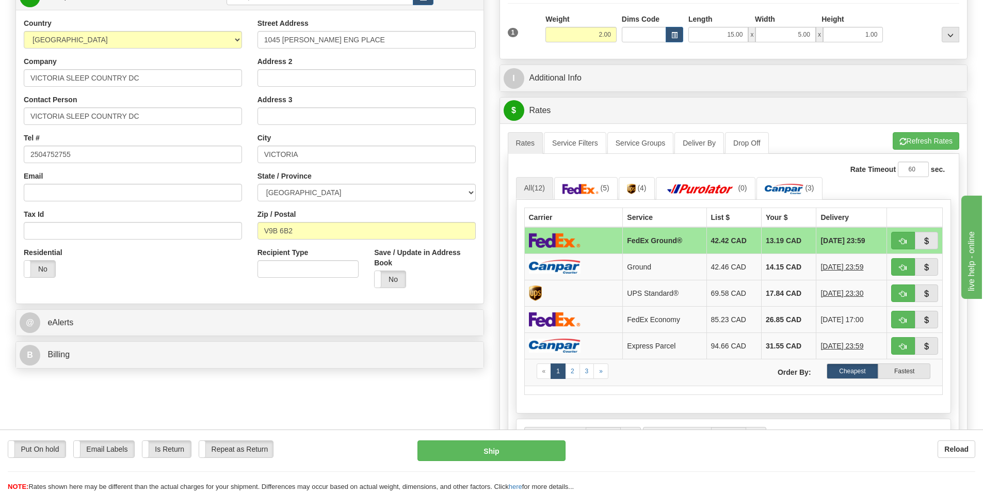
click at [576, 240] on img at bounding box center [555, 240] width 52 height 15
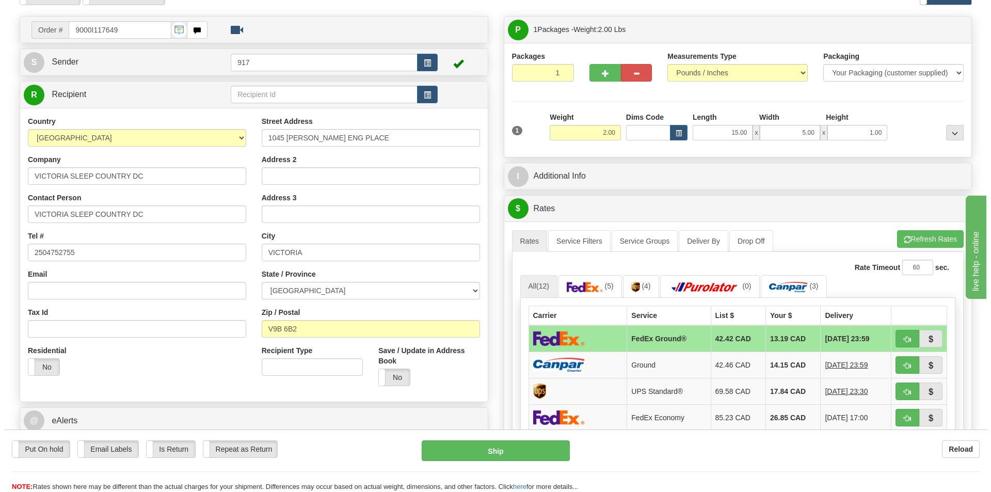
scroll to position [52, 0]
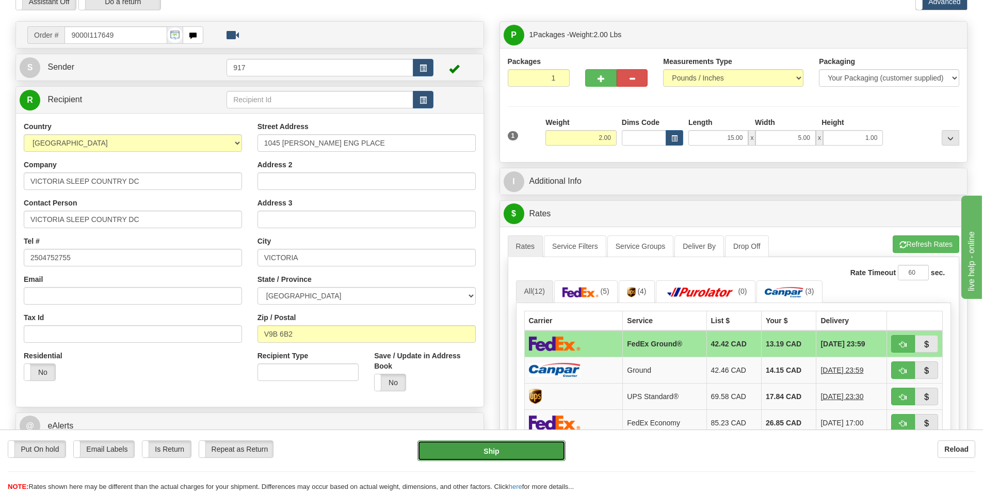
click at [491, 449] on button "Ship" at bounding box center [492, 450] width 148 height 21
type input "92"
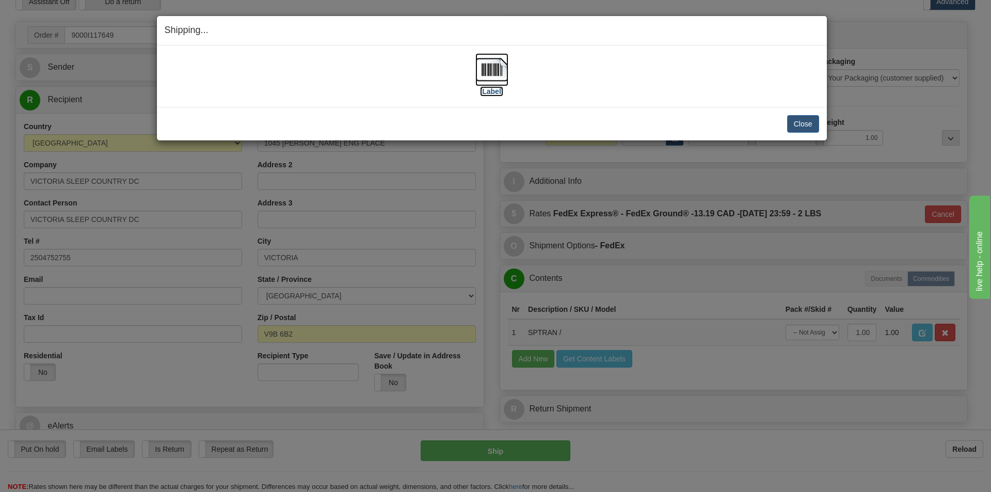
click at [491, 61] on img at bounding box center [491, 69] width 33 height 33
click at [787, 136] on div "Close Cancel Cancel Shipment and Quit Pickup Quit Pickup ONLY" at bounding box center [492, 124] width 670 height 34
click at [793, 124] on button "Close" at bounding box center [803, 124] width 32 height 18
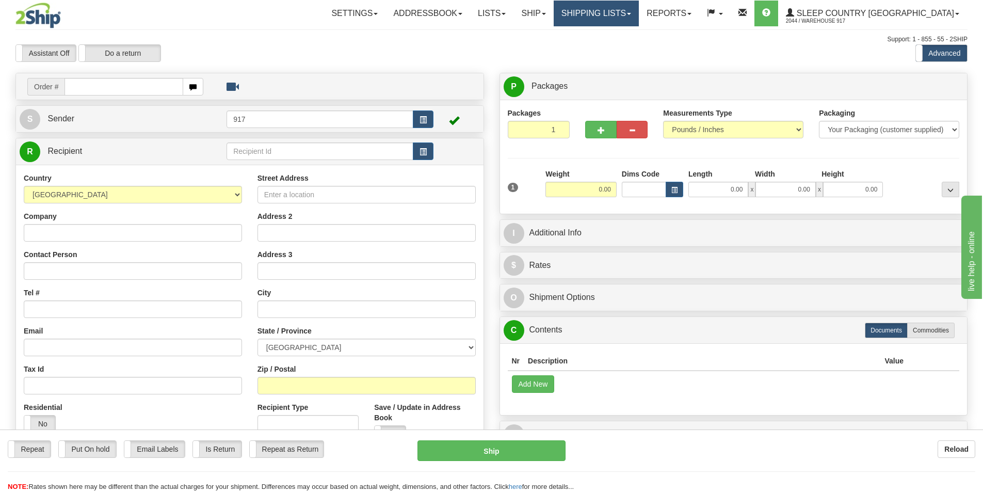
click at [639, 1] on link "Shipping lists" at bounding box center [596, 14] width 85 height 26
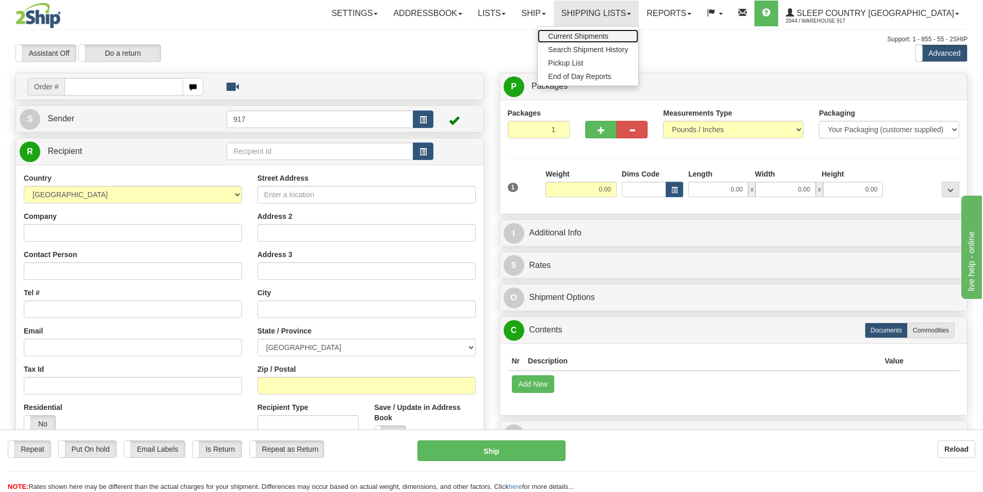
click at [609, 37] on span "Current Shipments" at bounding box center [578, 36] width 60 height 8
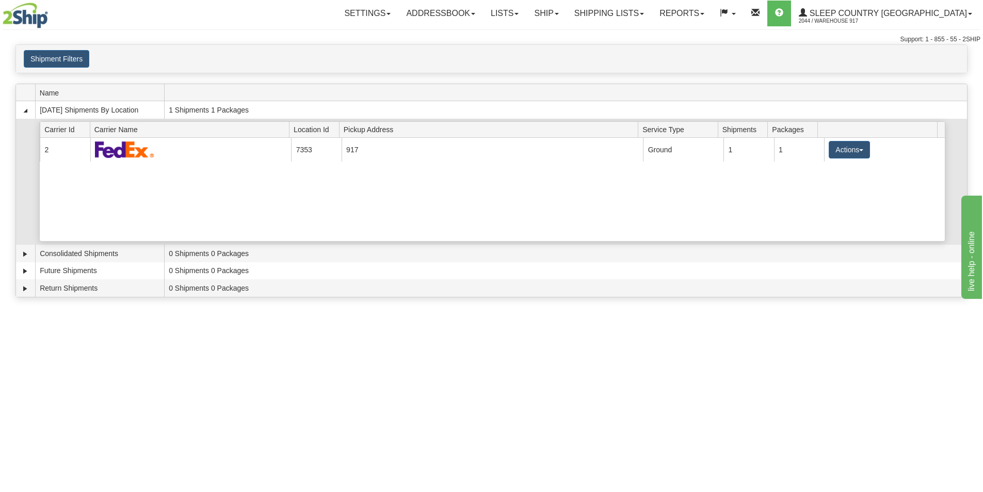
click at [161, 163] on div "Current 2 7353 917 19374 Ground 1 1 Actions Details Close Pickup Zip Print" at bounding box center [492, 189] width 905 height 103
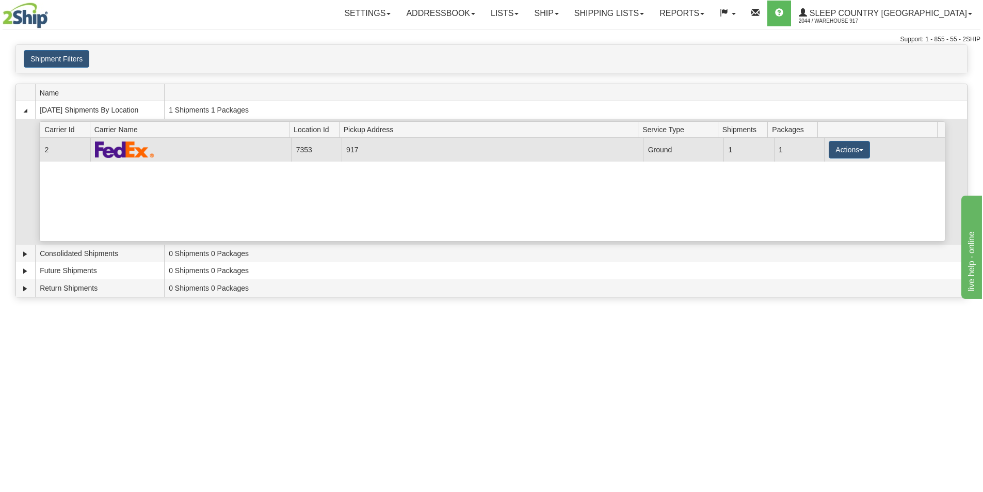
click at [162, 154] on td at bounding box center [190, 149] width 201 height 23
click at [845, 156] on button "Actions" at bounding box center [849, 150] width 41 height 18
click at [825, 167] on span "Details" at bounding box center [811, 168] width 28 height 7
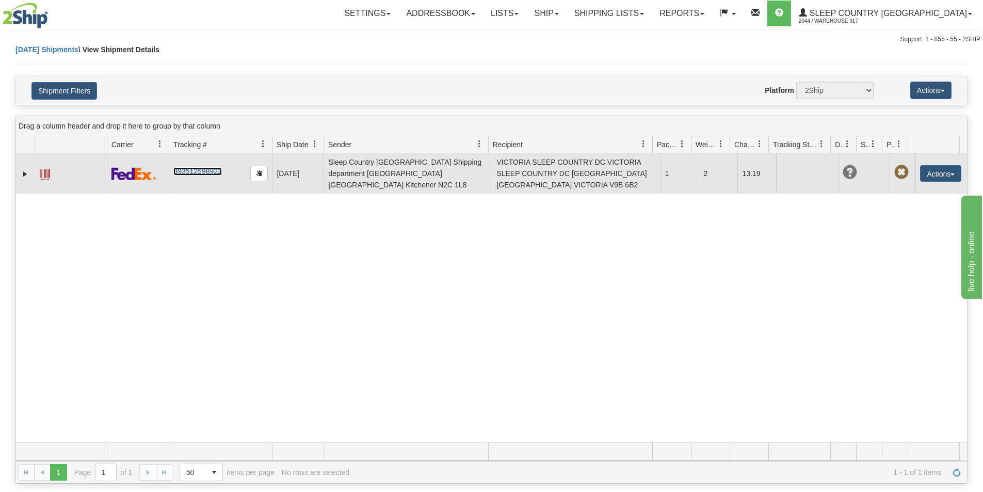
click at [194, 171] on link "393512598922" at bounding box center [197, 171] width 48 height 8
click at [262, 172] on button "button" at bounding box center [259, 173] width 18 height 15
click at [22, 174] on link "Expand" at bounding box center [25, 174] width 10 height 10
